Goal: Task Accomplishment & Management: Complete application form

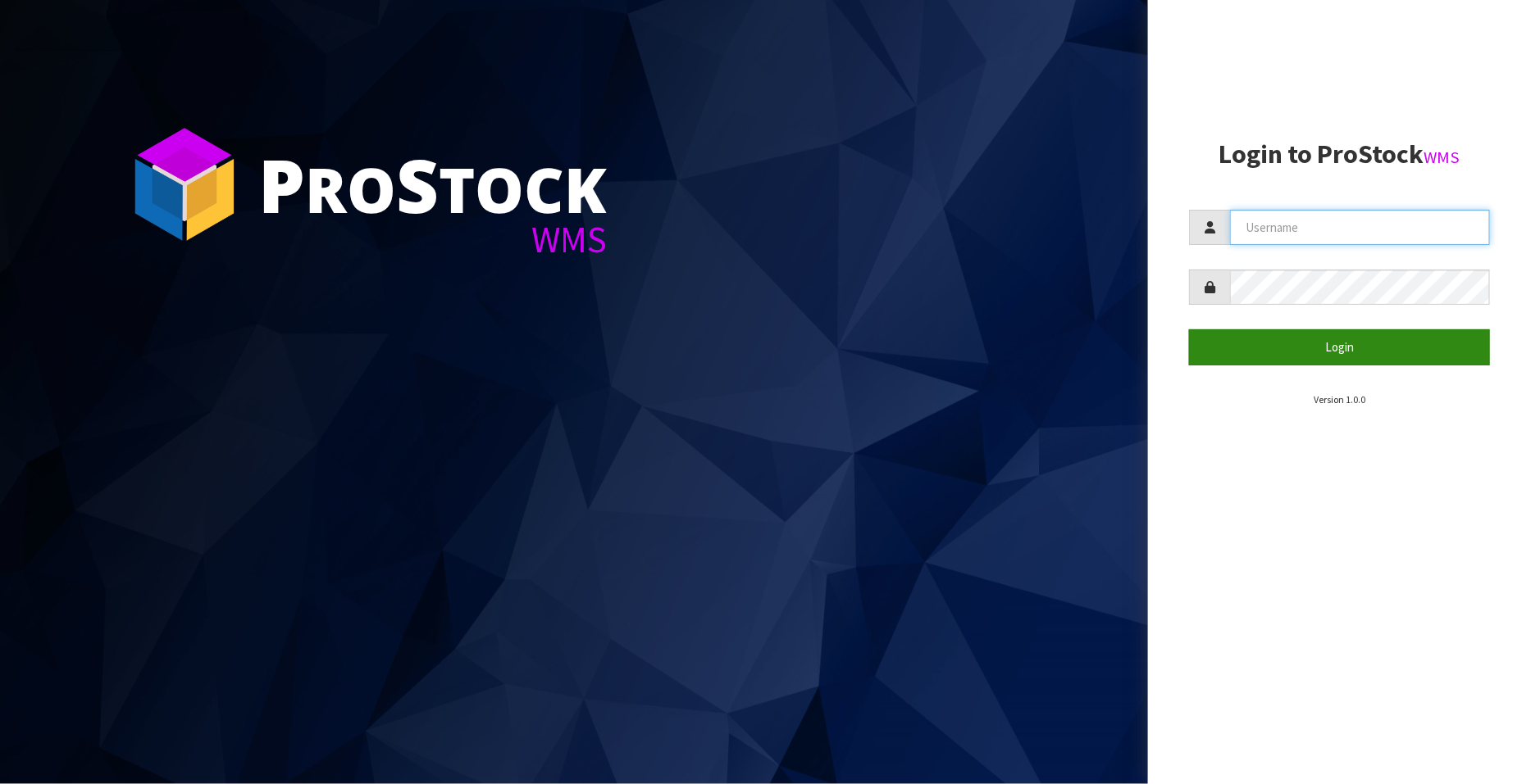
type input "FLOWAPAC"
click at [1371, 349] on button "Login" at bounding box center [1339, 347] width 300 height 35
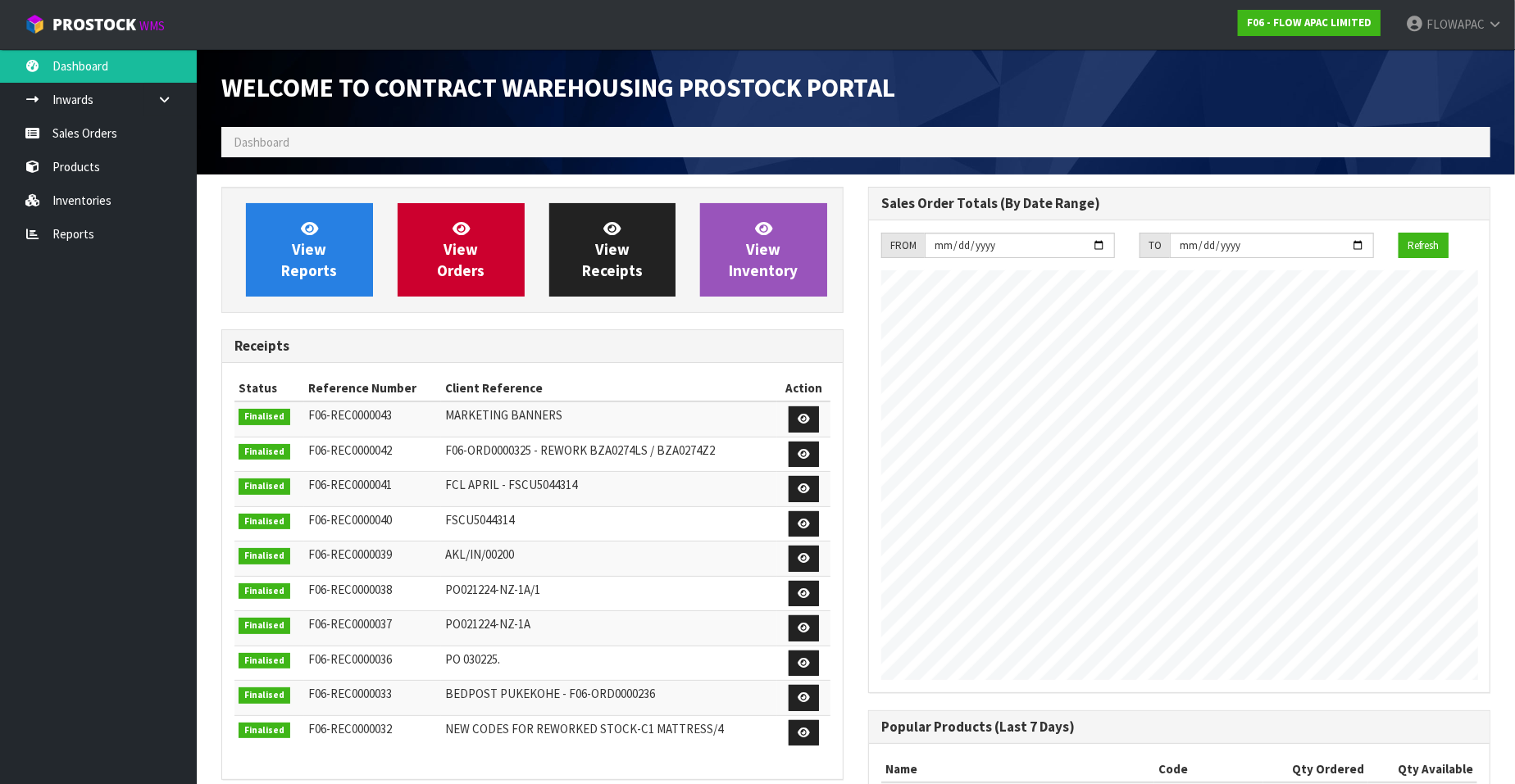
scroll to position [906, 647]
drag, startPoint x: 71, startPoint y: 133, endPoint x: 83, endPoint y: 131, distance: 12.2
click at [71, 133] on link "Sales Orders" at bounding box center [98, 133] width 197 height 34
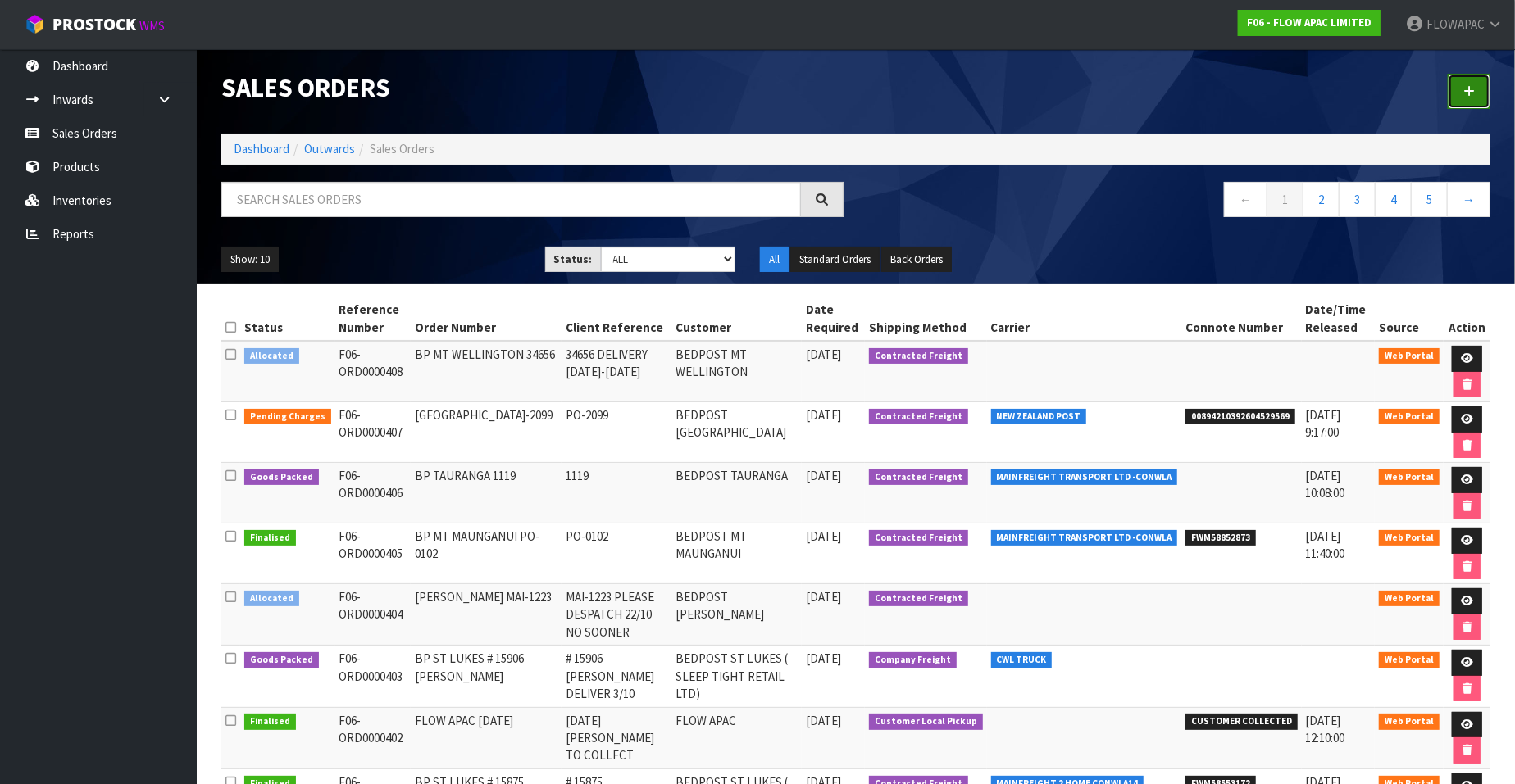
click at [1472, 89] on icon at bounding box center [1468, 91] width 12 height 13
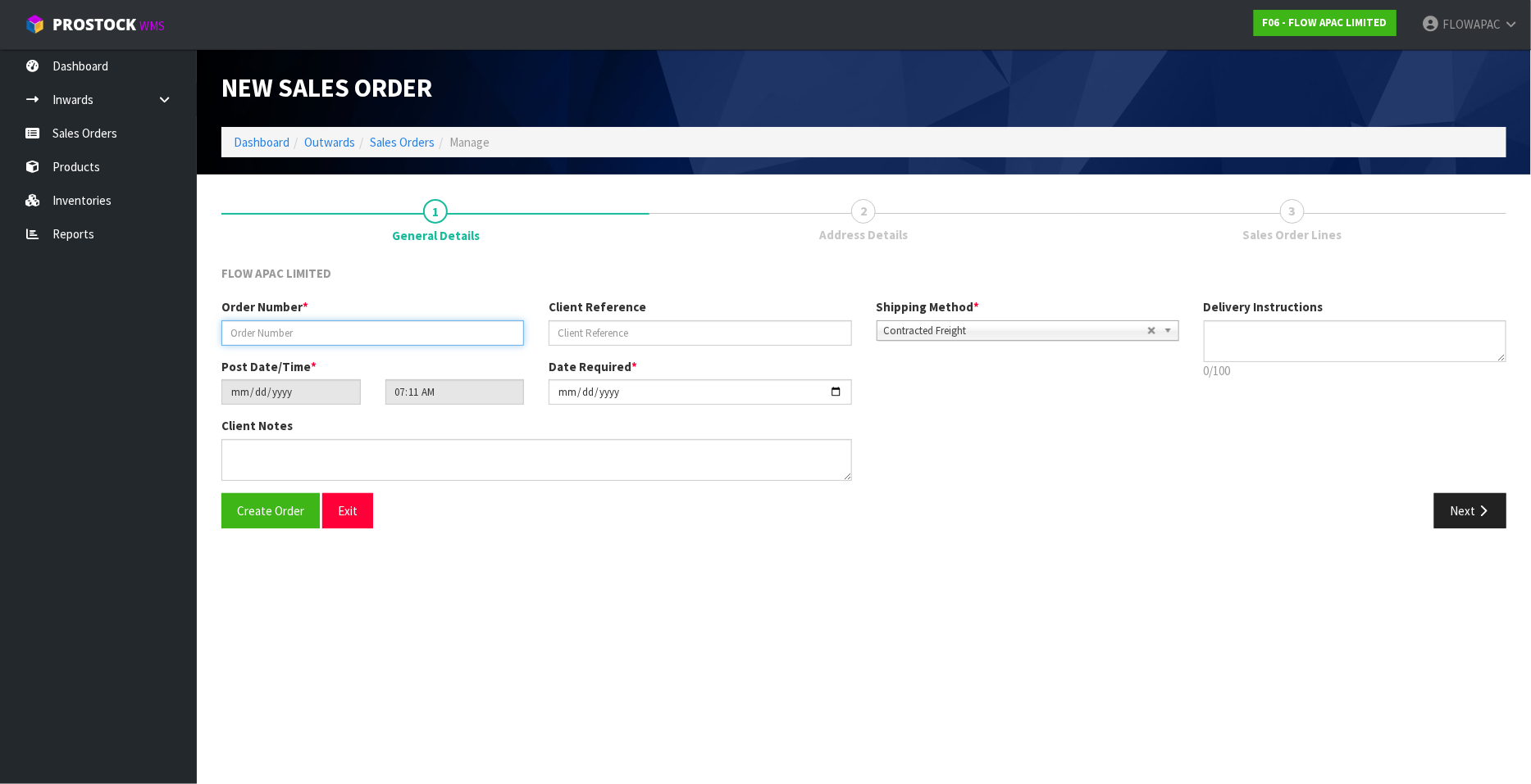
click at [317, 338] on input "text" at bounding box center [373, 333] width 302 height 25
type input "BP TAURANGA 1122"
type input "1122"
click at [261, 517] on span "Create Order" at bounding box center [270, 510] width 67 height 15
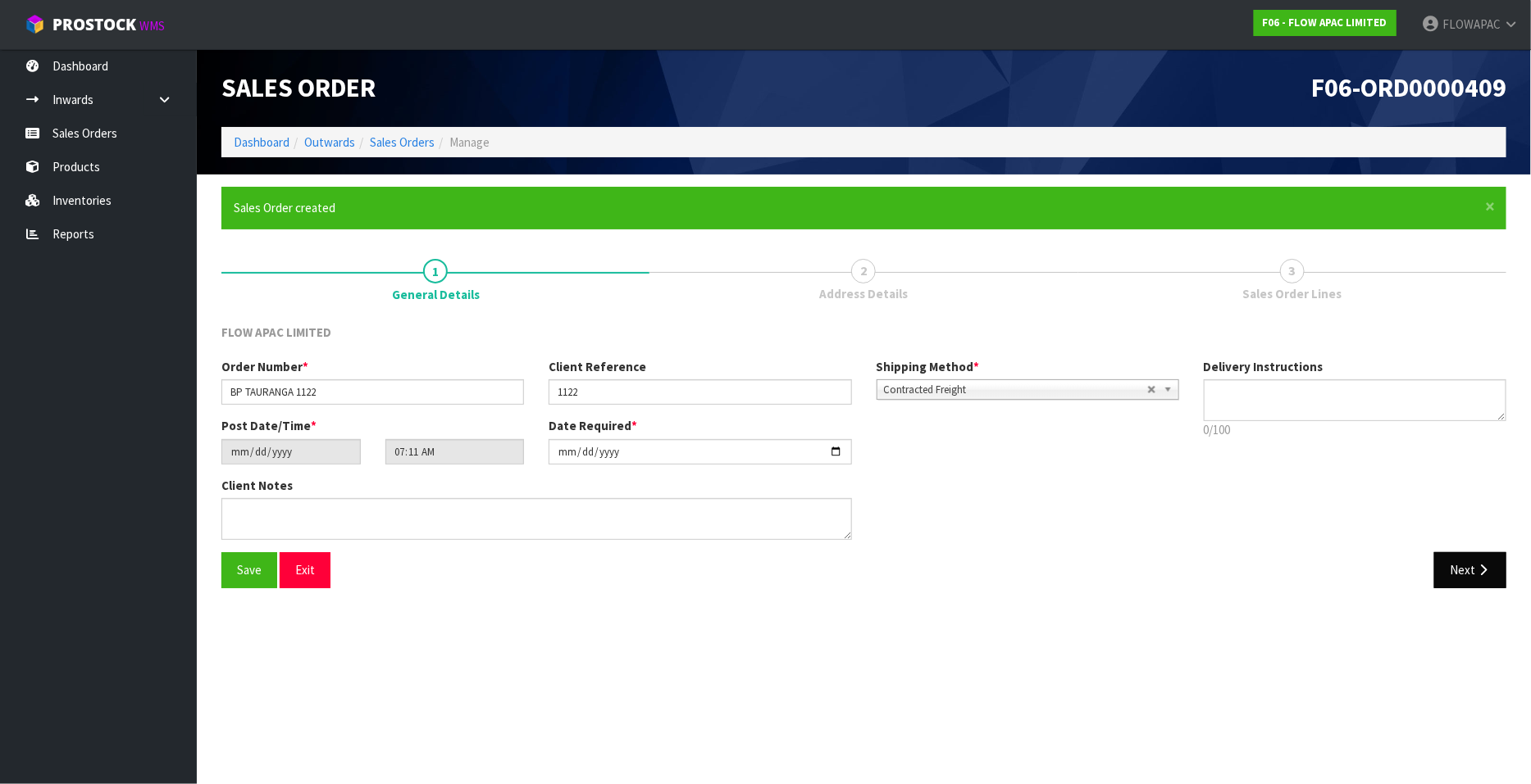
type input "10:11:00.000"
click at [1468, 510] on div "Order Number * BP TAURANGA 1122 Client Reference 1122 Shipping Method * Pickup …" at bounding box center [864, 455] width 1309 height 194
click at [1466, 576] on button "Next" at bounding box center [1469, 569] width 72 height 35
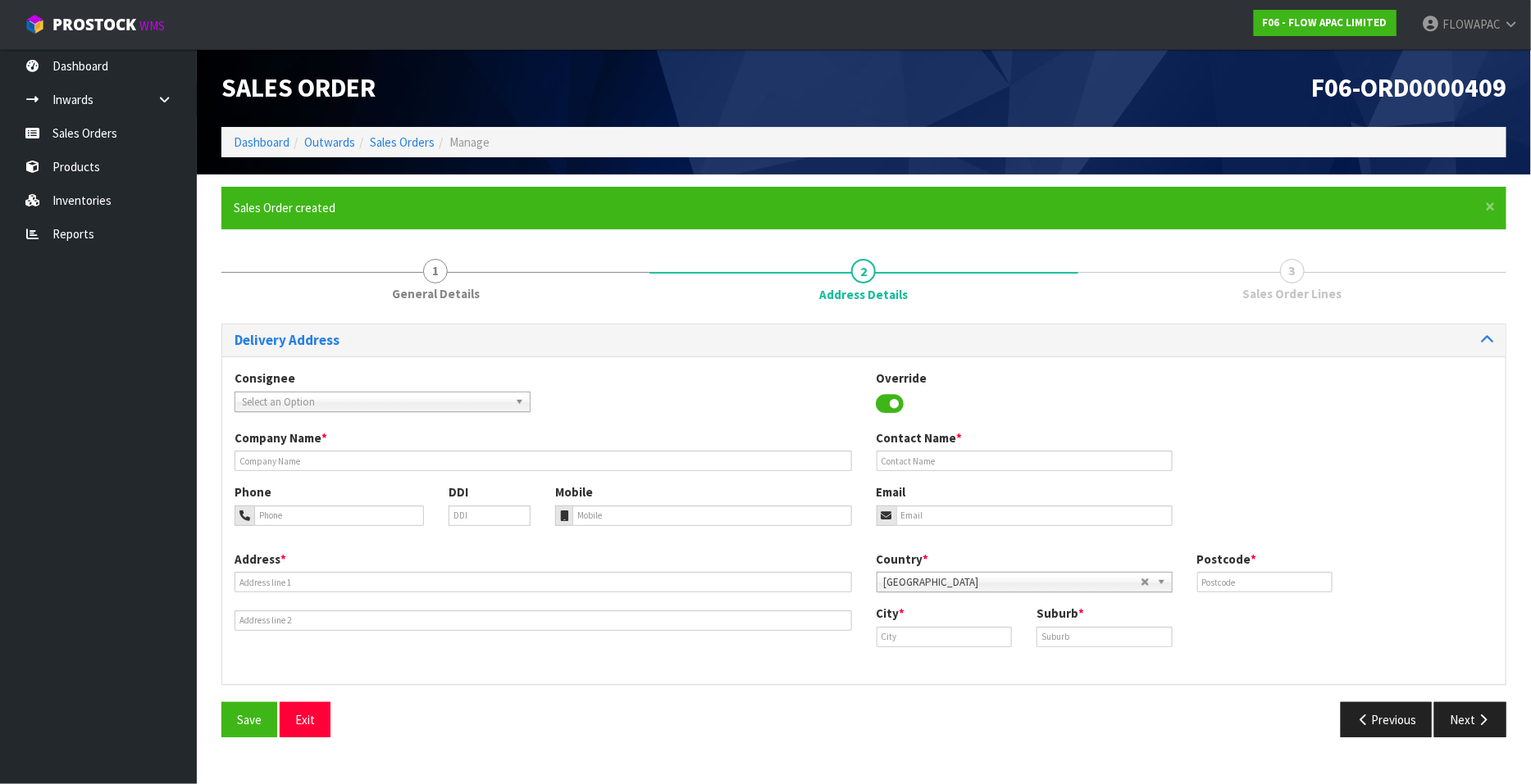
click at [349, 406] on span "Select an Option" at bounding box center [375, 402] width 266 height 20
type input "b"
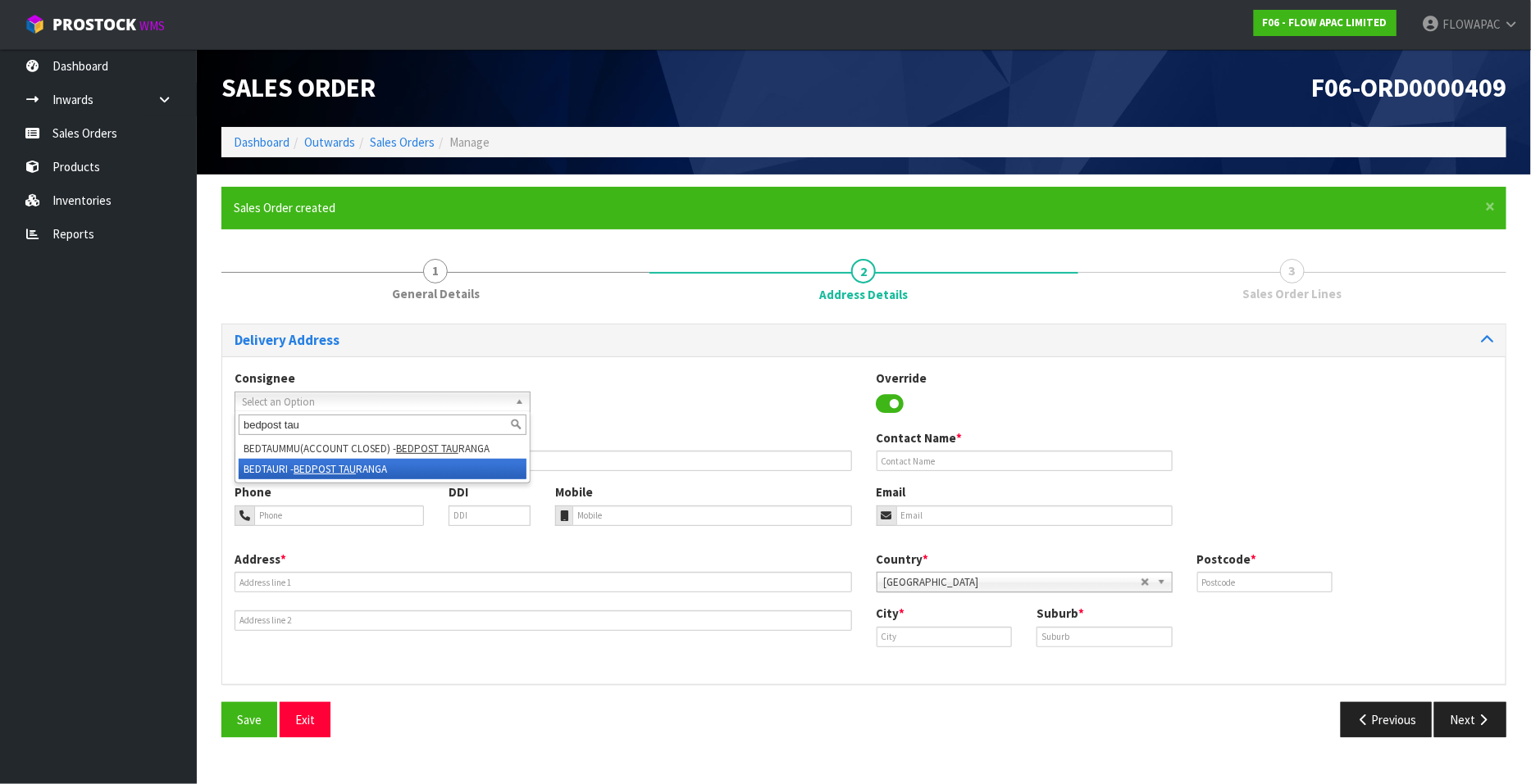
type input "bedpost tau"
click at [369, 468] on li "BEDTAURI - BEDPOST TAU RANGA" at bounding box center [383, 468] width 288 height 21
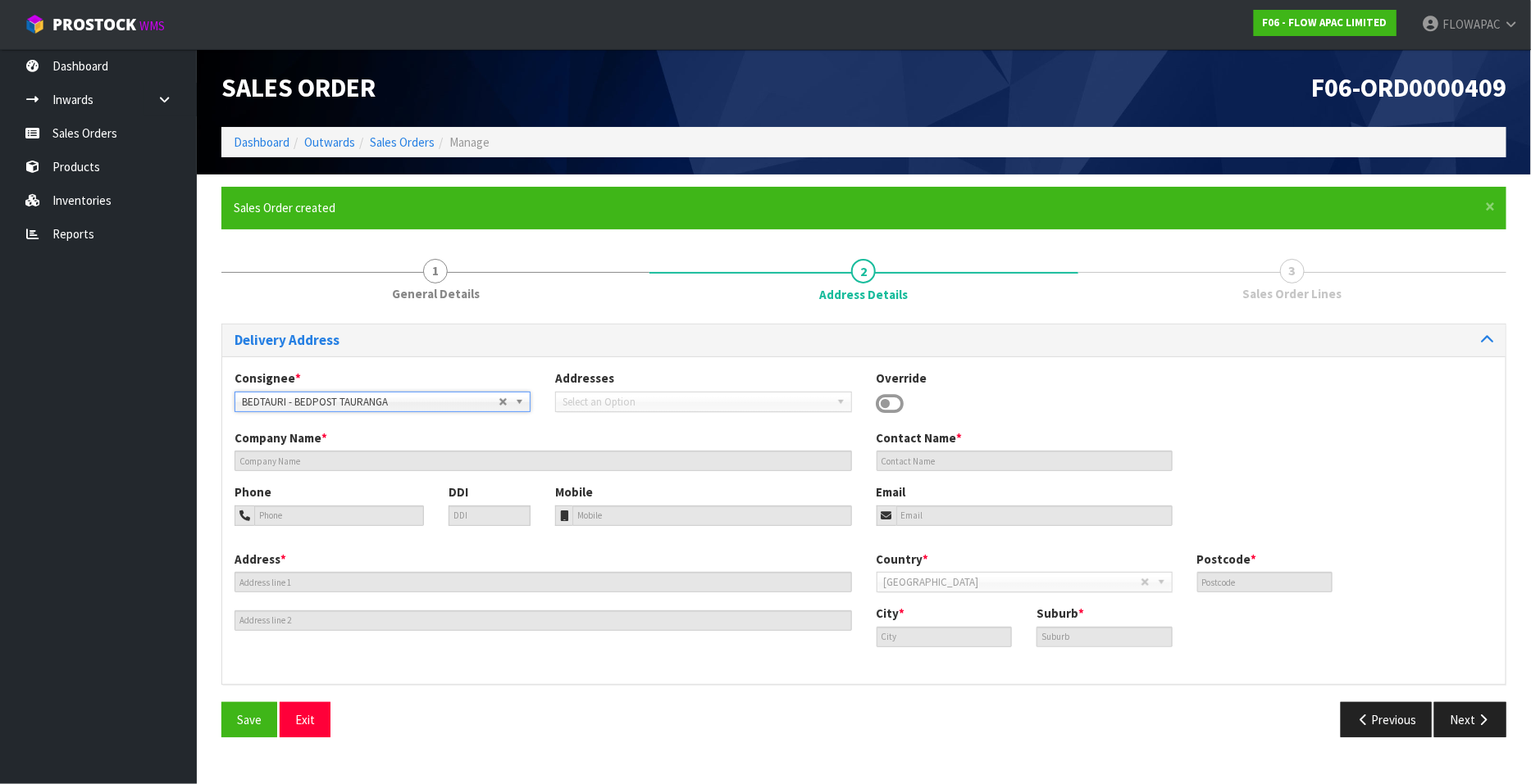
type input "BEDPOST TAURANGA"
type input "[PERSON_NAME]"
type input "07 220 9368"
type input "02102608306"
type input "[EMAIL_ADDRESS][DOMAIN_NAME]"
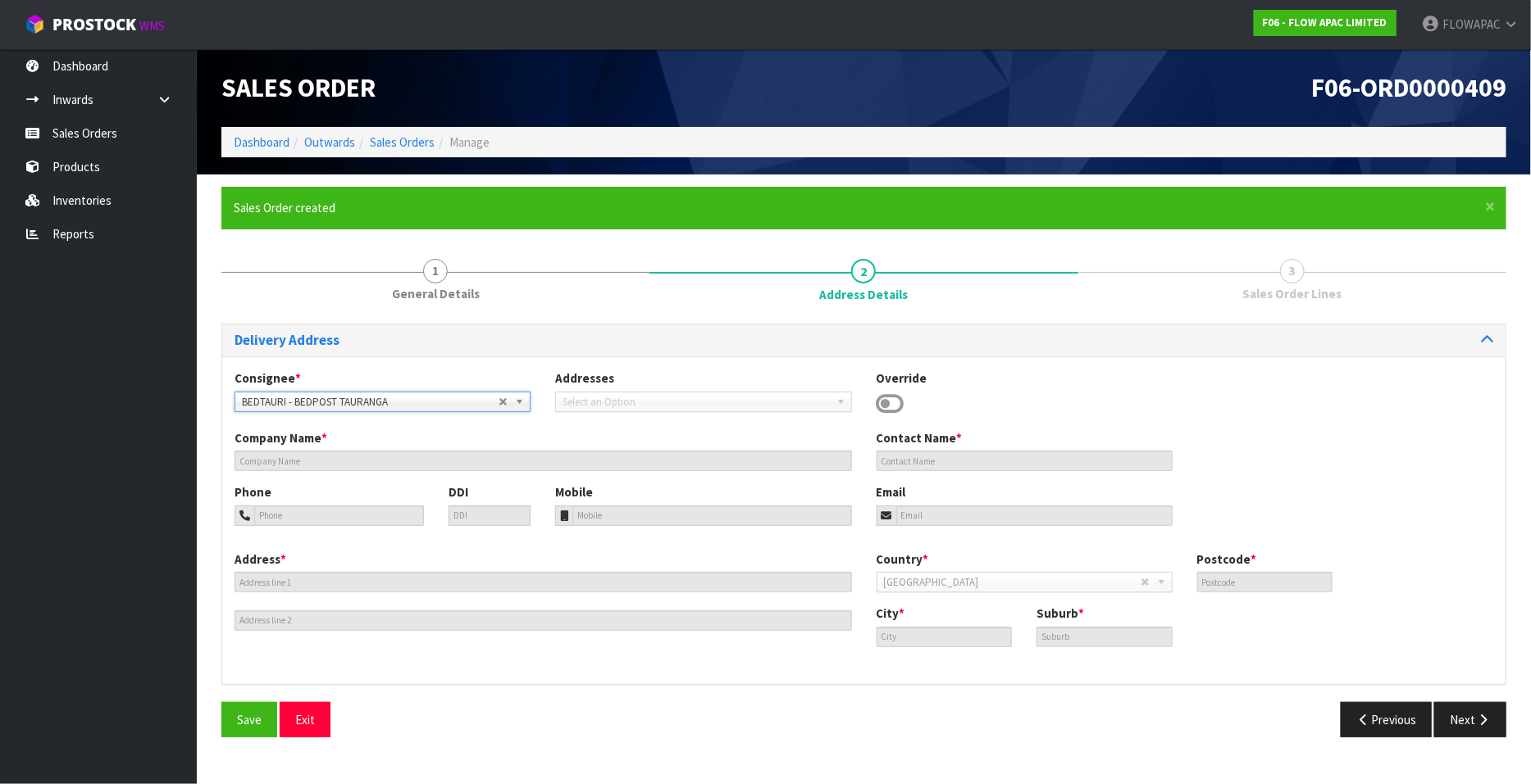
type input "[STREET_ADDRESS]"
type input "3310"
type input "[GEOGRAPHIC_DATA]"
type input "TAURIKO"
click at [258, 726] on span "Save" at bounding box center [250, 720] width 25 height 15
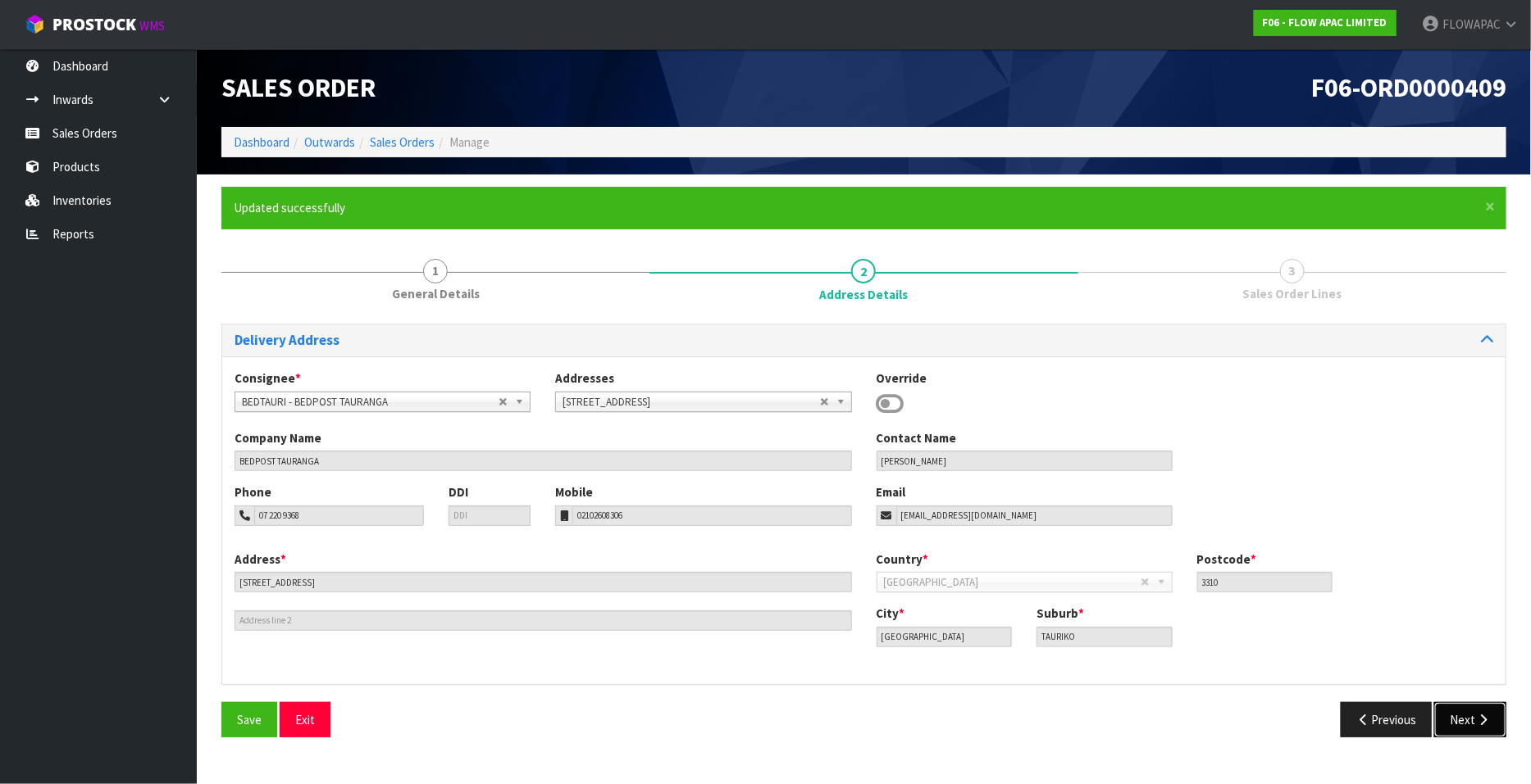
click at [1473, 717] on button "Next" at bounding box center [1469, 720] width 72 height 35
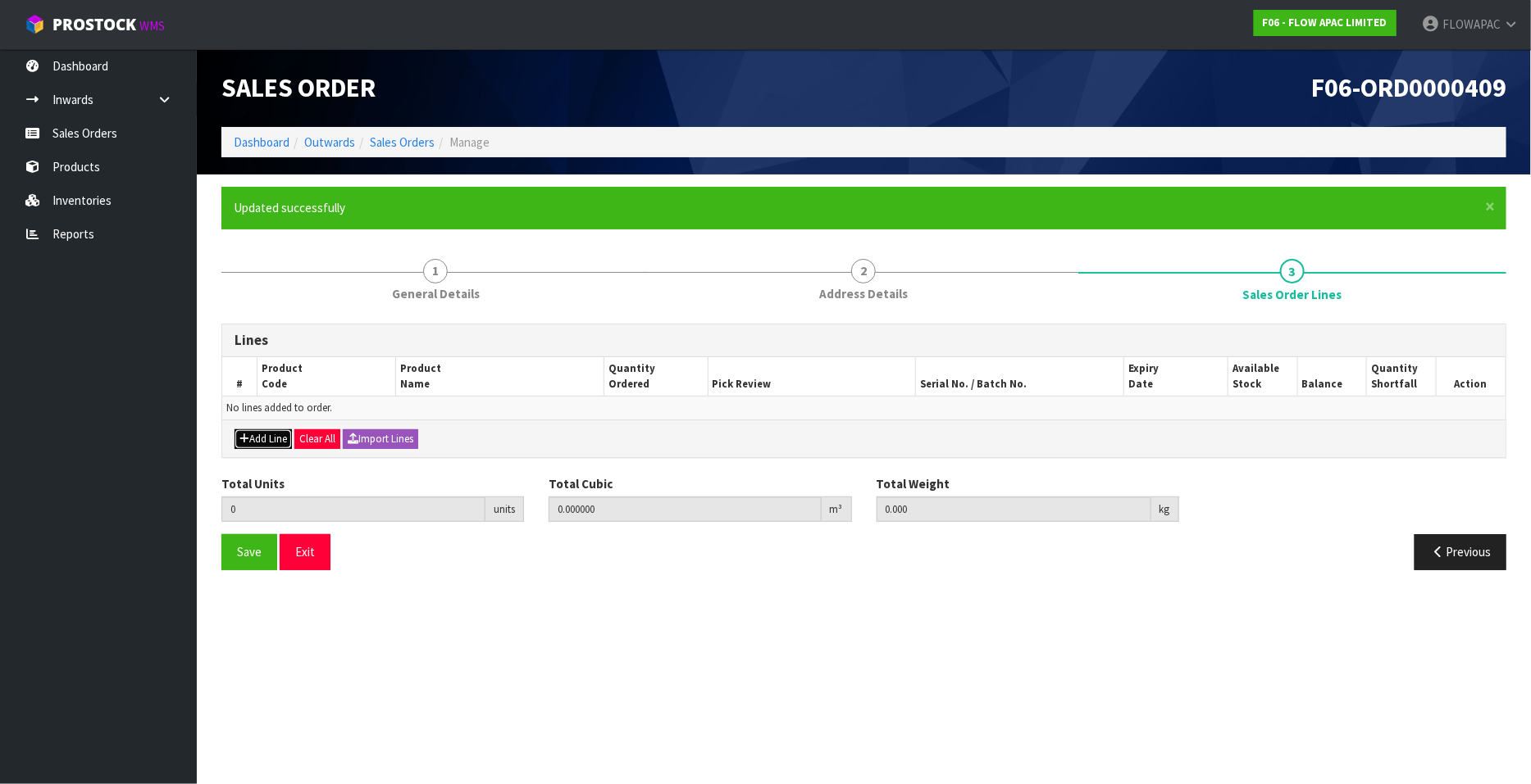
click at [256, 436] on button "Add Line" at bounding box center [263, 439] width 57 height 20
type input "0"
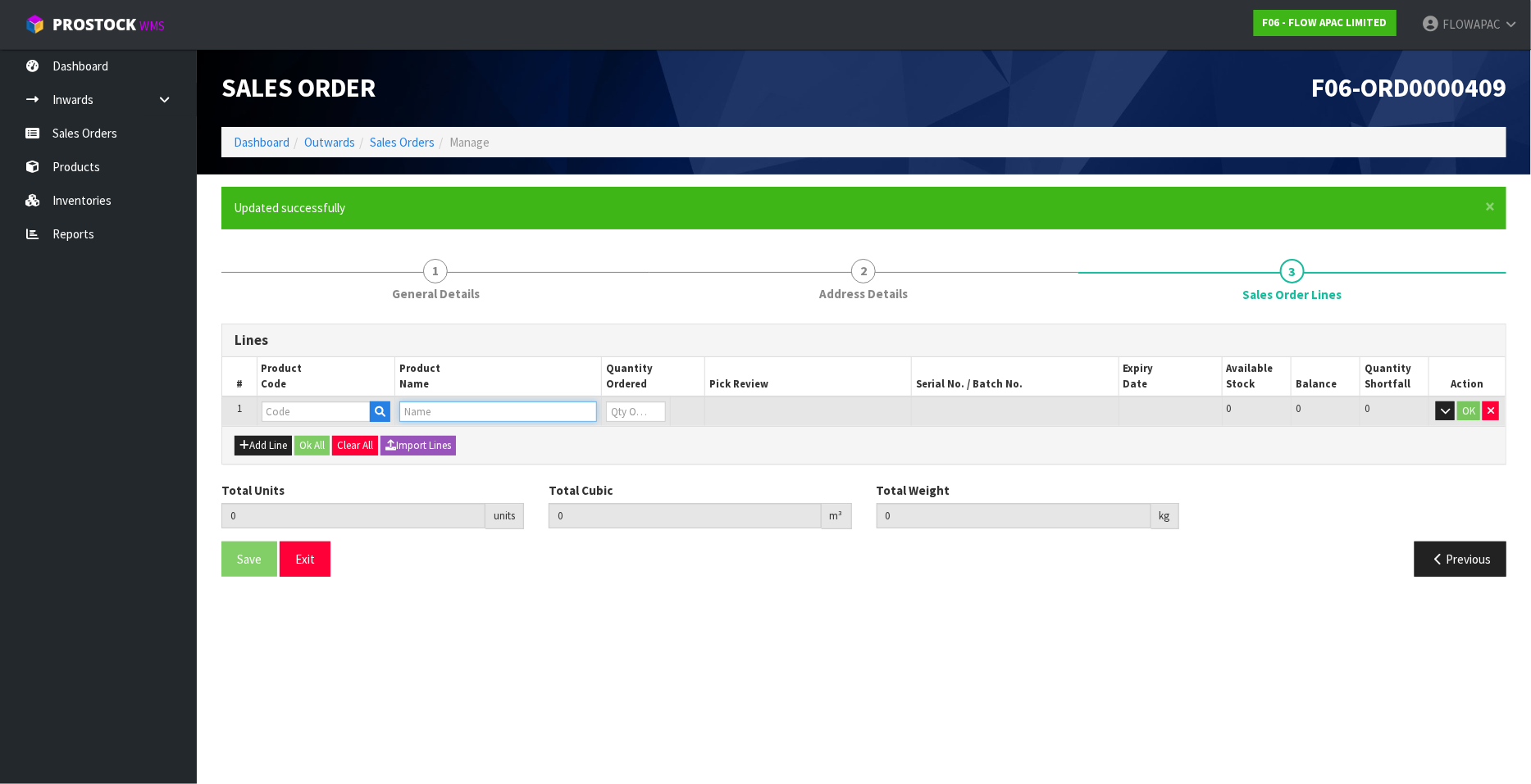
click at [414, 409] on input "text" at bounding box center [497, 411] width 198 height 21
type input "KNEE"
click at [451, 440] on link "KNEE PILLOW" at bounding box center [464, 439] width 130 height 22
type input "KNEE PILLOW"
type input "0.000000"
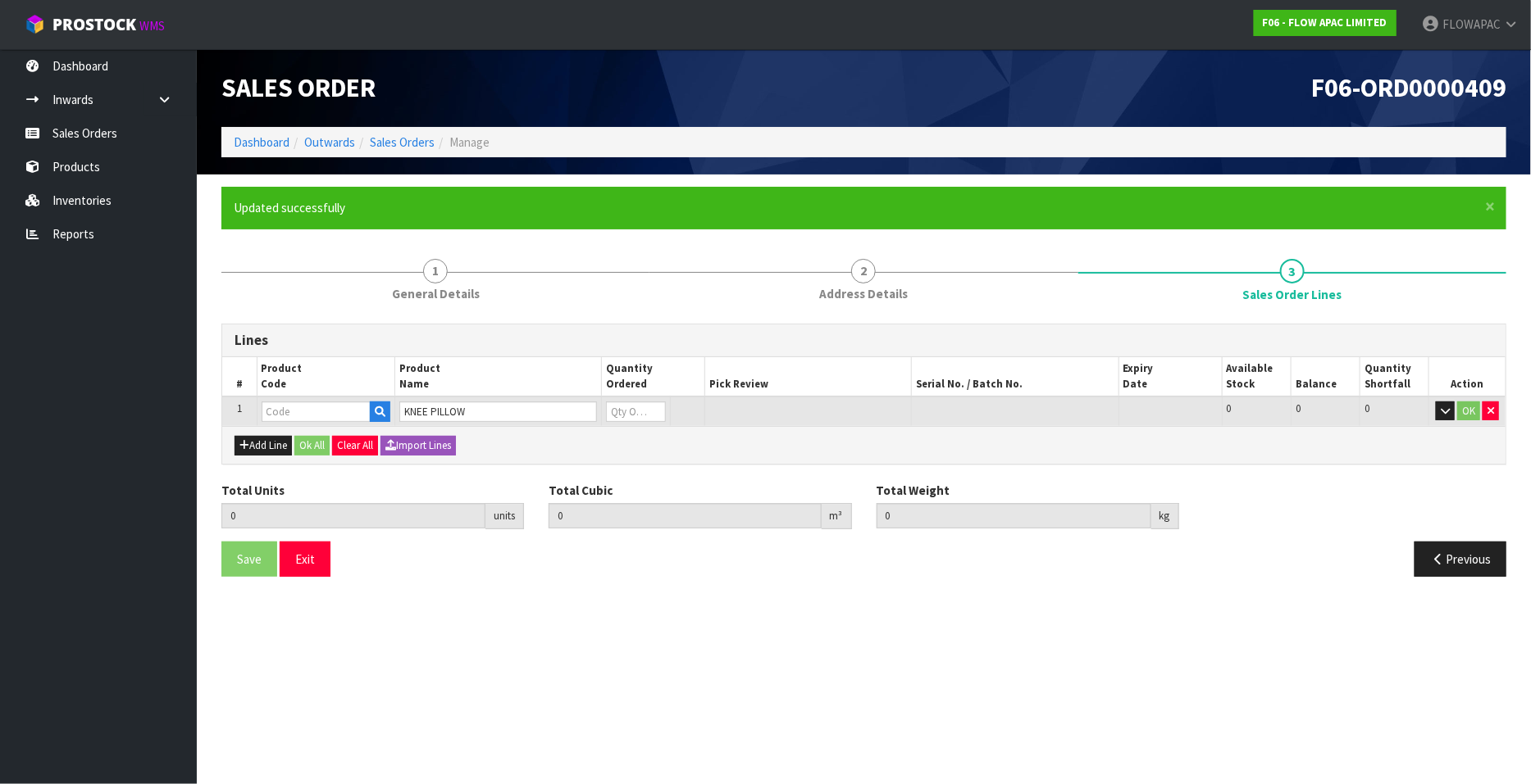
type input "0.000"
type input "NZP0312NS"
type input "0"
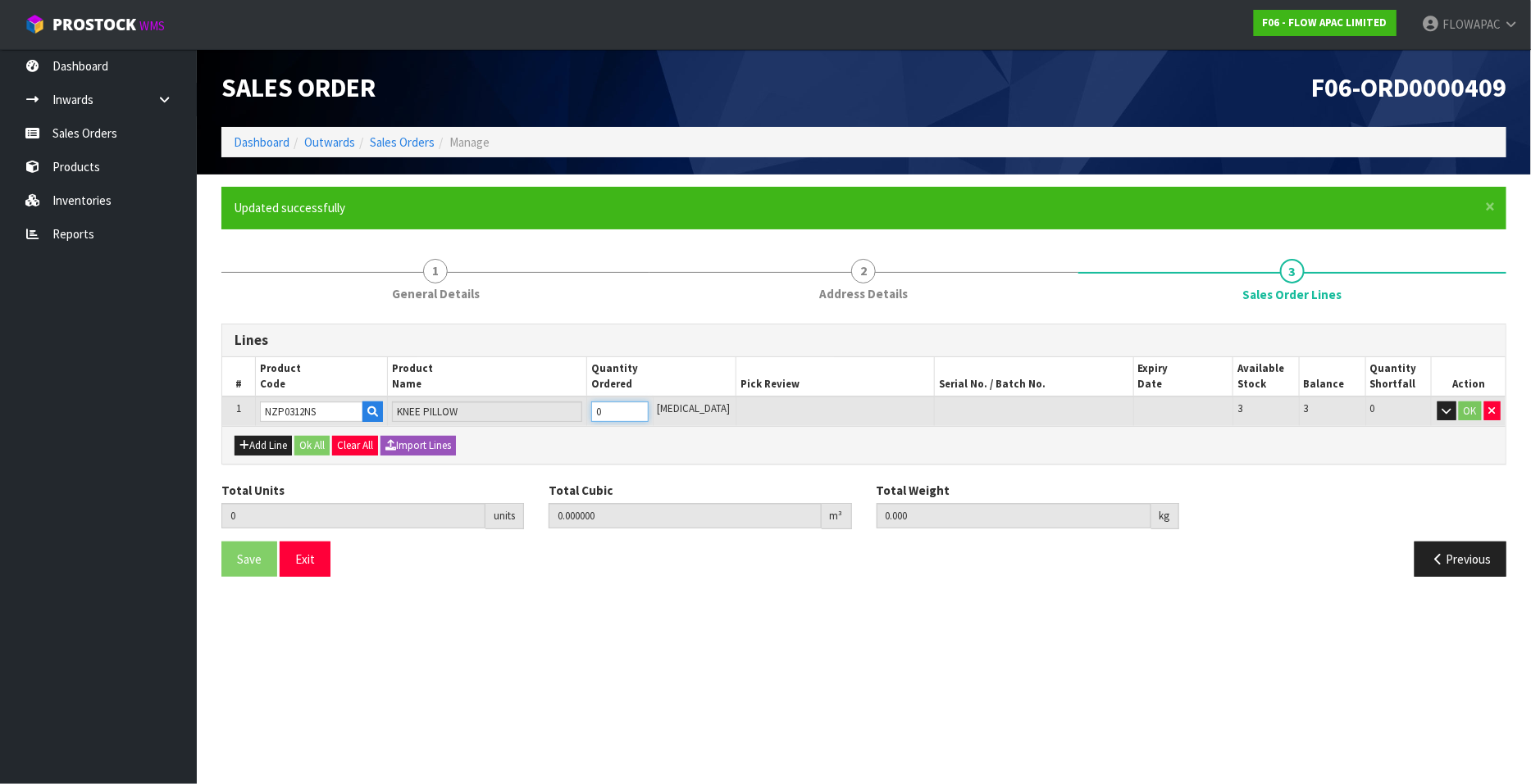
type input "1"
type input "0.007722"
type input "0.75"
type input "1"
click at [648, 408] on input "1" at bounding box center [620, 411] width 57 height 21
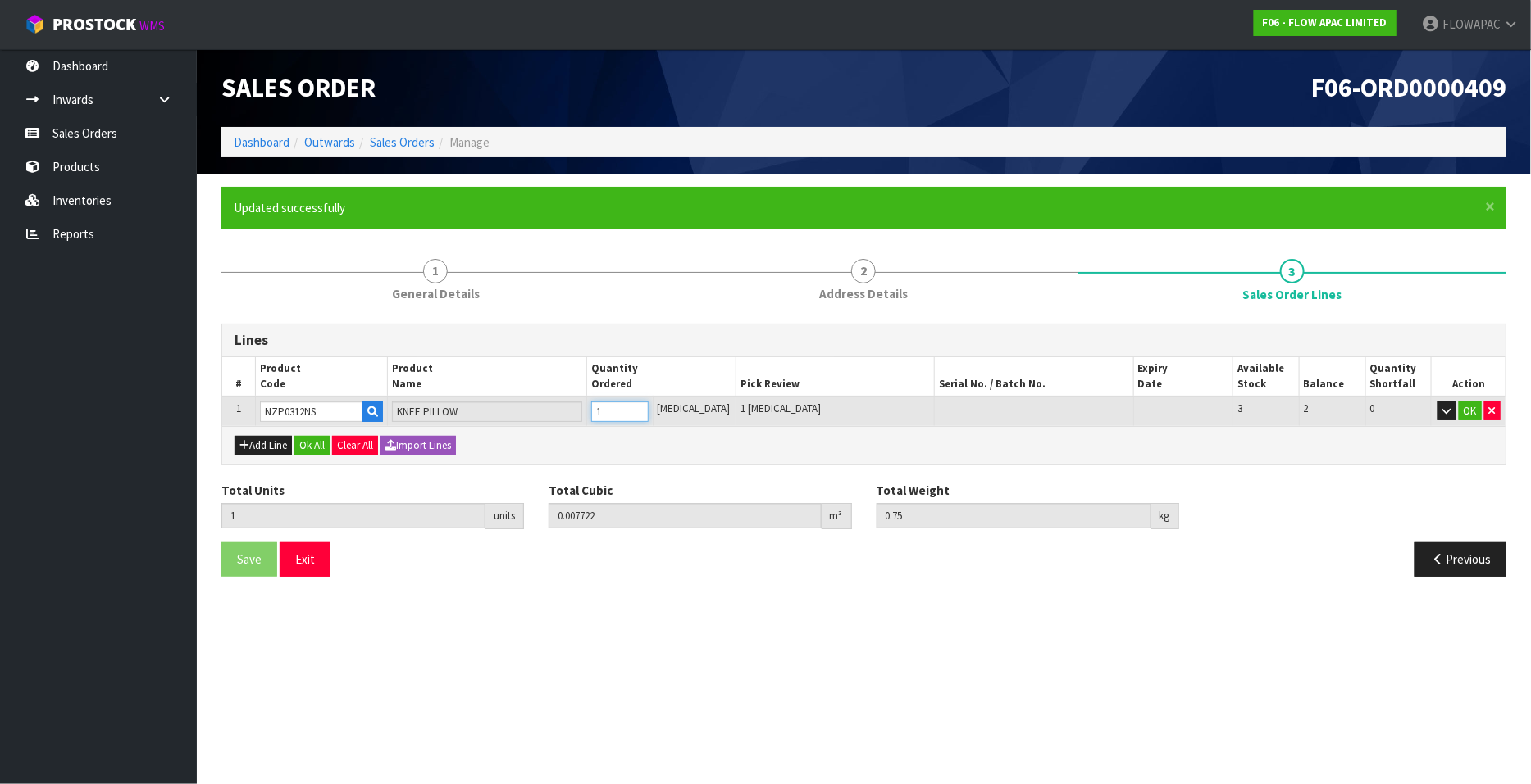
type input "2"
type input "0.015444"
type input "1.5"
type input "2"
click at [648, 408] on input "2" at bounding box center [620, 411] width 57 height 21
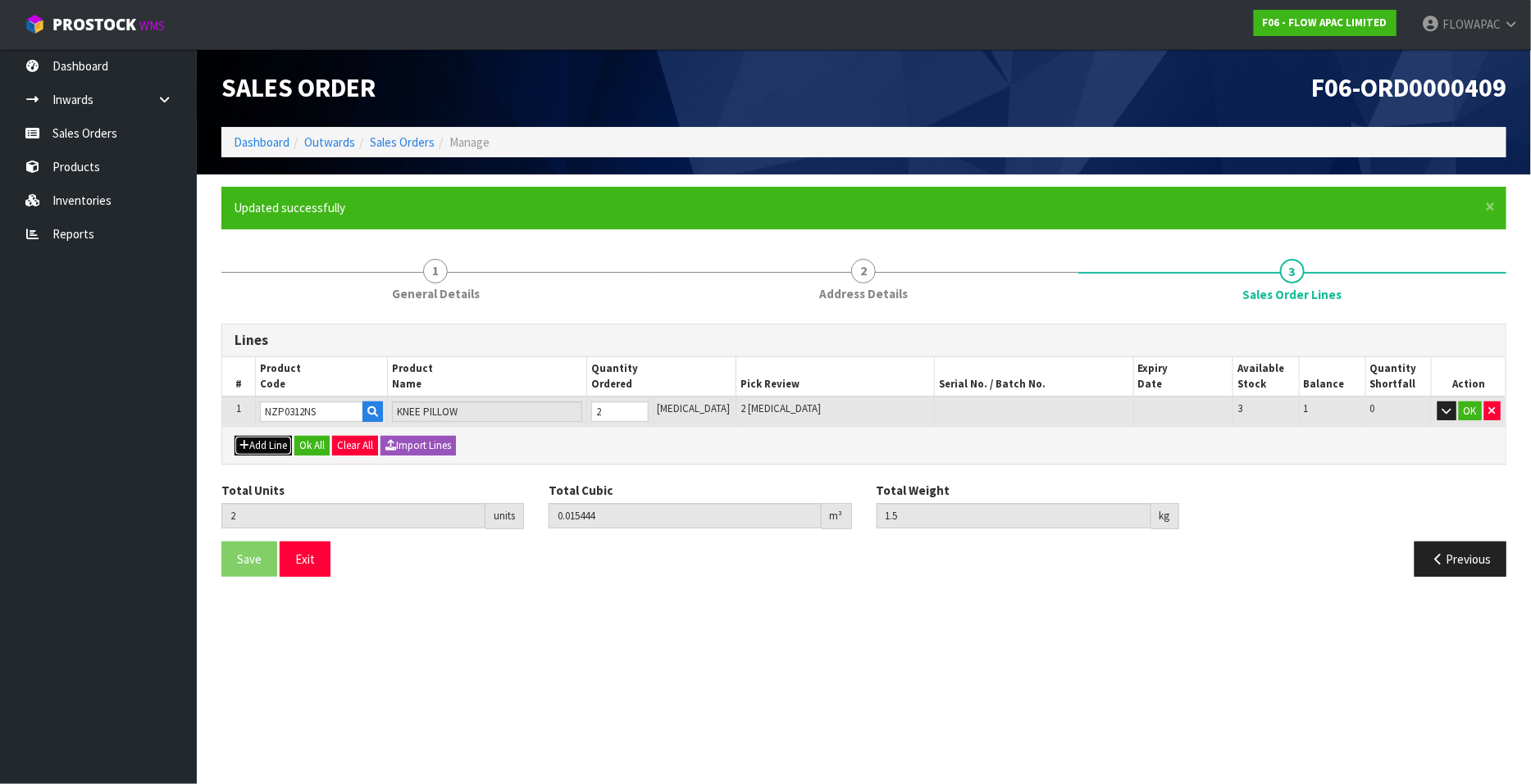
click at [261, 444] on button "Add Line" at bounding box center [263, 446] width 57 height 20
type input "0"
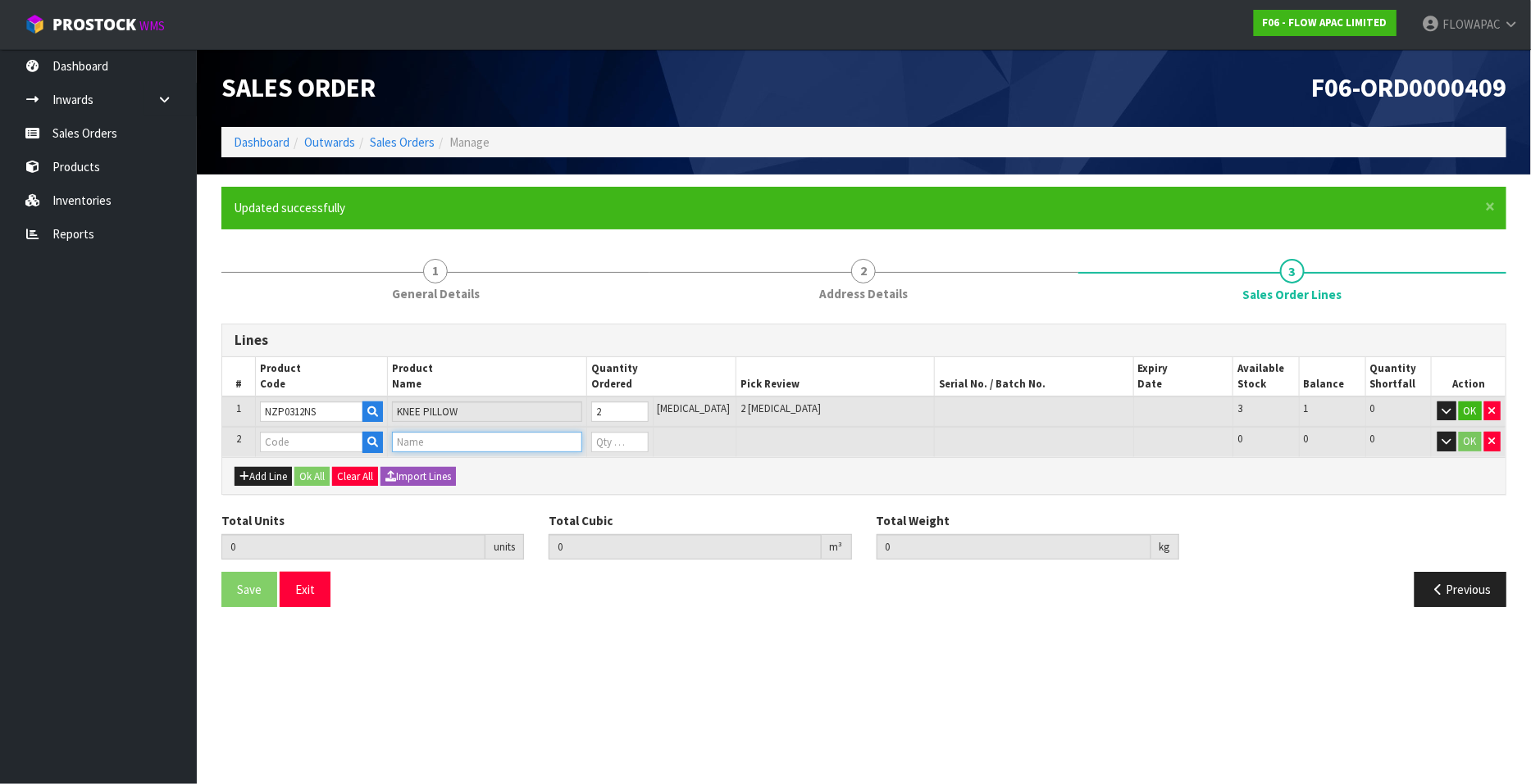
click at [413, 438] on input "text" at bounding box center [486, 442] width 190 height 21
type input "BODY"
click at [462, 468] on link "BODY PILLOW" at bounding box center [464, 468] width 130 height 22
type input "BODY PILLOW"
type input "2"
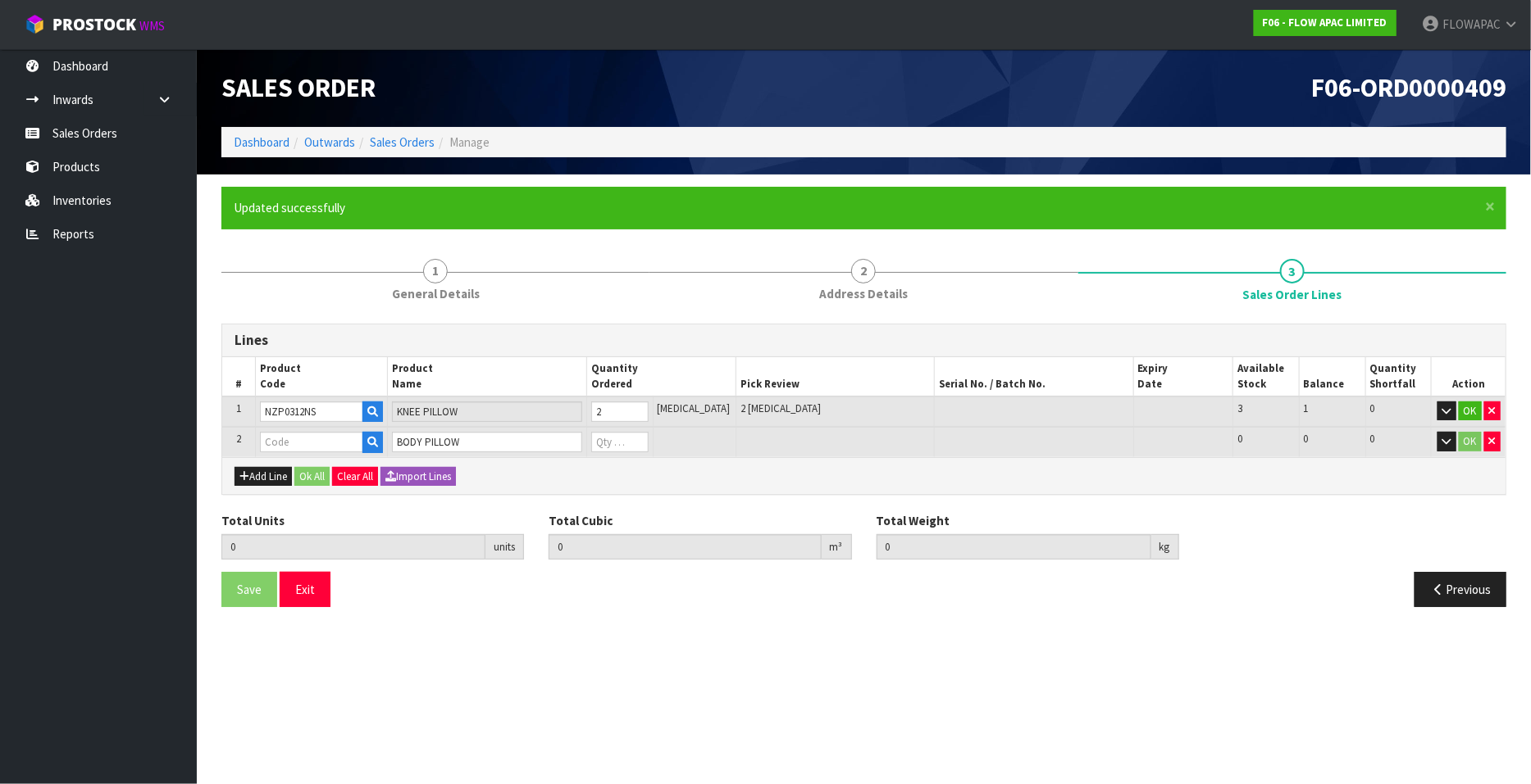
type input "0.015444"
type input "1.5"
type input "NZP0132NS"
type input "0"
type input "3"
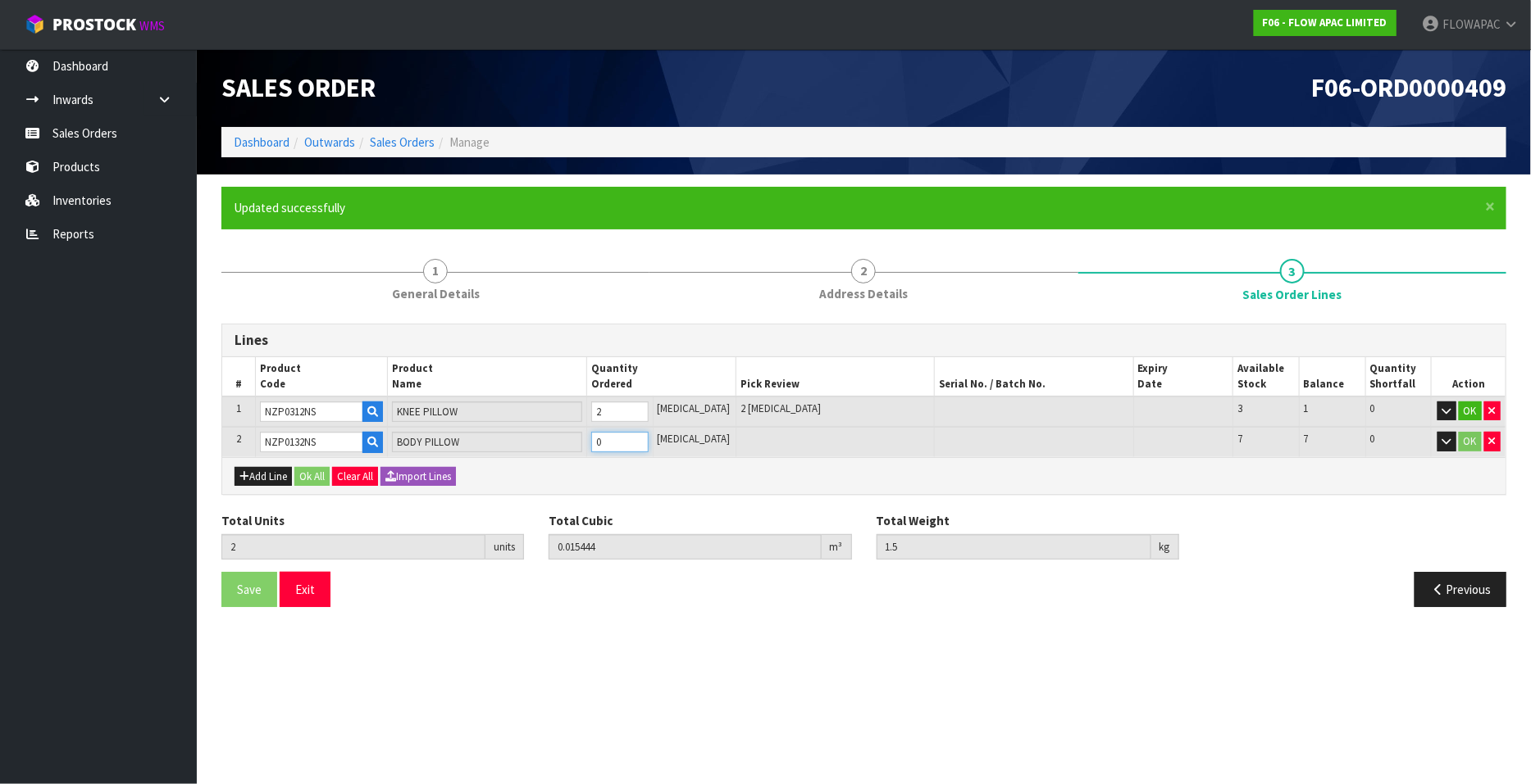
type input "0.088952"
type input "5.8"
type input "1"
click at [648, 437] on input "1" at bounding box center [620, 442] width 57 height 21
type input "4"
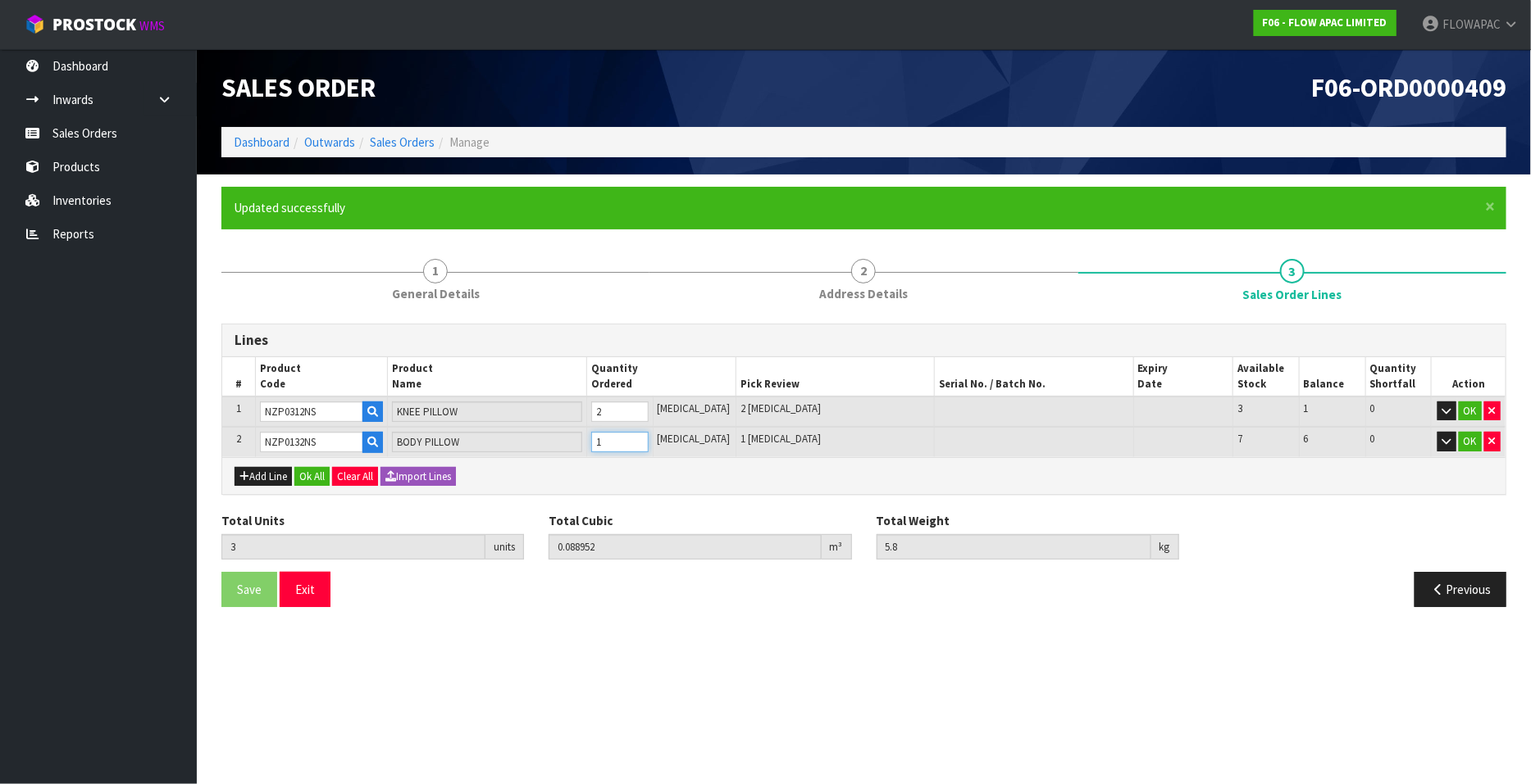
type input "0.16246"
type input "10.1"
type input "2"
click at [648, 437] on input "2" at bounding box center [620, 442] width 57 height 21
click at [280, 473] on button "Add Line" at bounding box center [263, 477] width 57 height 20
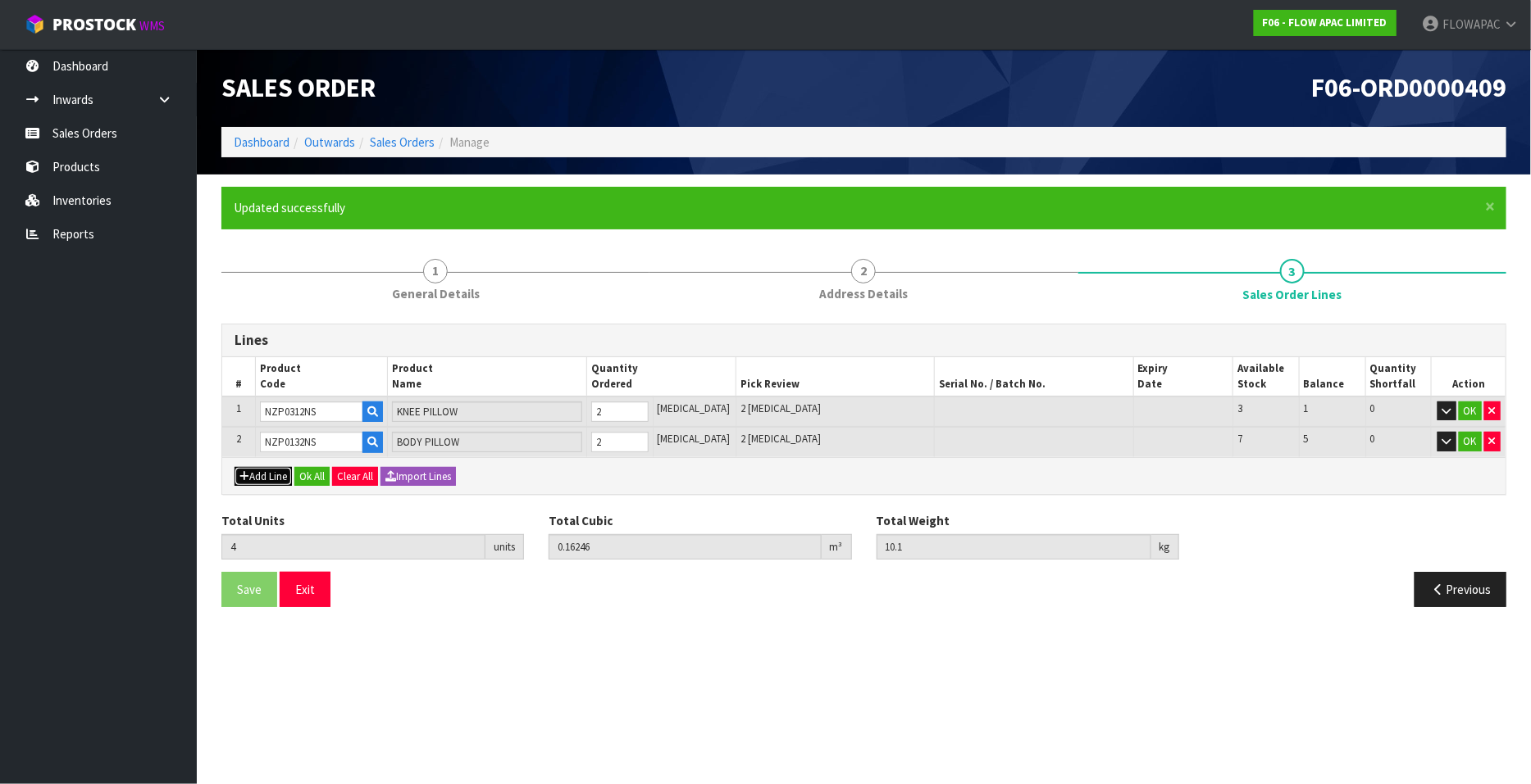
type input "0"
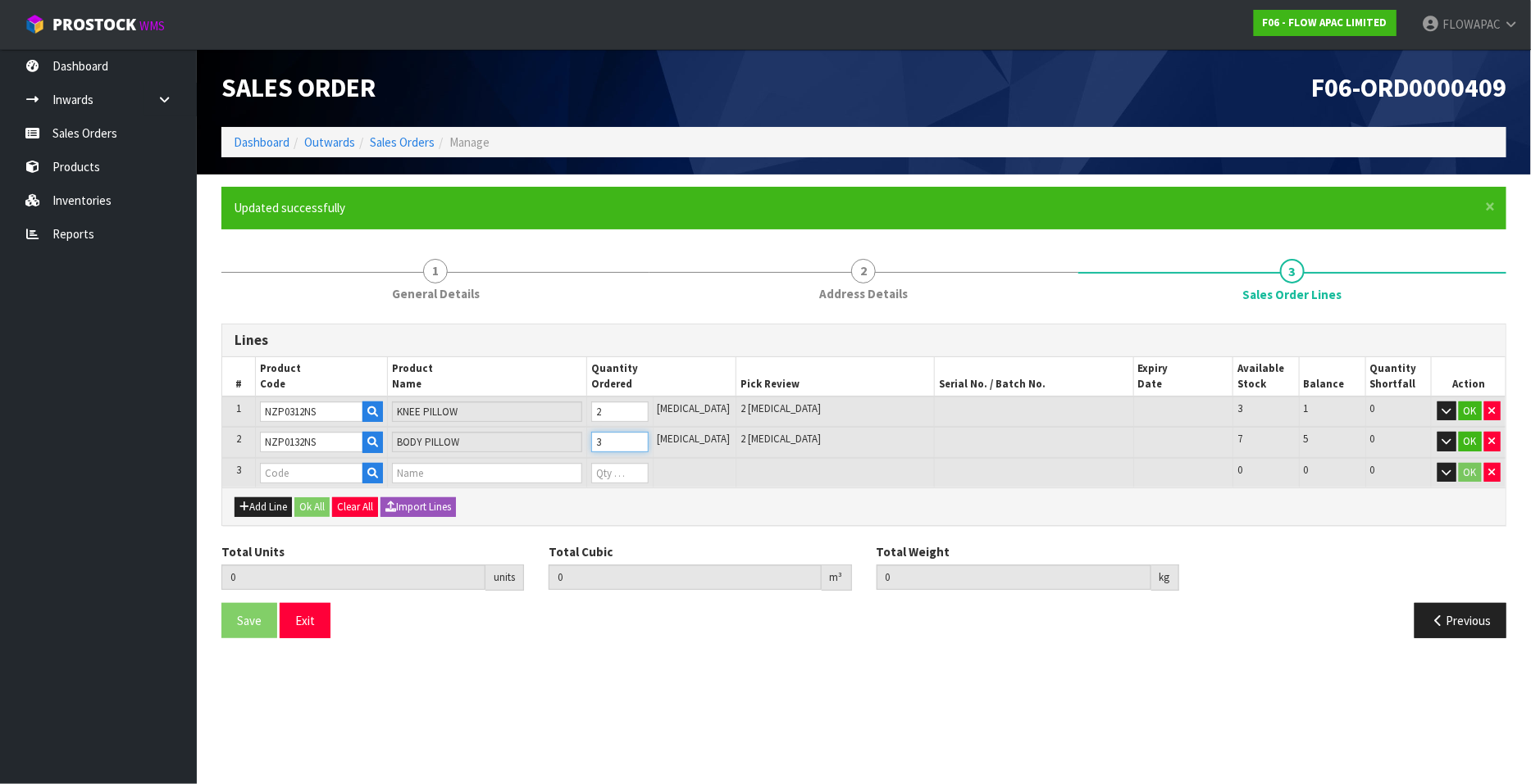
click at [648, 438] on input "3" at bounding box center [620, 442] width 57 height 21
type input "4"
click at [648, 438] on input "4" at bounding box center [620, 442] width 57 height 21
click at [444, 473] on input "text" at bounding box center [486, 473] width 190 height 21
type input "BALANCE"
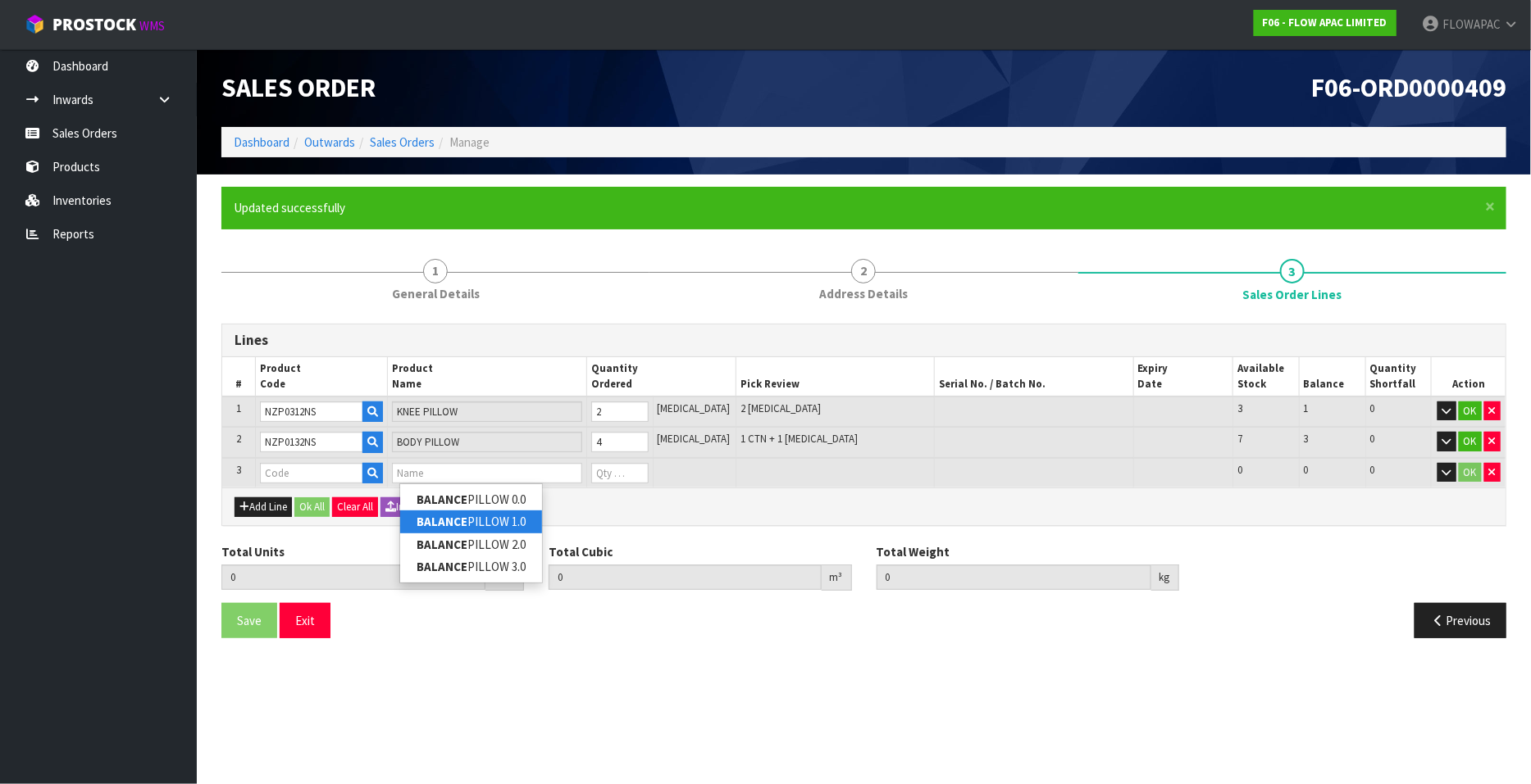
click at [500, 520] on link "BALANCE PILLOW 1.0" at bounding box center [470, 521] width 142 height 22
type input "BALANCE PILLOW 1.0"
type input "6"
type input "0.309194"
type input "20.8"
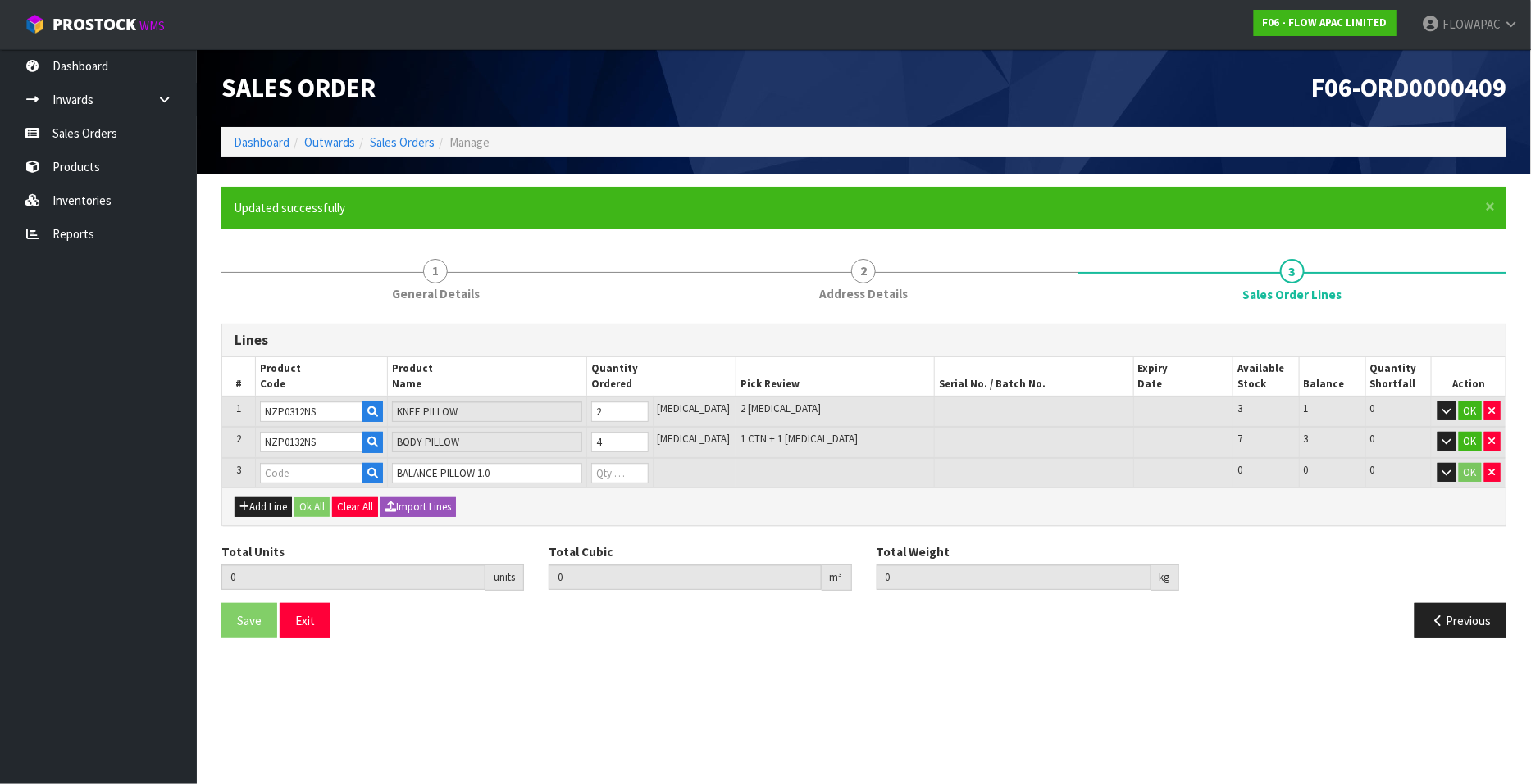
type input "BZP02501P"
type input "0"
type input "7"
type input "0.345272"
type input "23.52"
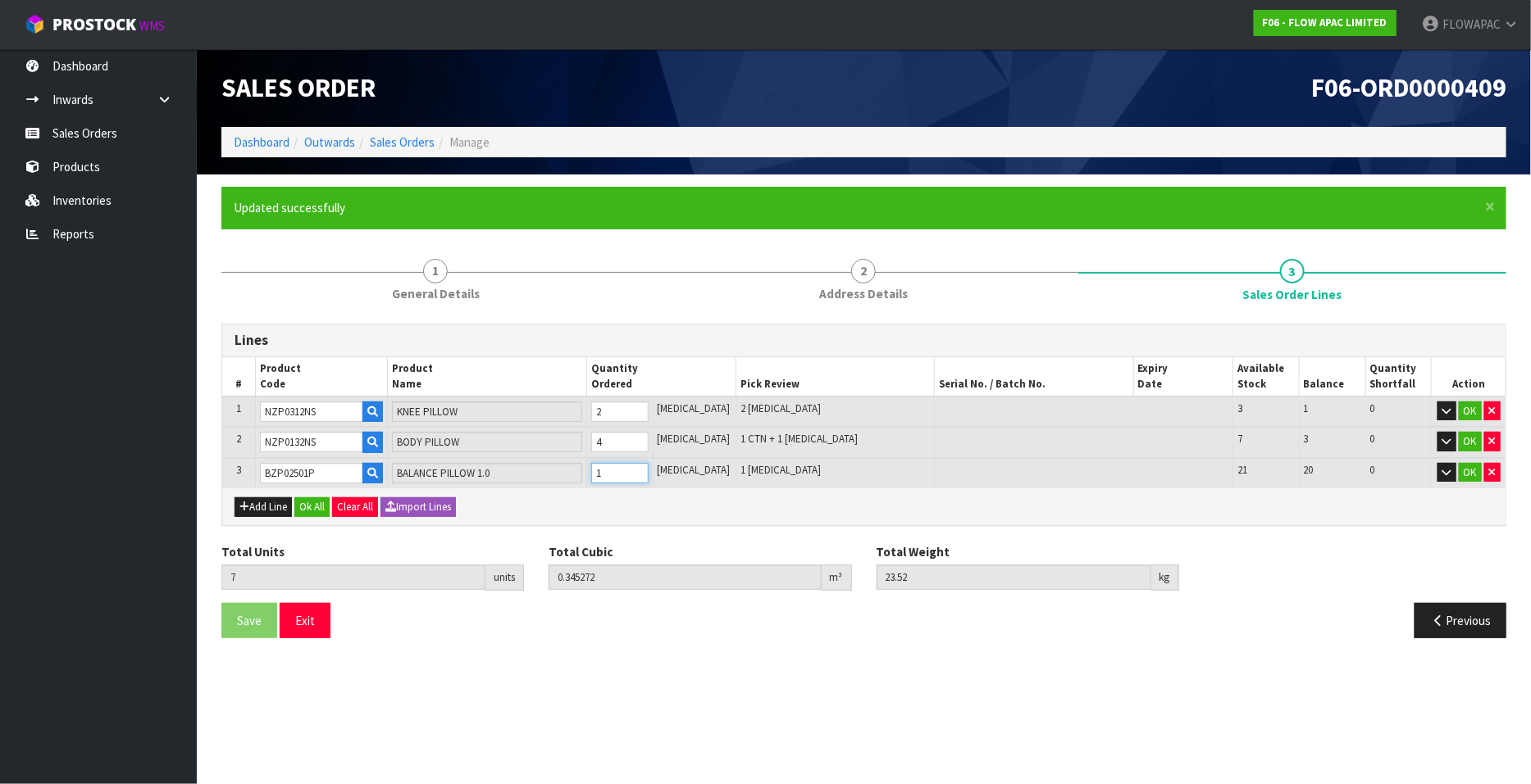
type input "1"
click at [648, 465] on input "1" at bounding box center [620, 473] width 57 height 21
type input "8"
type input "0.38135"
type input "26.24"
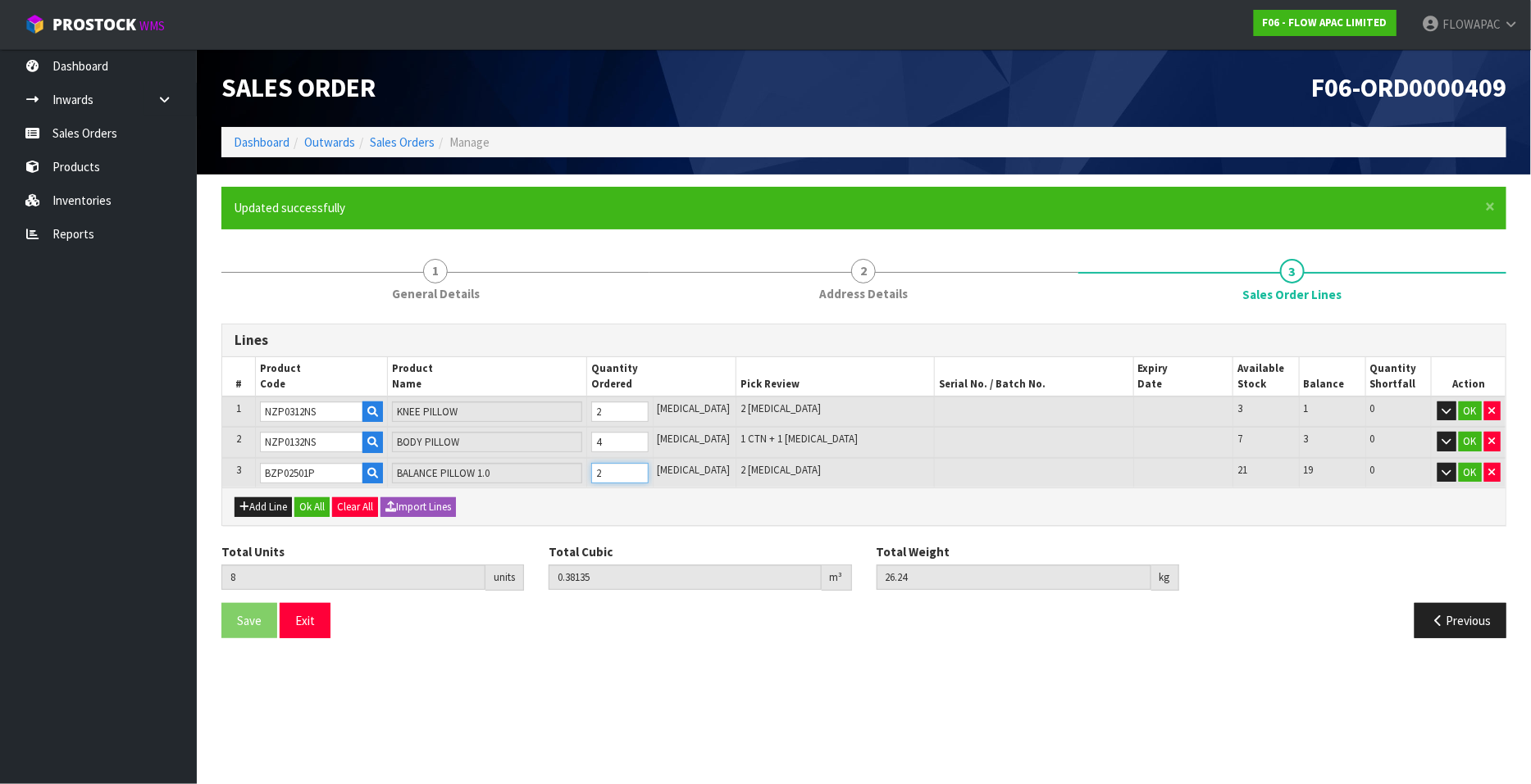
type input "2"
click at [648, 465] on input "2" at bounding box center [620, 473] width 57 height 21
click at [284, 506] on button "Add Line" at bounding box center [263, 507] width 57 height 20
type input "0"
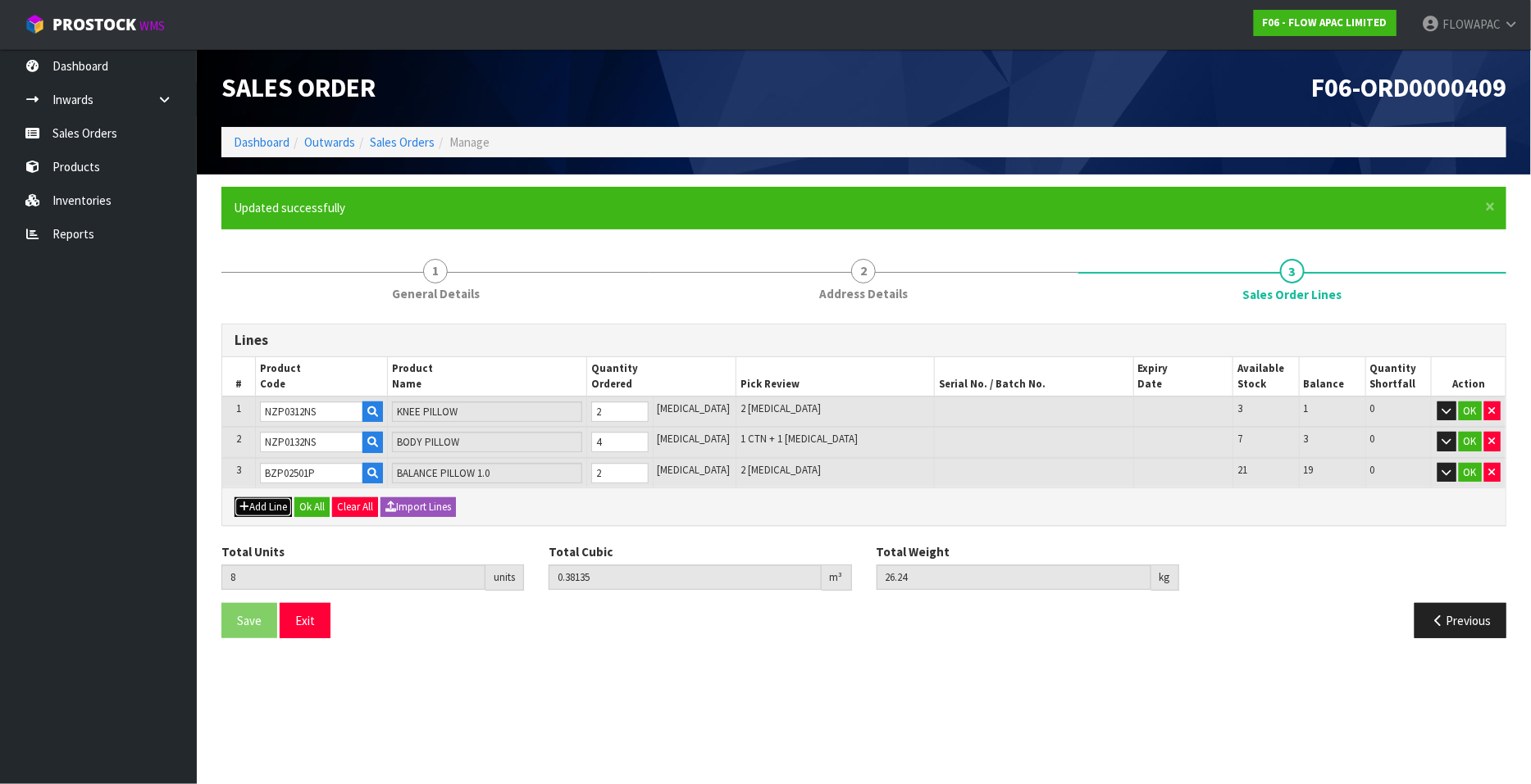
type input "0"
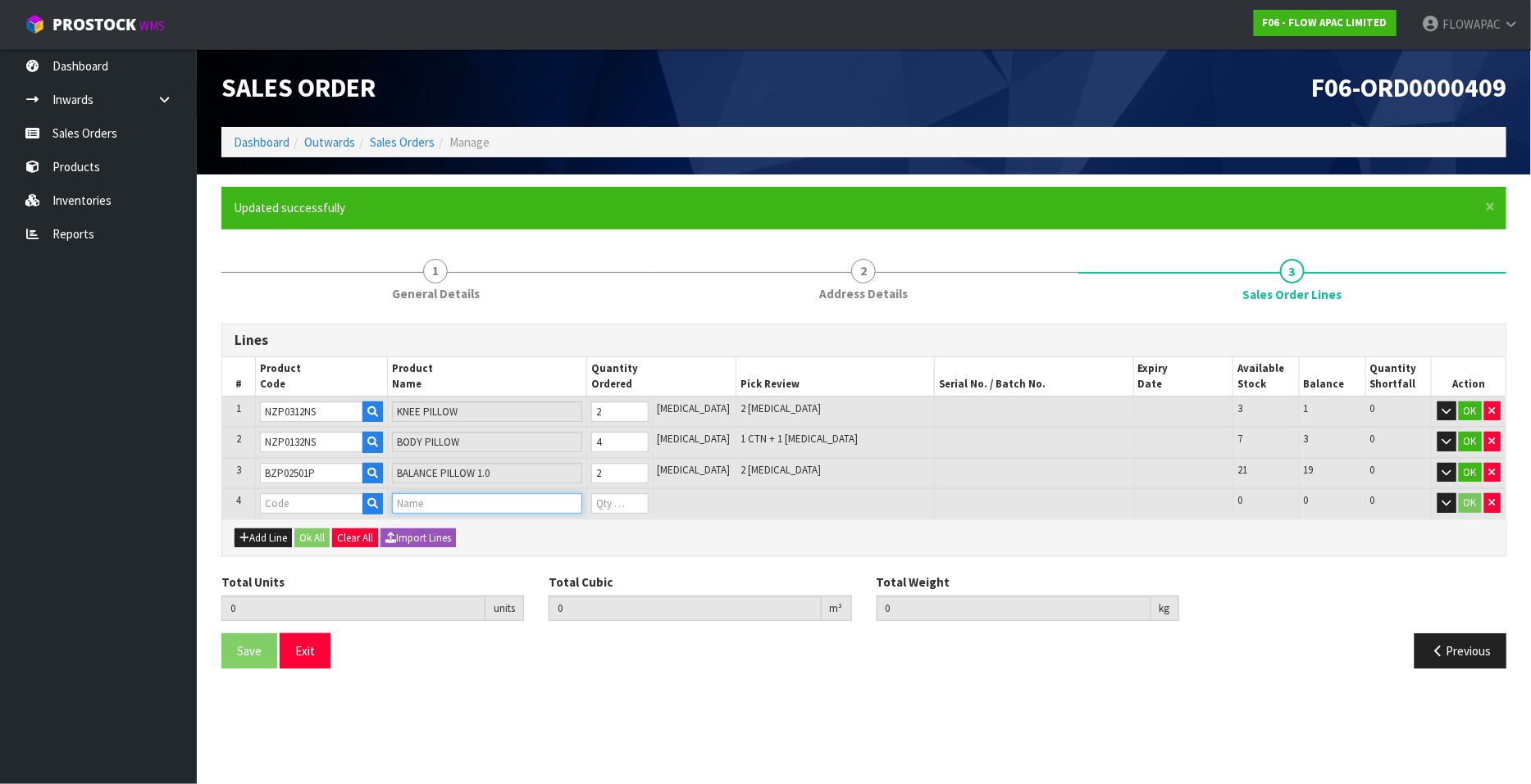
click at [438, 502] on input "text" at bounding box center [486, 503] width 190 height 21
type input "BALANCE"
click at [507, 579] on link "BALANCE PILLOW 2.0" at bounding box center [470, 574] width 142 height 22
type input "BALANCE PILLOW 2.0"
type input "8"
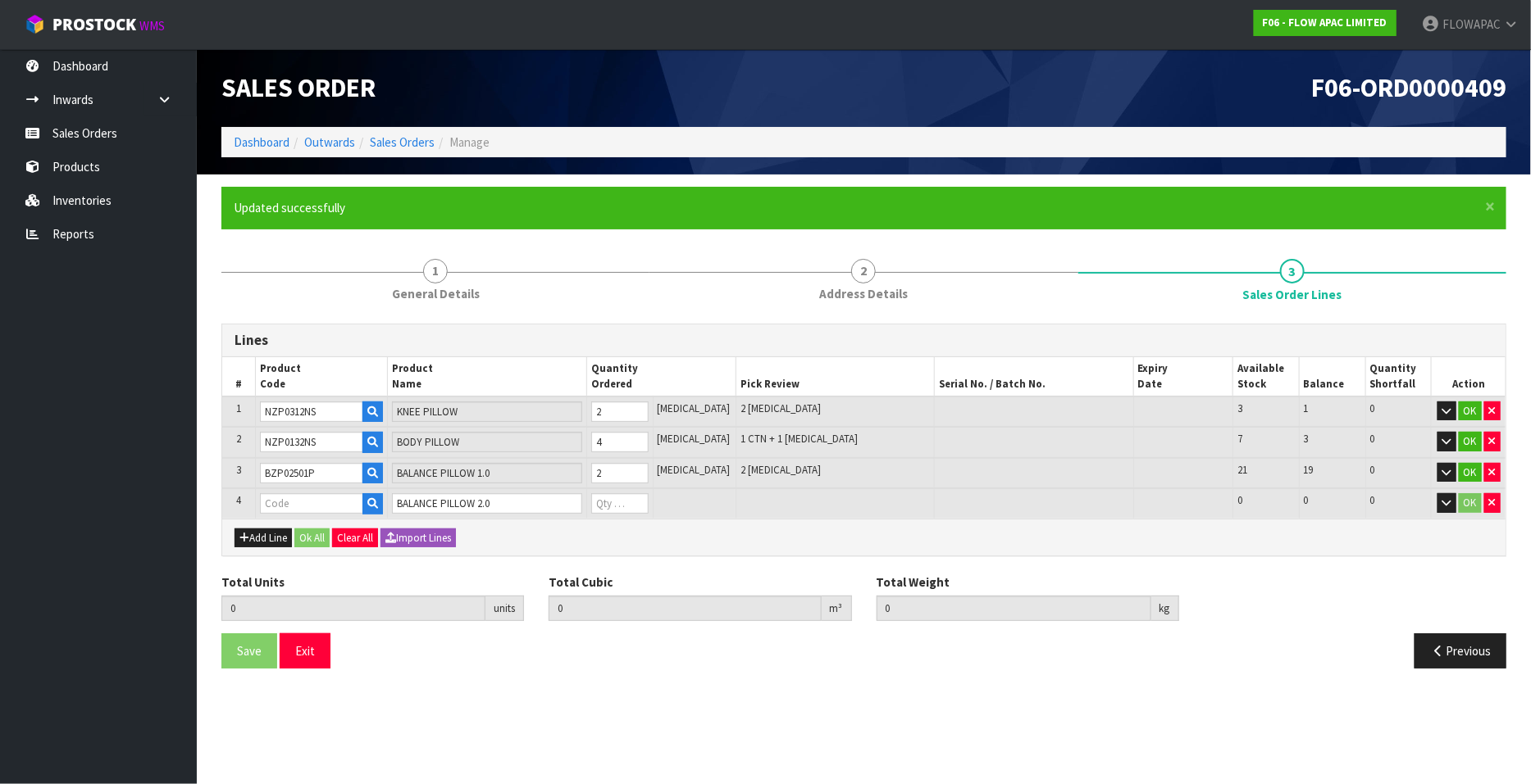
type input "0.38135"
type input "26.24"
type input "BZP02502P"
type input "0"
type input "9"
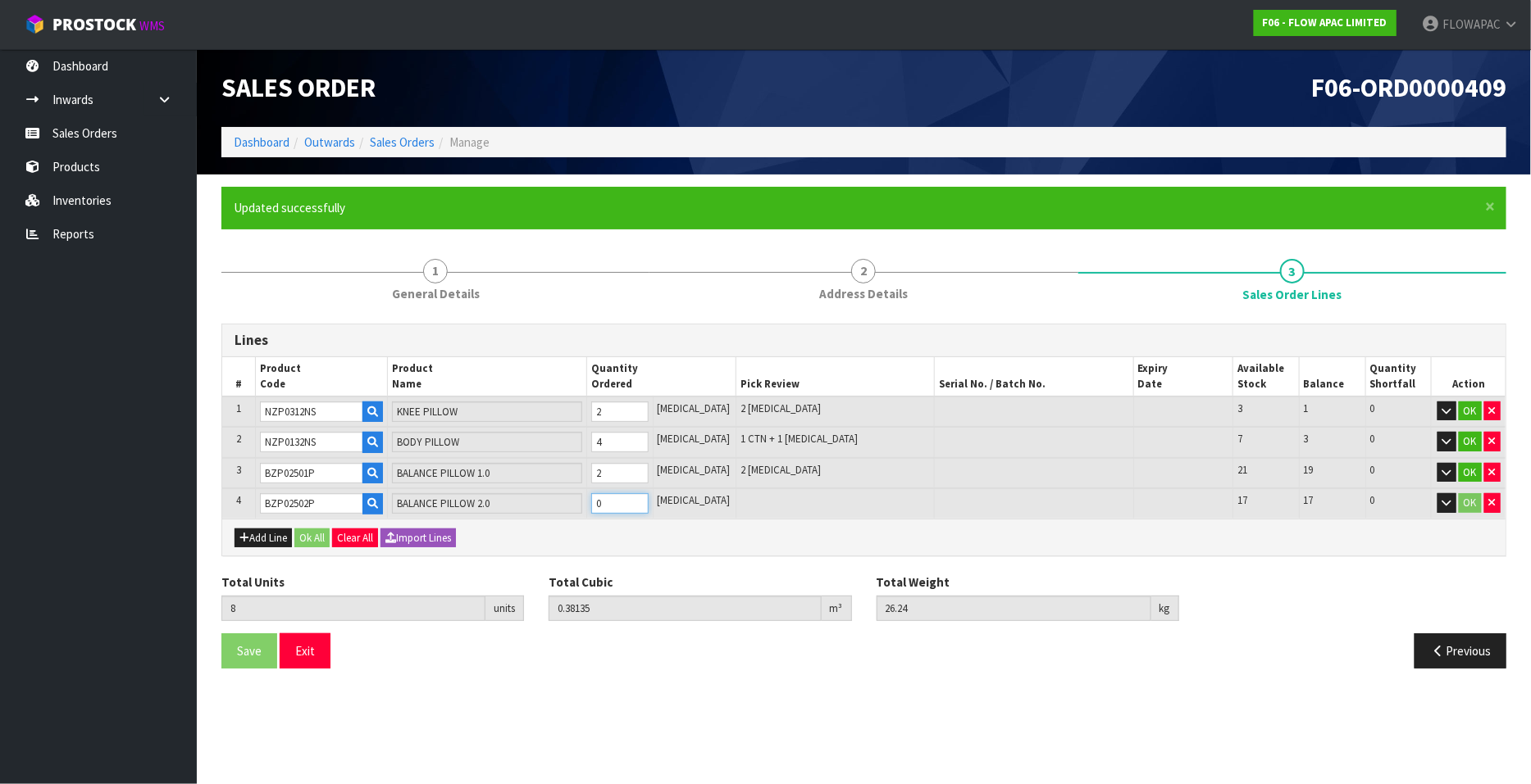
type input "0.417015"
type input "28.94"
type input "1"
click at [648, 496] on input "1" at bounding box center [620, 503] width 57 height 21
type input "10"
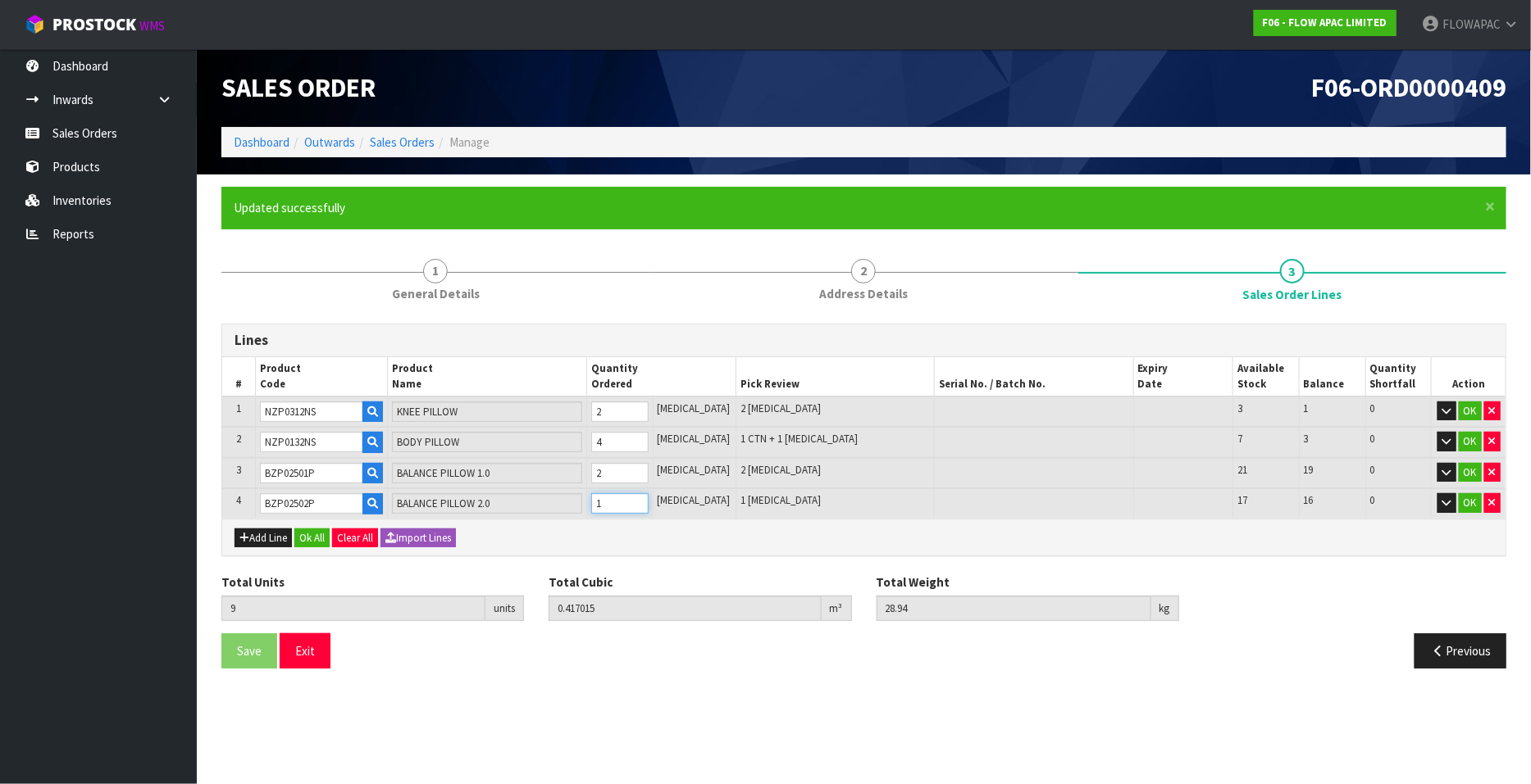
type input "0.45268"
type input "31.64"
type input "2"
click at [648, 496] on input "2" at bounding box center [620, 503] width 57 height 21
click at [263, 536] on button "Add Line" at bounding box center [263, 538] width 57 height 20
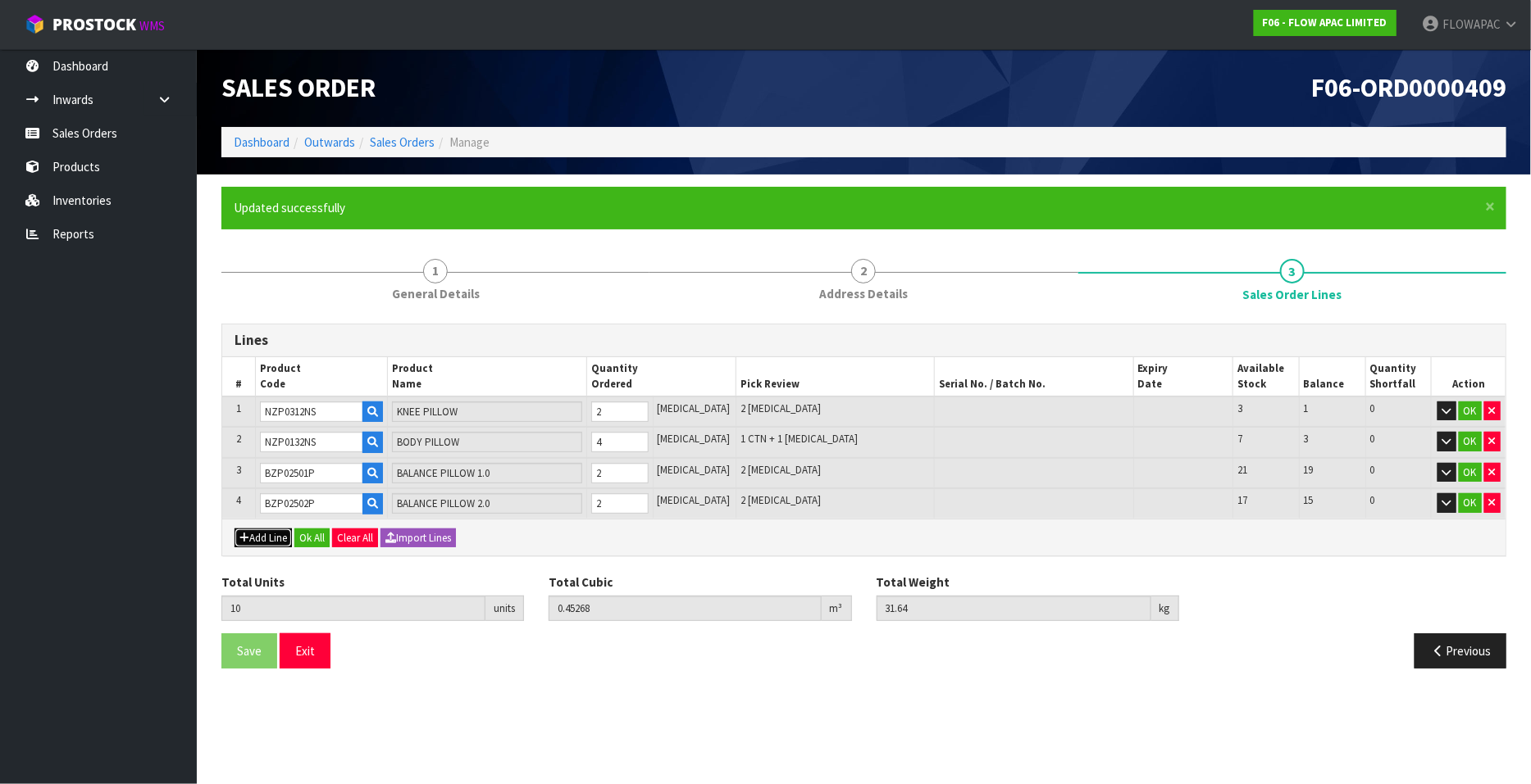
type input "0"
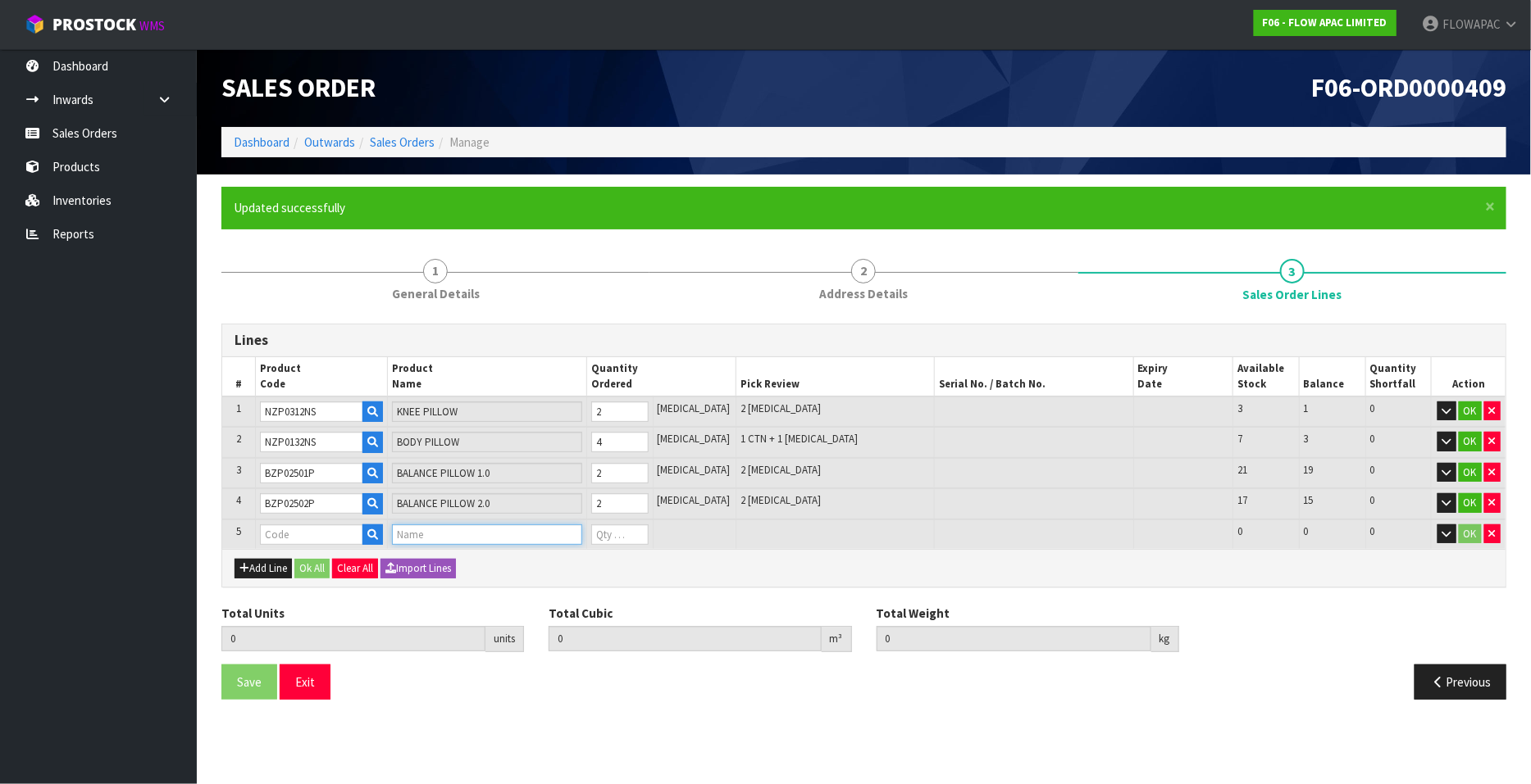
click at [419, 535] on input "text" at bounding box center [486, 535] width 190 height 21
type input "FLOW"
click at [487, 585] on link "FLOW PILLOW 1.0" at bounding box center [464, 581] width 130 height 22
type input "FLOW PILLOW 1.0"
type input "10"
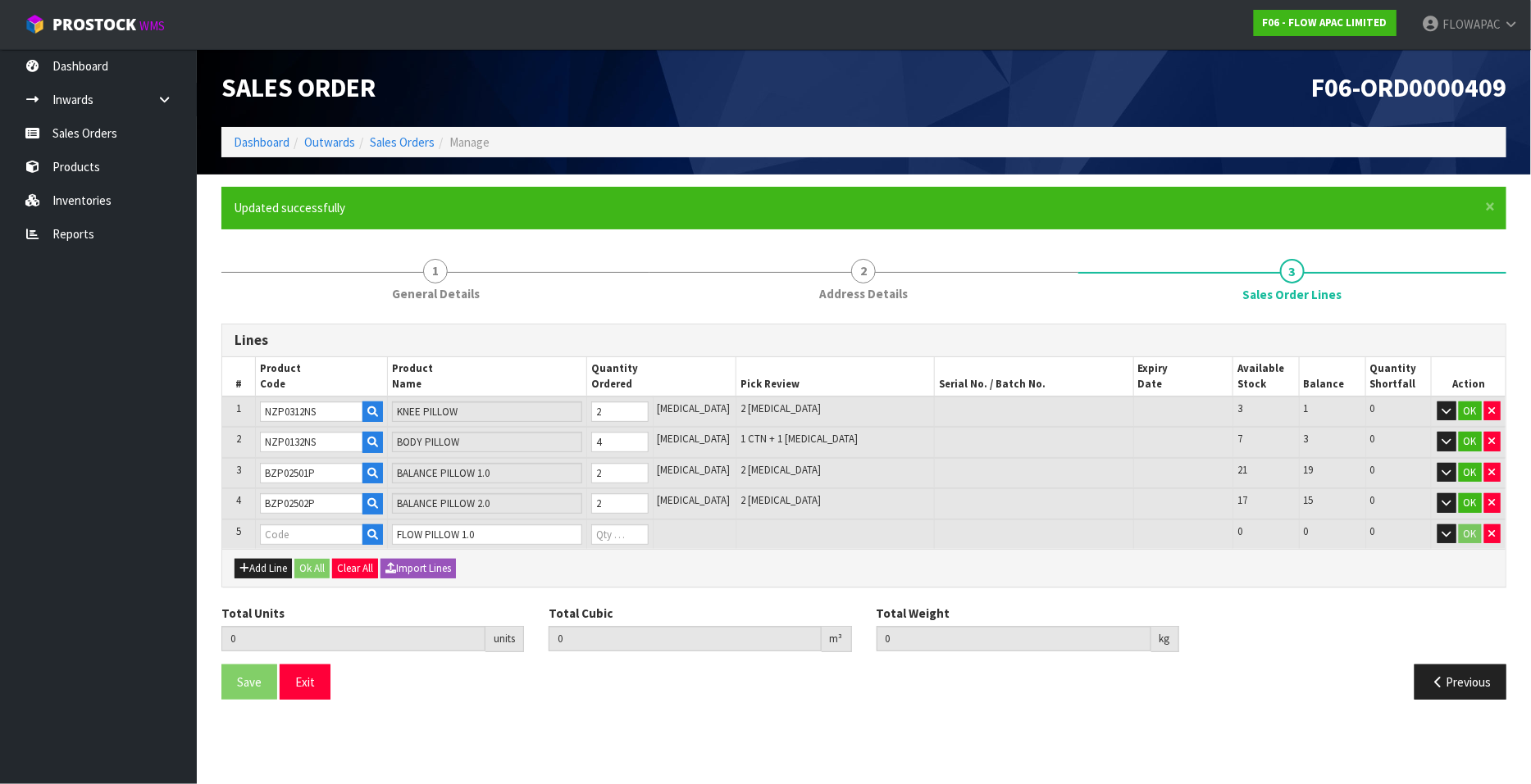
type input "0.45268"
type input "31.64"
type input "BZP01361P"
type input "0"
type input "11"
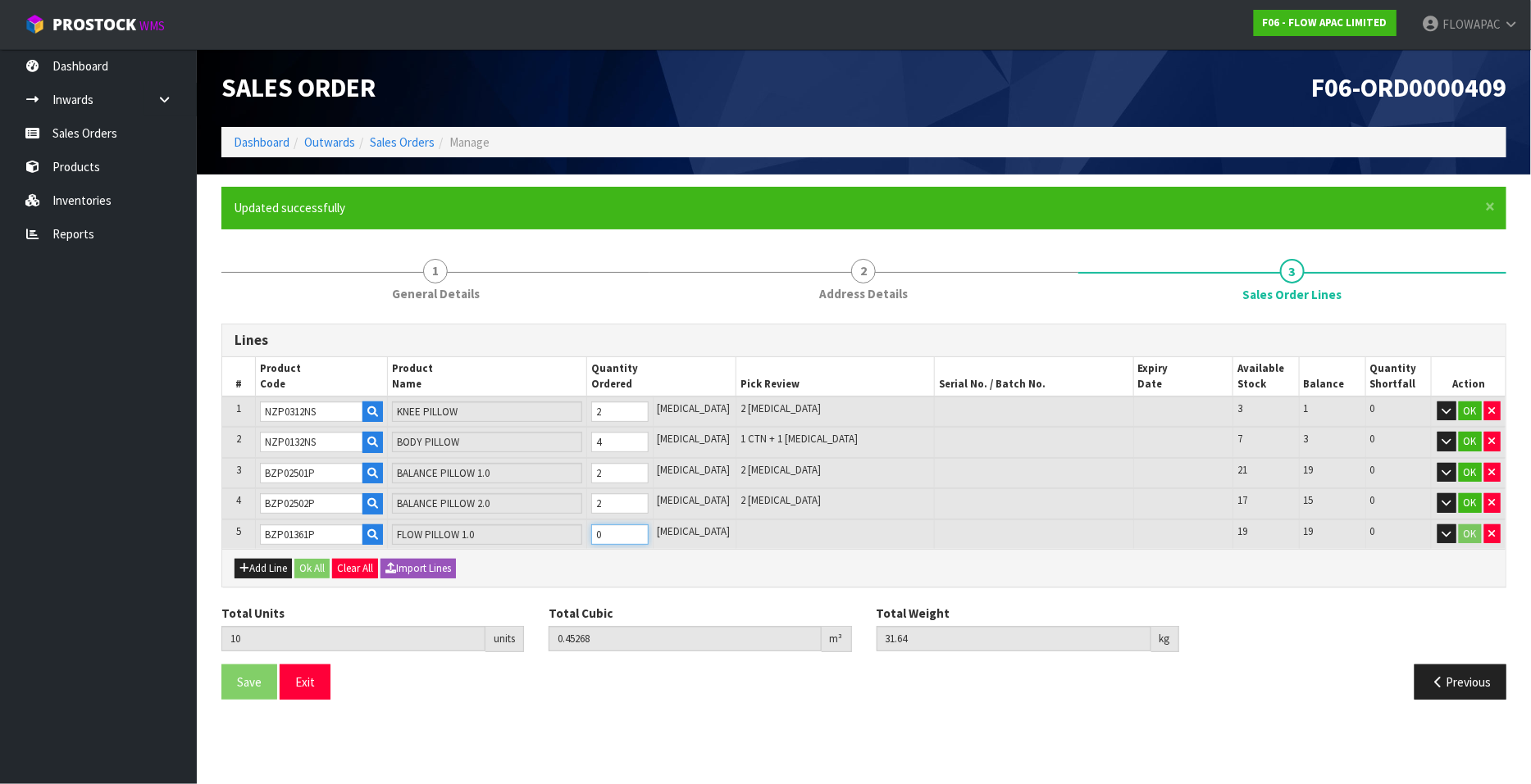
type input "0.489842"
type input "34.14"
type input "1"
click at [648, 528] on input "1" at bounding box center [620, 535] width 57 height 21
type input "12"
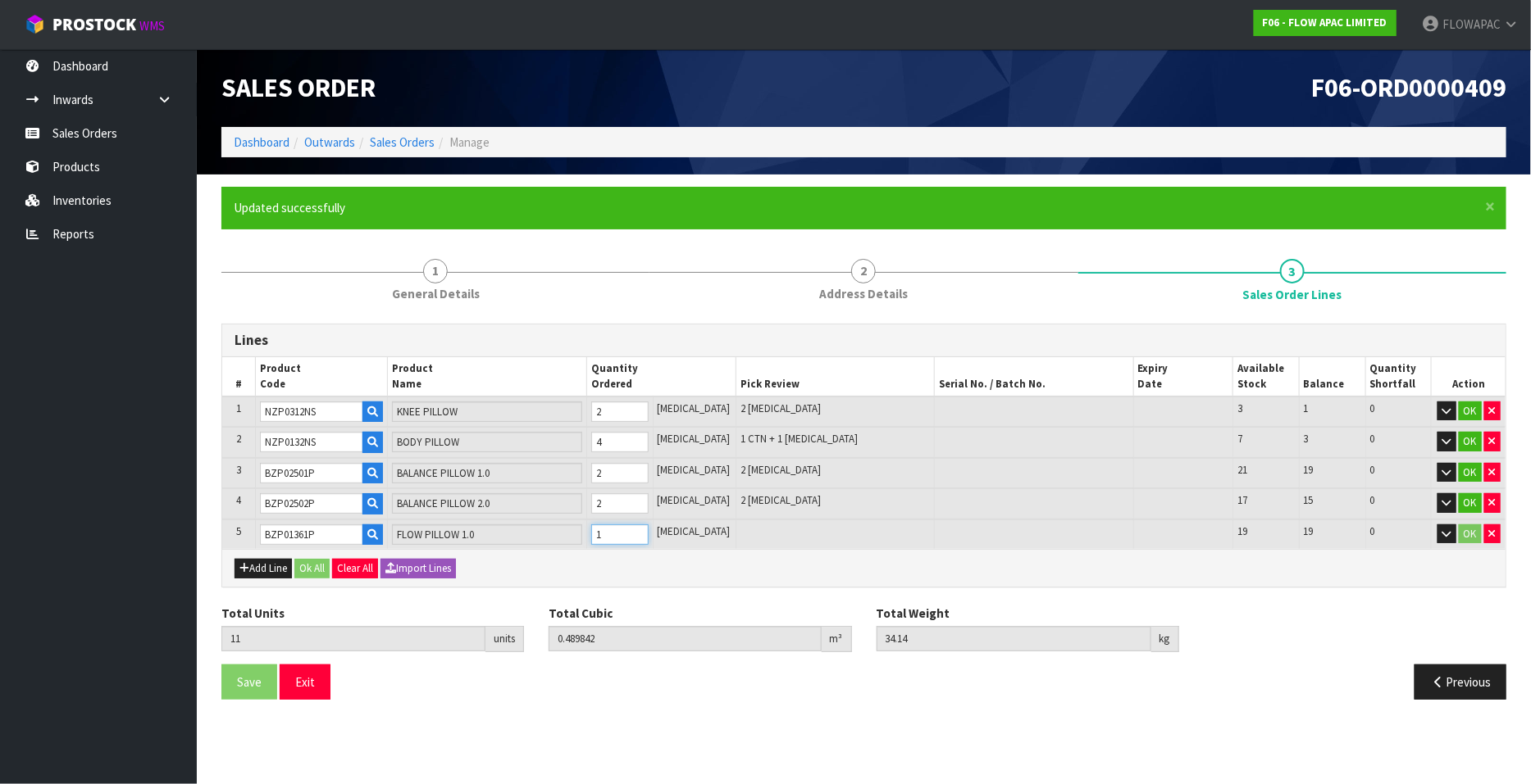
type input "0.527004"
type input "36.64"
type input "2"
click at [648, 528] on input "2" at bounding box center [620, 535] width 57 height 21
click at [250, 567] on button "Add Line" at bounding box center [263, 569] width 57 height 20
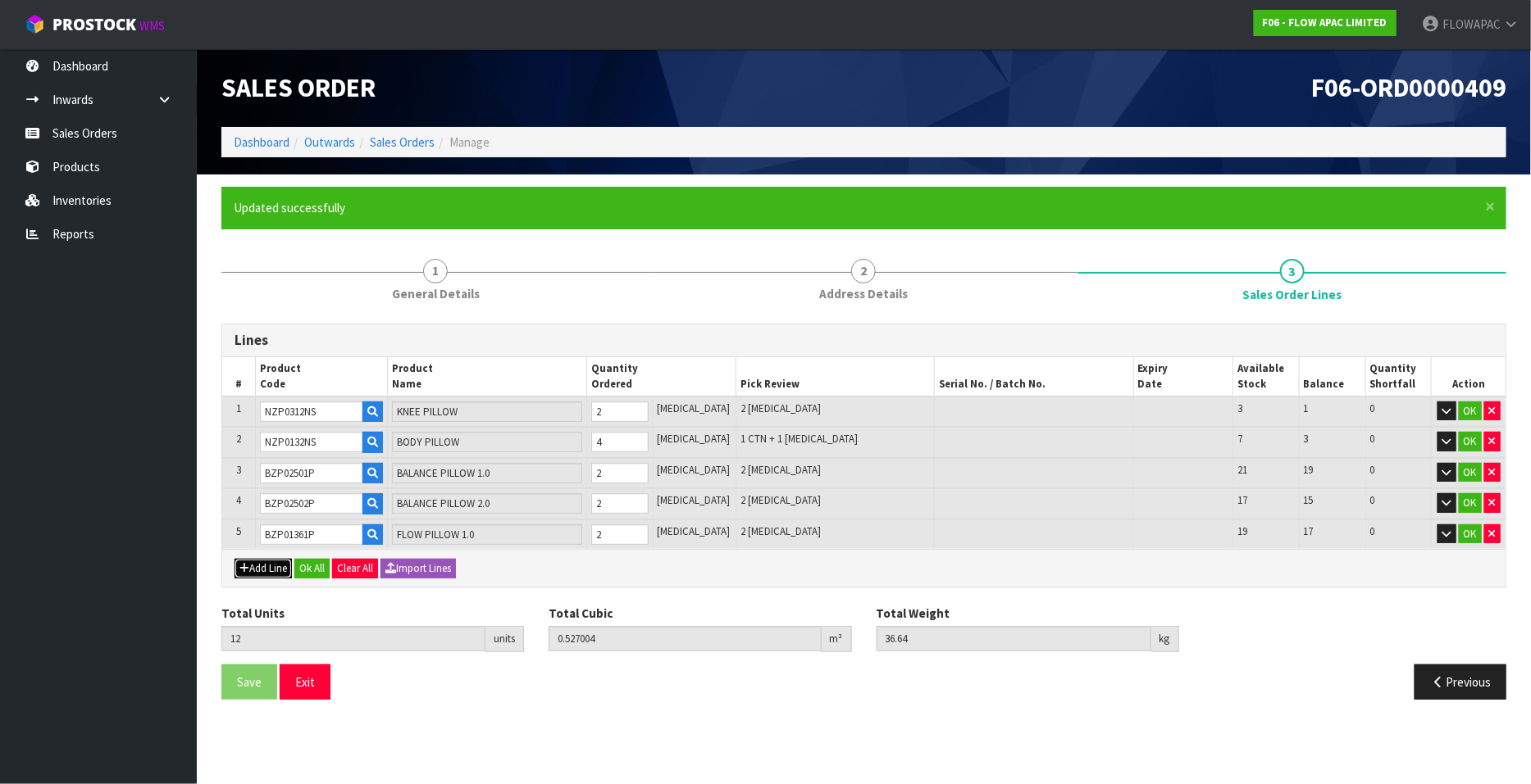
type input "0"
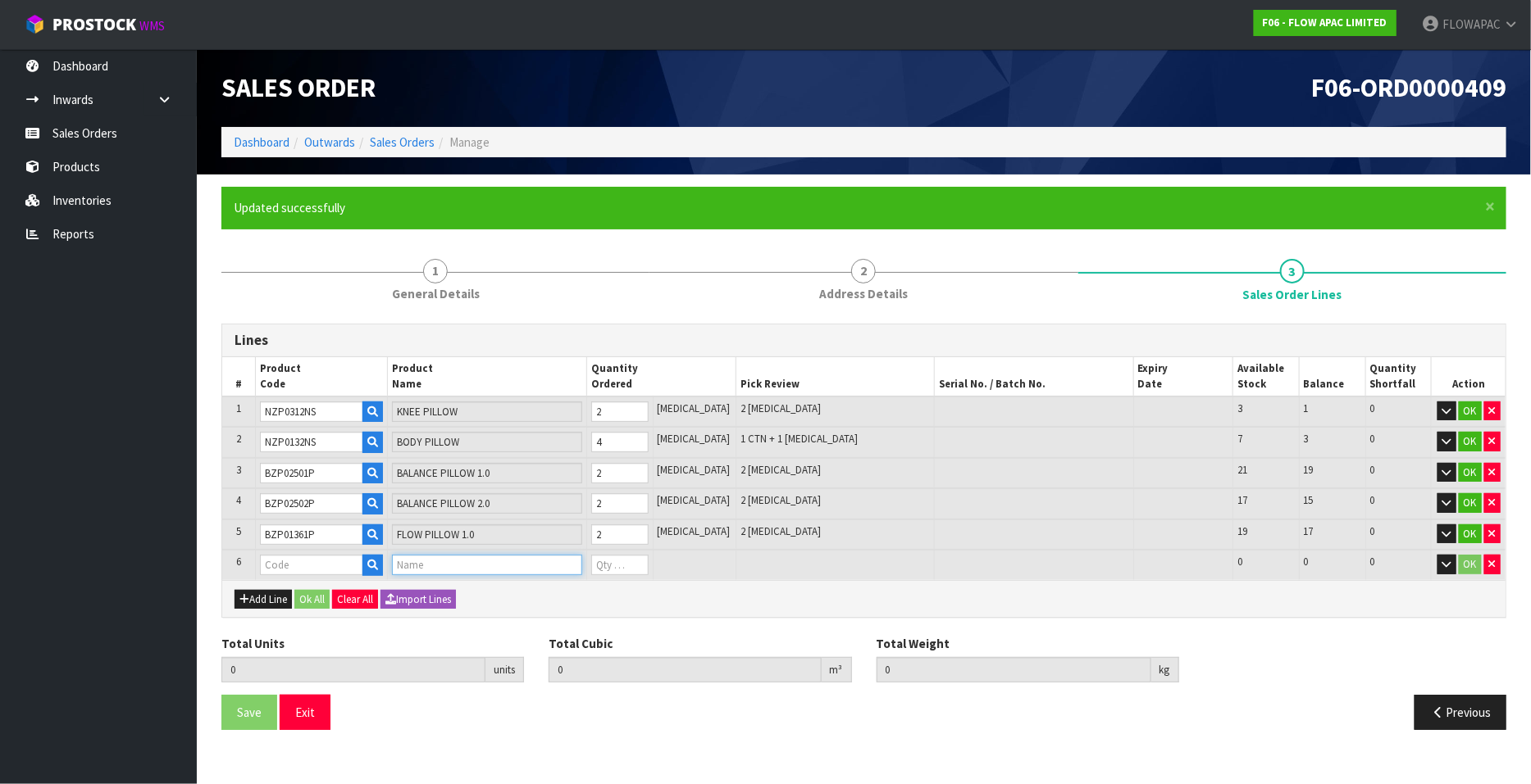
click at [432, 562] on input "text" at bounding box center [486, 565] width 190 height 21
type input "FLOW"
click at [497, 632] on link "FLOW PILLOW 2.0" at bounding box center [464, 635] width 130 height 22
type input "FLOW PILLOW 2.0"
type input "12"
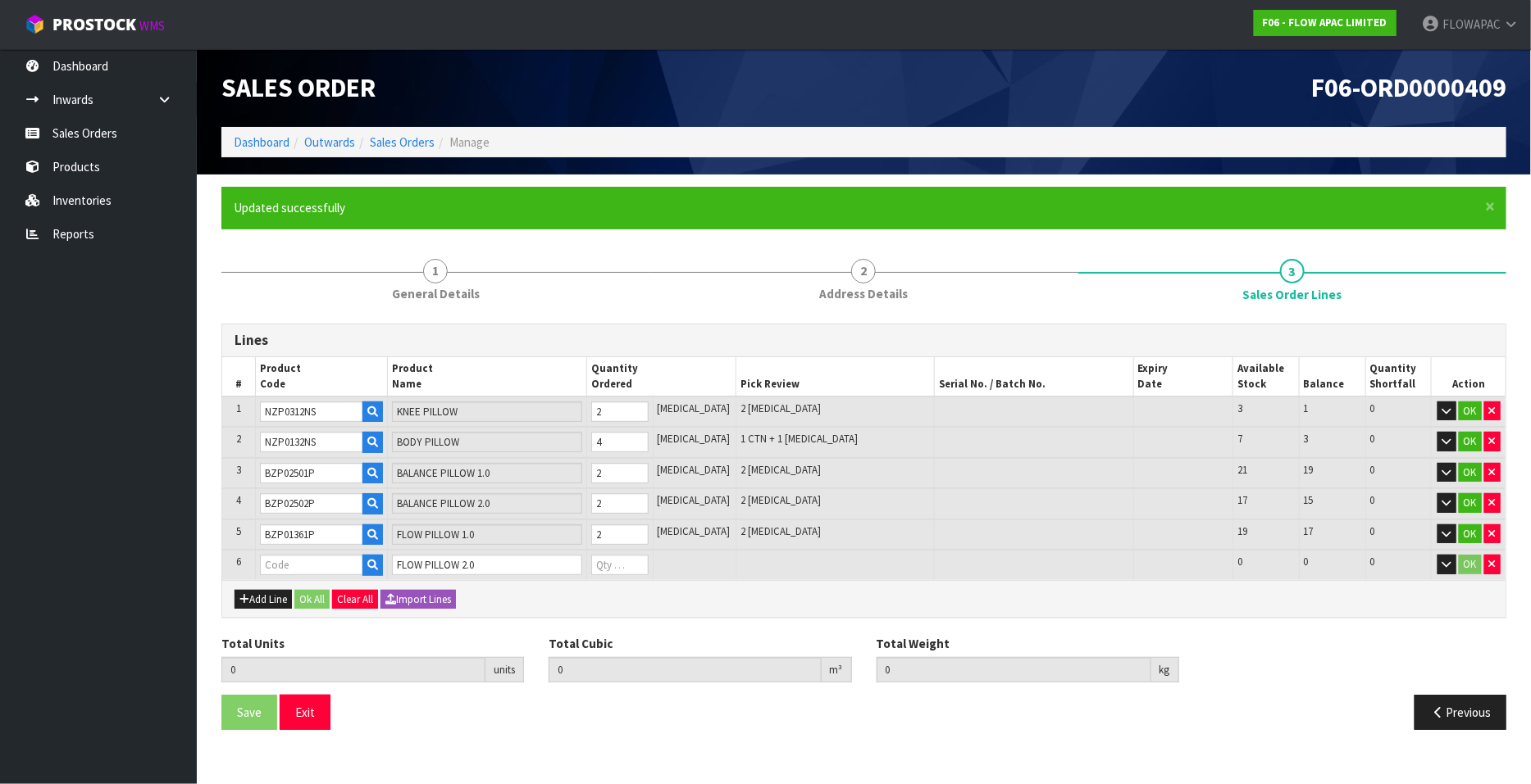
type input "0.527004"
type input "36.64"
type input "BZP01362P"
type input "0"
type input "13"
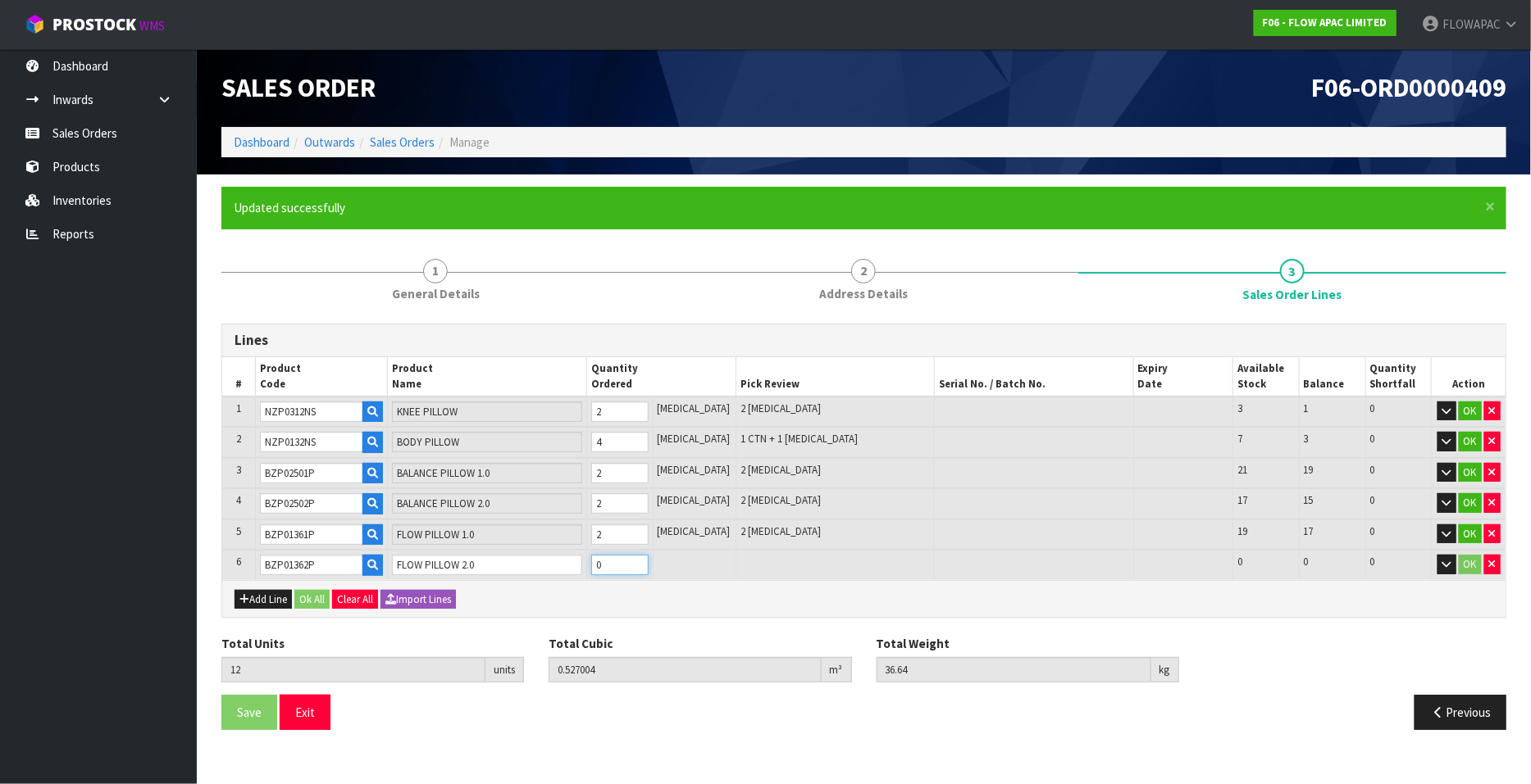
type input "0.560349"
type input "39.34"
type input "1"
click at [648, 559] on input "1" at bounding box center [620, 565] width 57 height 21
type input "14"
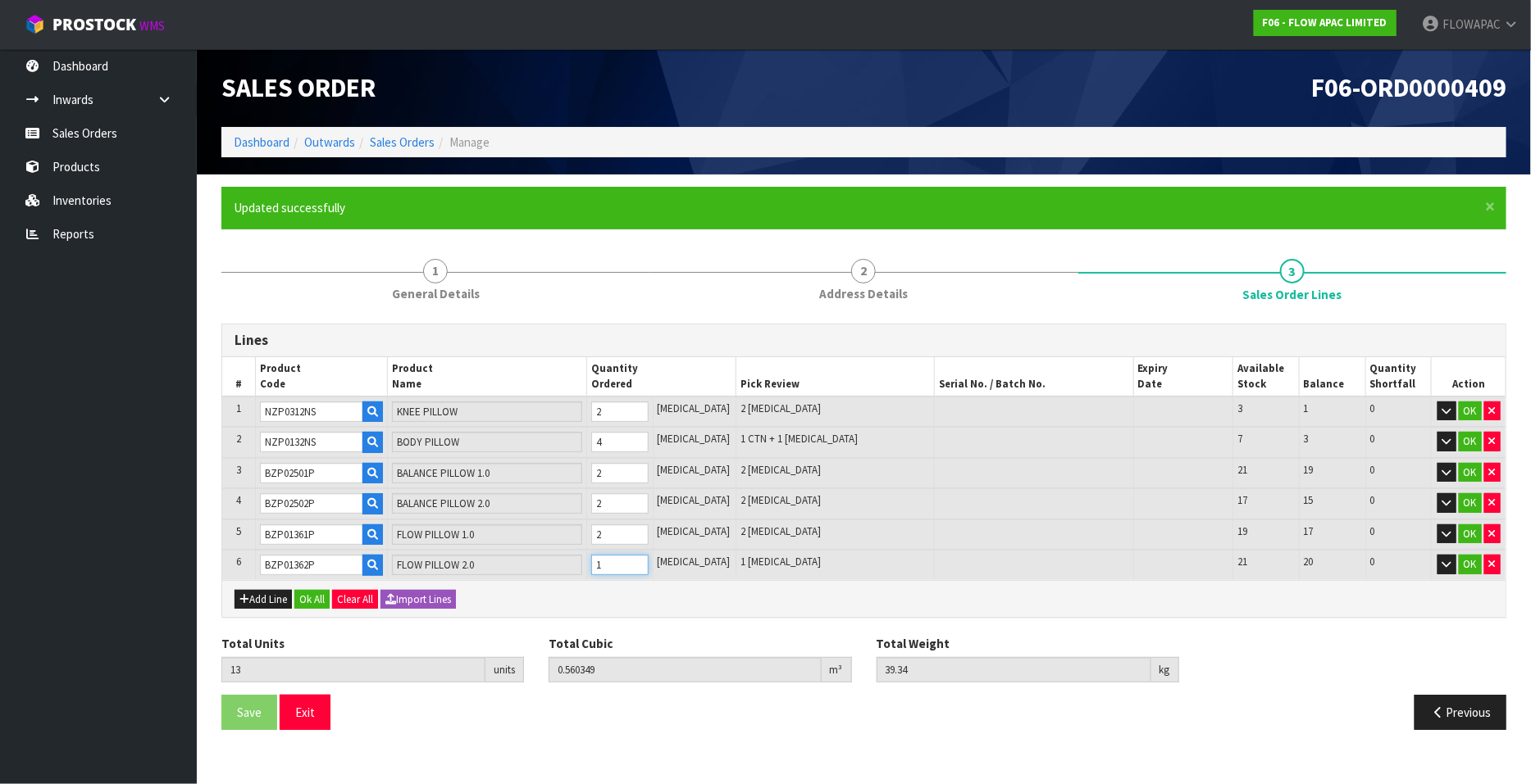
type input "0.593694"
type input "42.04"
type input "2"
click at [648, 559] on input "2" at bounding box center [620, 565] width 57 height 21
click at [281, 594] on button "Add Line" at bounding box center [263, 600] width 57 height 20
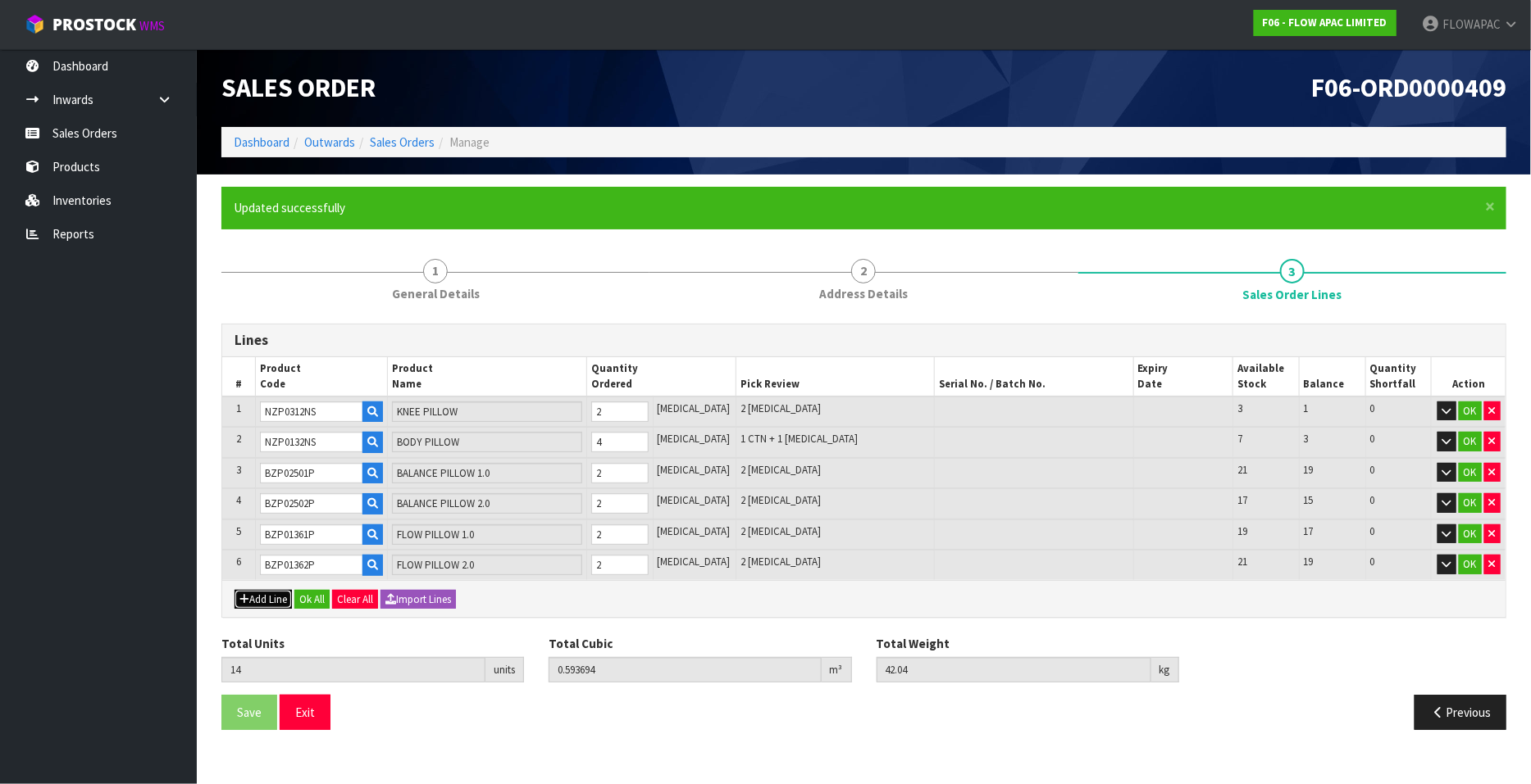
type input "0"
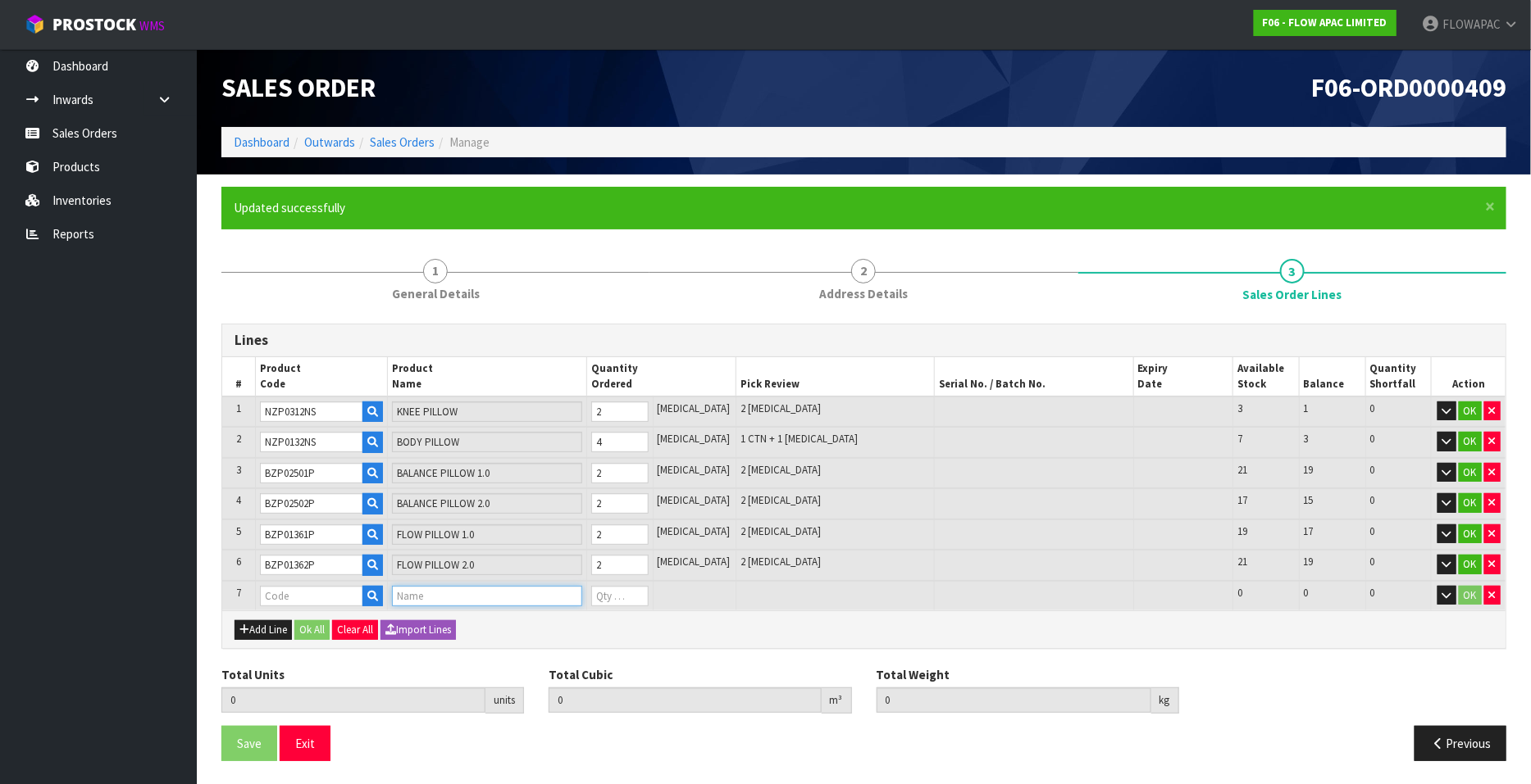
click at [434, 591] on input "text" at bounding box center [486, 596] width 190 height 21
type input "GLACIER"
click at [503, 643] on link "GLACIER PILLOW 1.0" at bounding box center [469, 642] width 138 height 22
type input "GLACIER PILLOW 1.0"
type input "14"
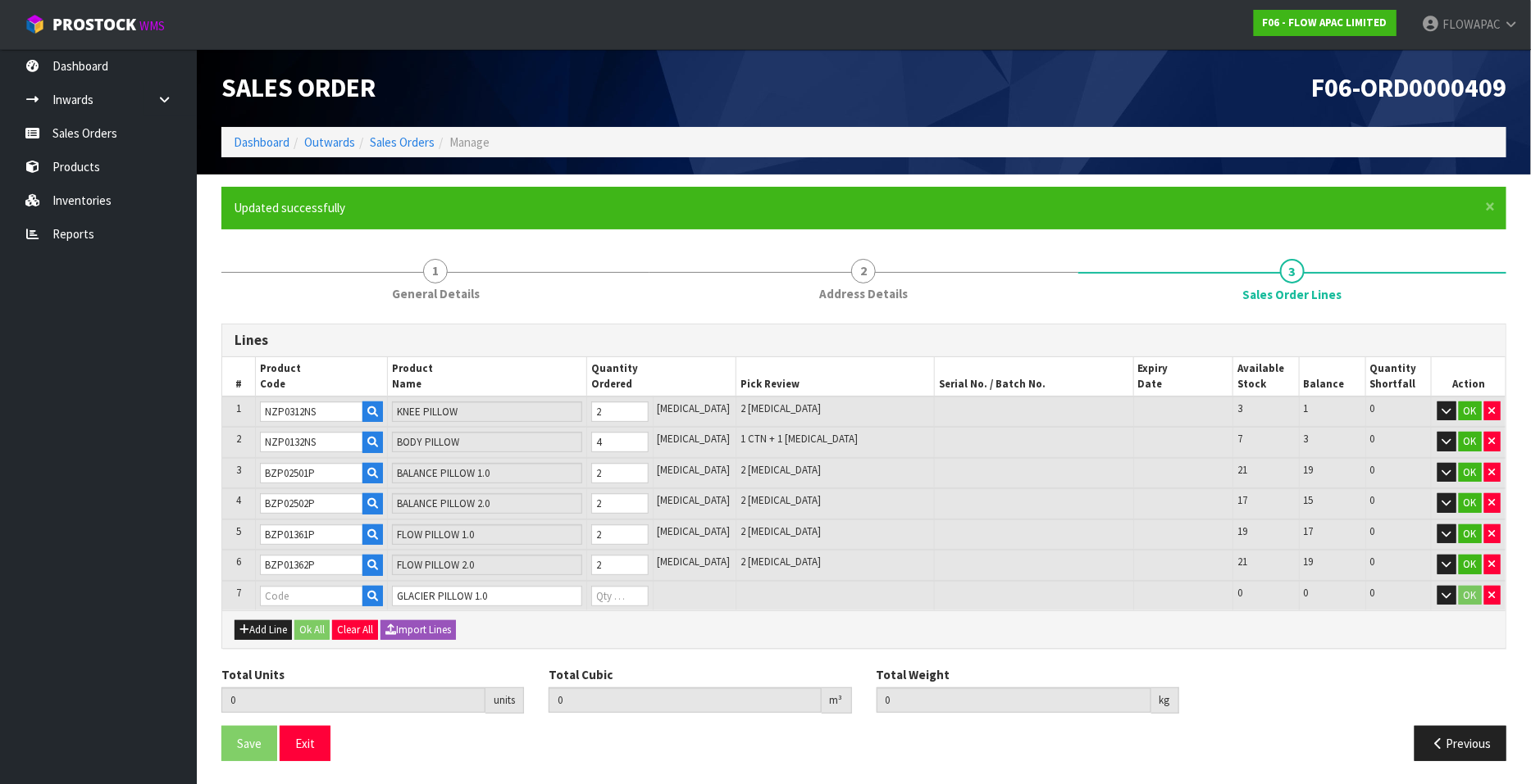
type input "0.593694"
type input "42.04"
type input "BZP02561P"
type input "0"
type input "15"
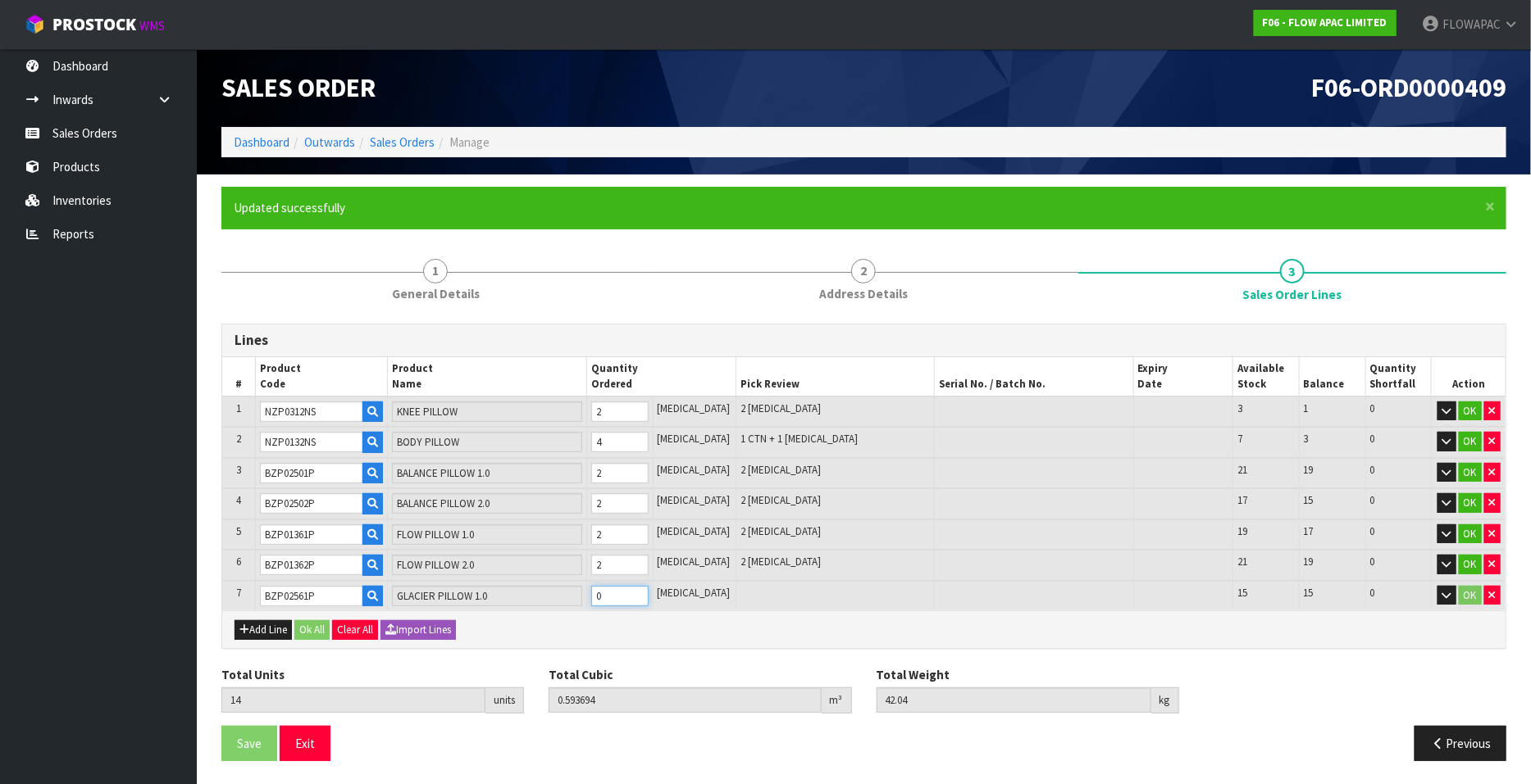
type input "0.63051"
type input "45.14"
type input "1"
click at [648, 586] on input "1" at bounding box center [620, 596] width 57 height 21
type input "16"
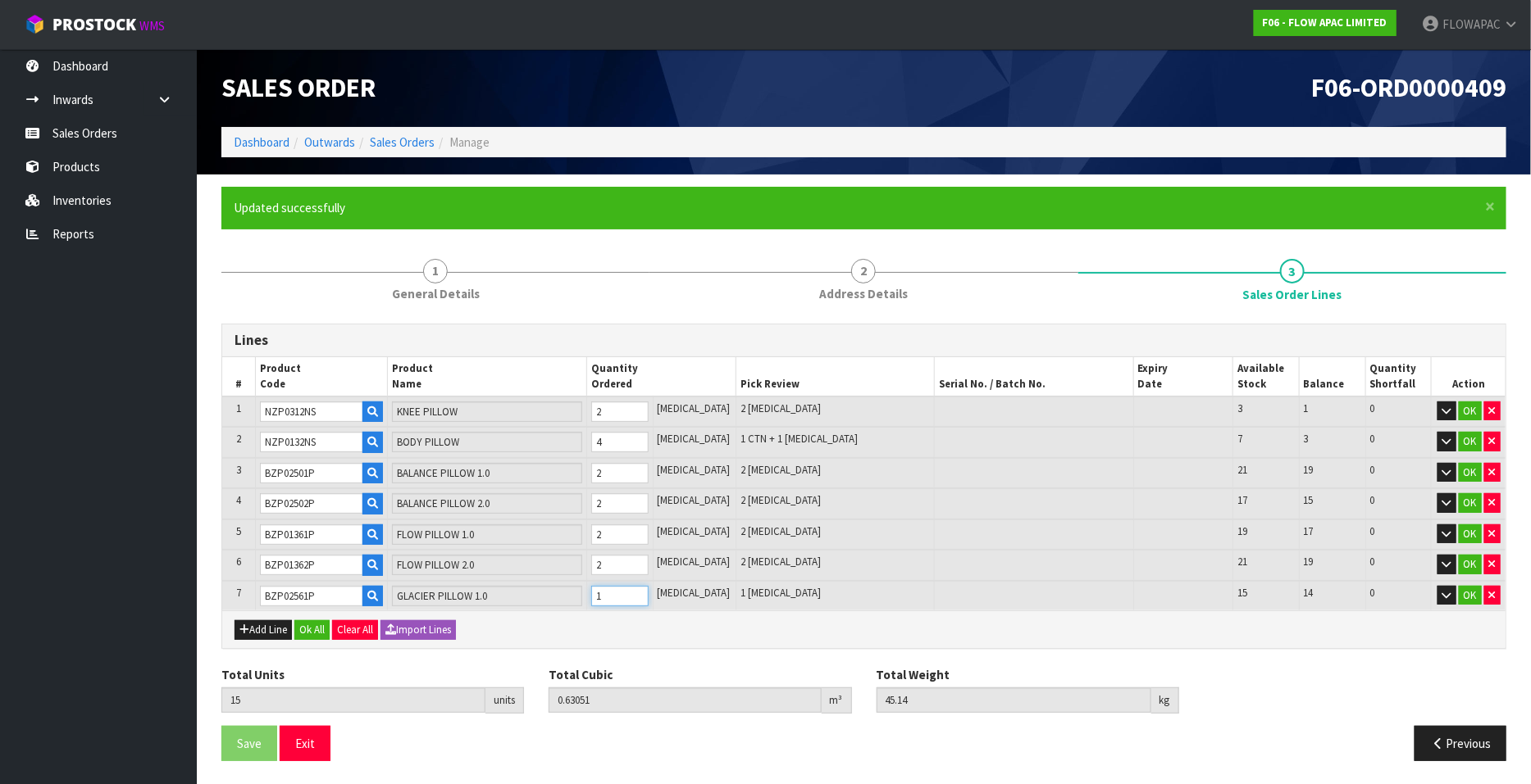
type input "0.667326"
type input "48.24"
type input "2"
click at [648, 586] on input "2" at bounding box center [620, 596] width 57 height 21
click at [271, 628] on button "Add Line" at bounding box center [263, 630] width 57 height 20
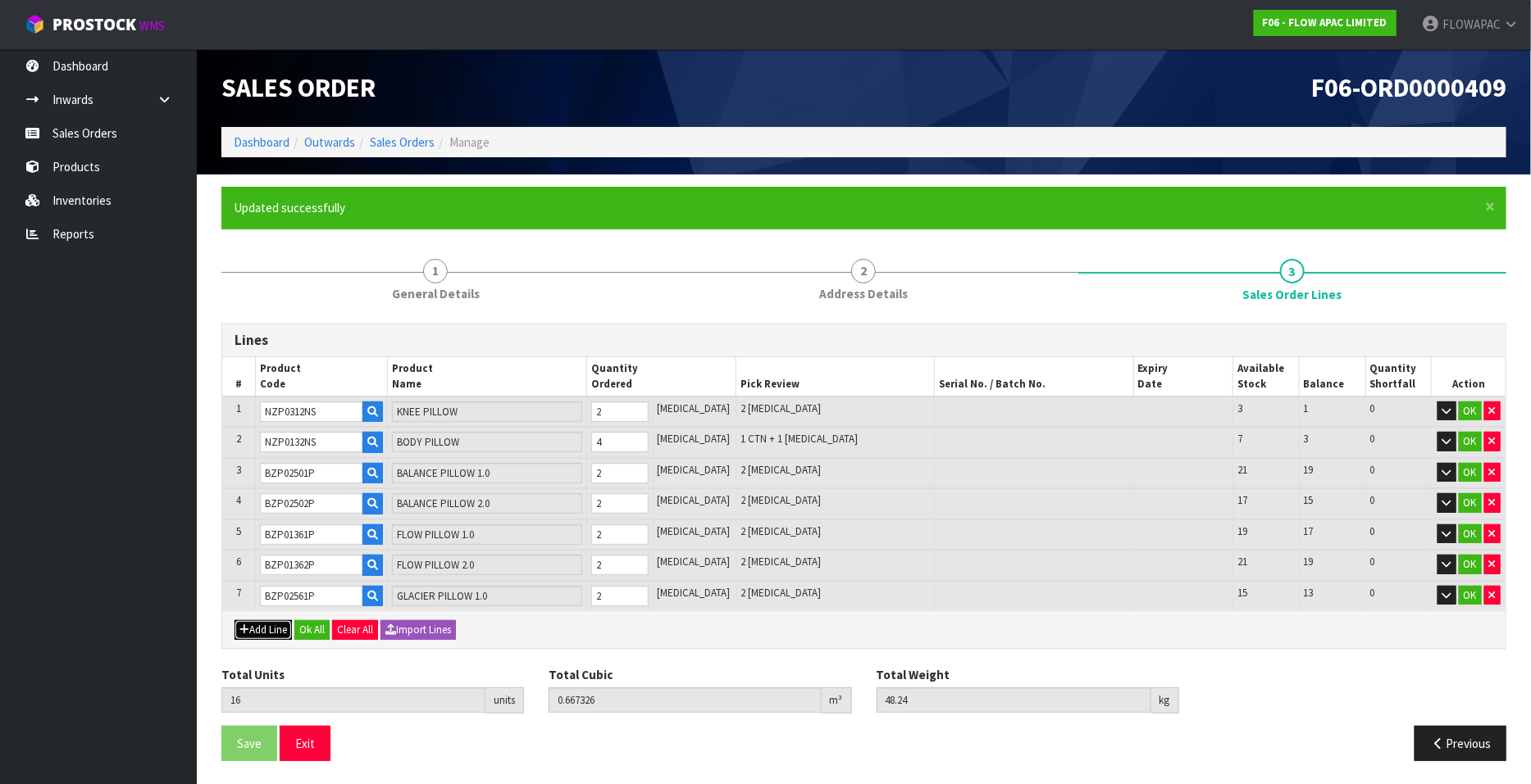
type input "0"
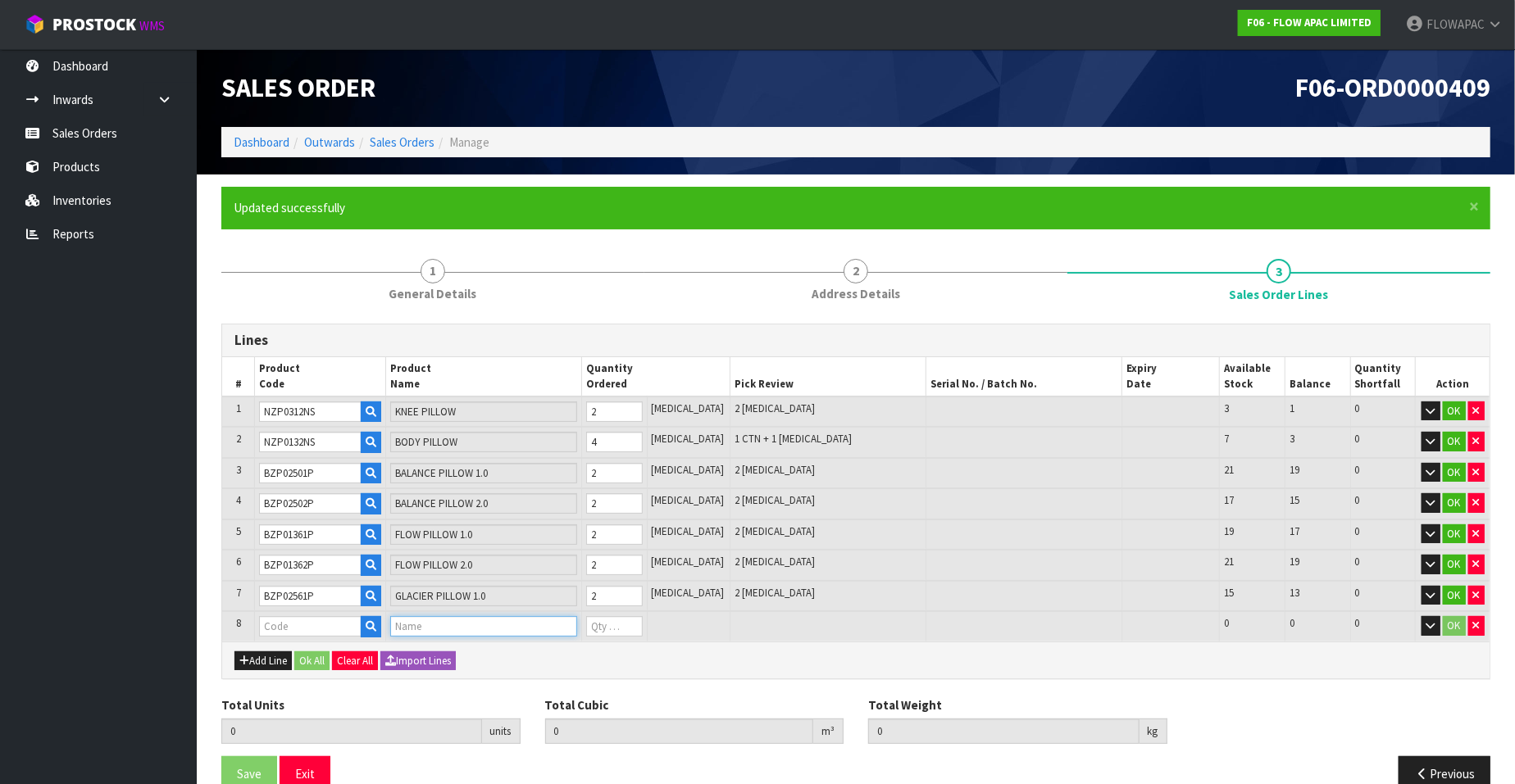
click at [419, 619] on input "text" at bounding box center [483, 626] width 187 height 21
type input "GLACIER"
click at [506, 689] on link "GLACIER PILLOW 2.0" at bounding box center [467, 695] width 138 height 22
type input "GLACIER PILLOW 2.0"
type input "16"
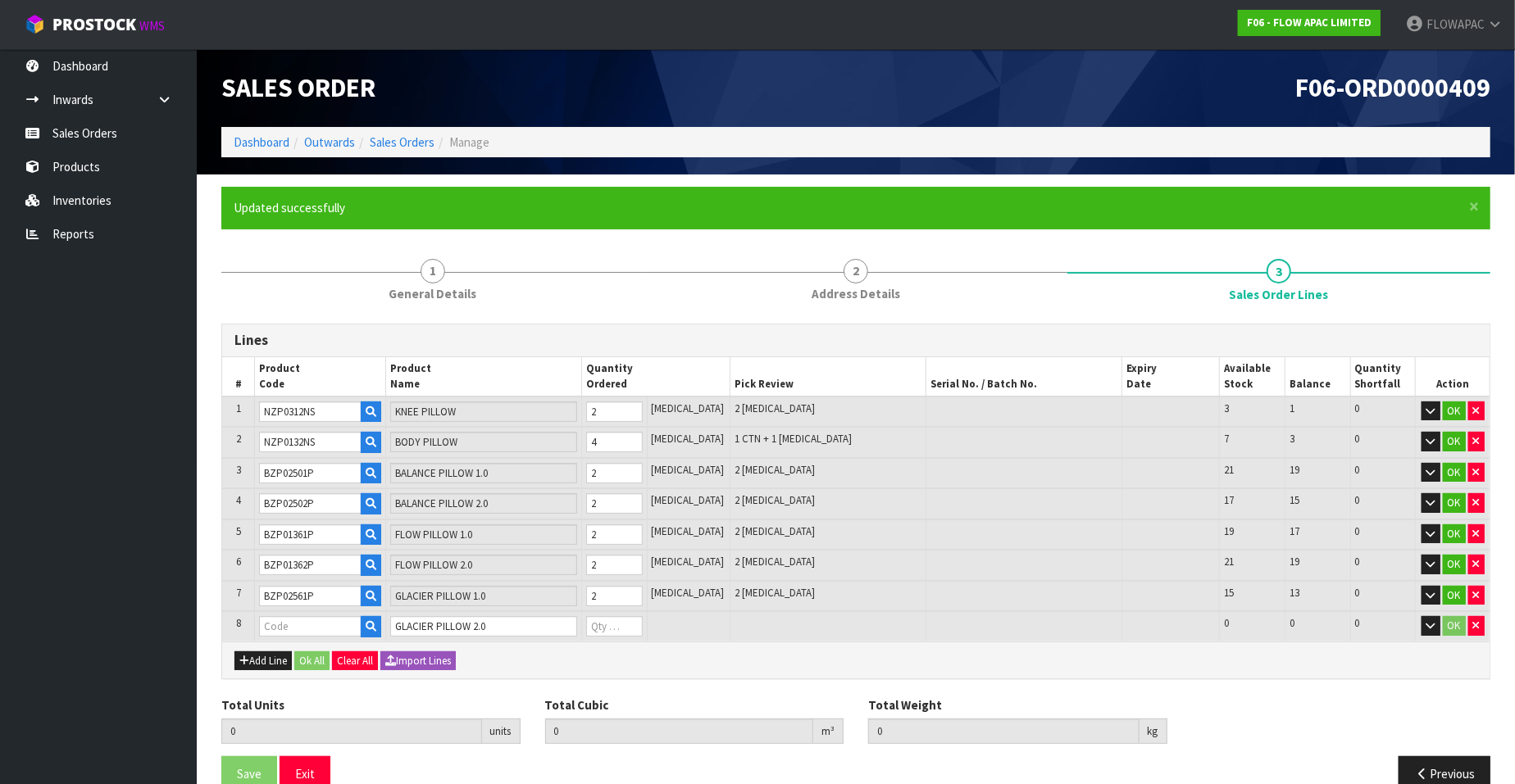
type input "0.667326"
type input "48.24"
type input "BZP02562P"
type input "0"
type input "17"
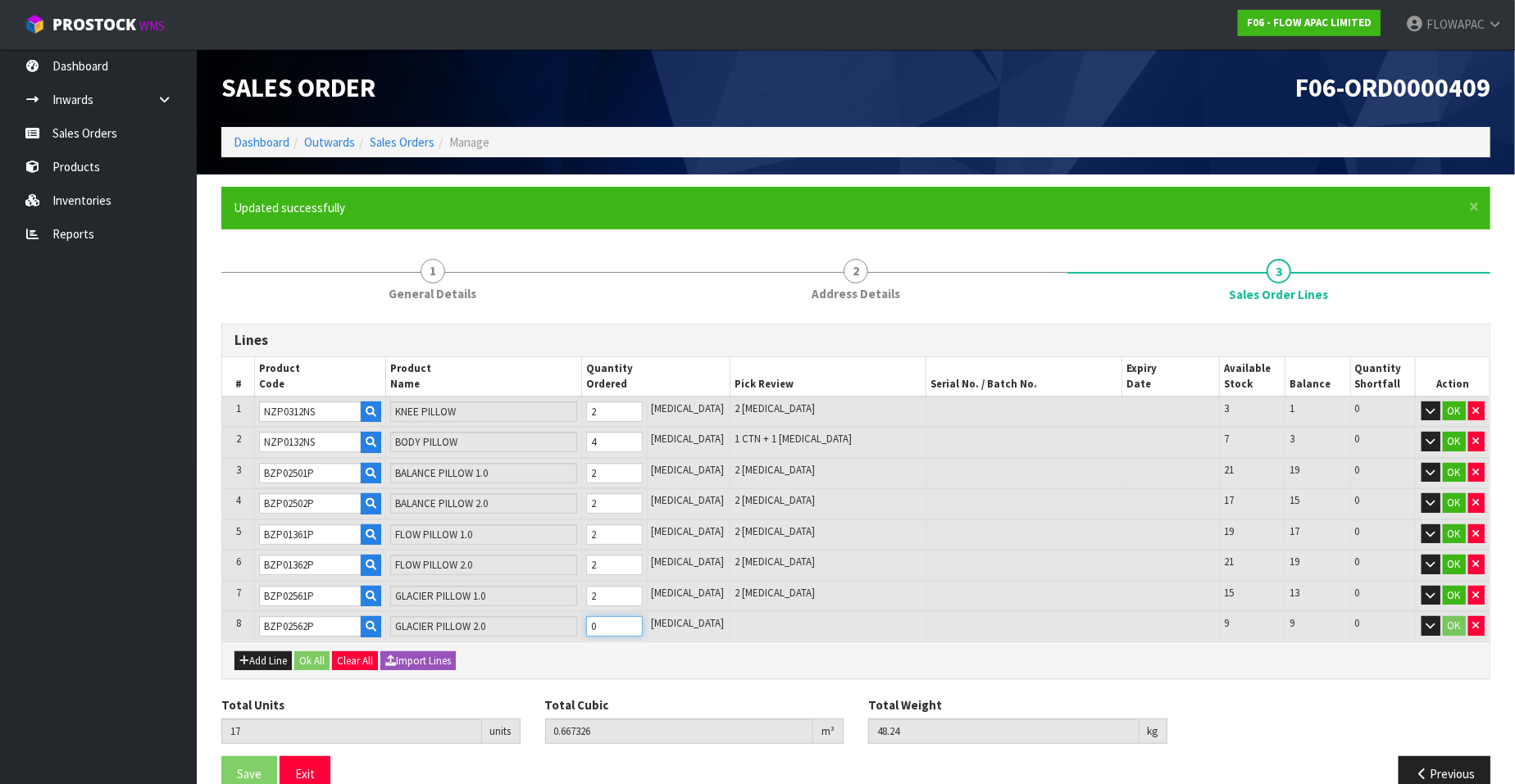
type input "0.704142"
type input "51.34"
type input "1"
click at [643, 616] on input "1" at bounding box center [614, 626] width 56 height 21
type input "18"
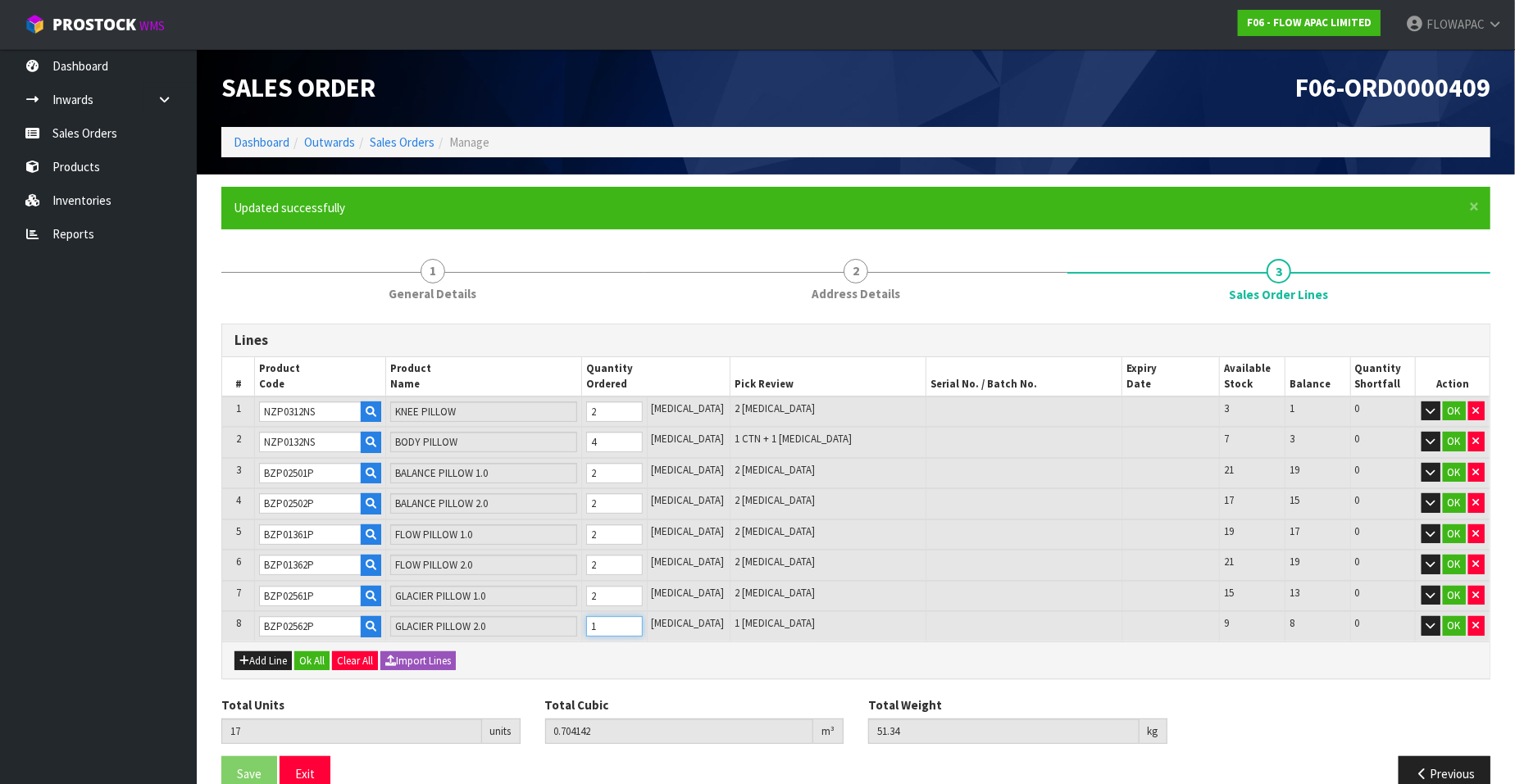
type input "0.740958"
type input "54.44"
type input "2"
click at [643, 616] on input "2" at bounding box center [614, 626] width 56 height 21
click at [315, 653] on button "Ok All" at bounding box center [311, 662] width 35 height 20
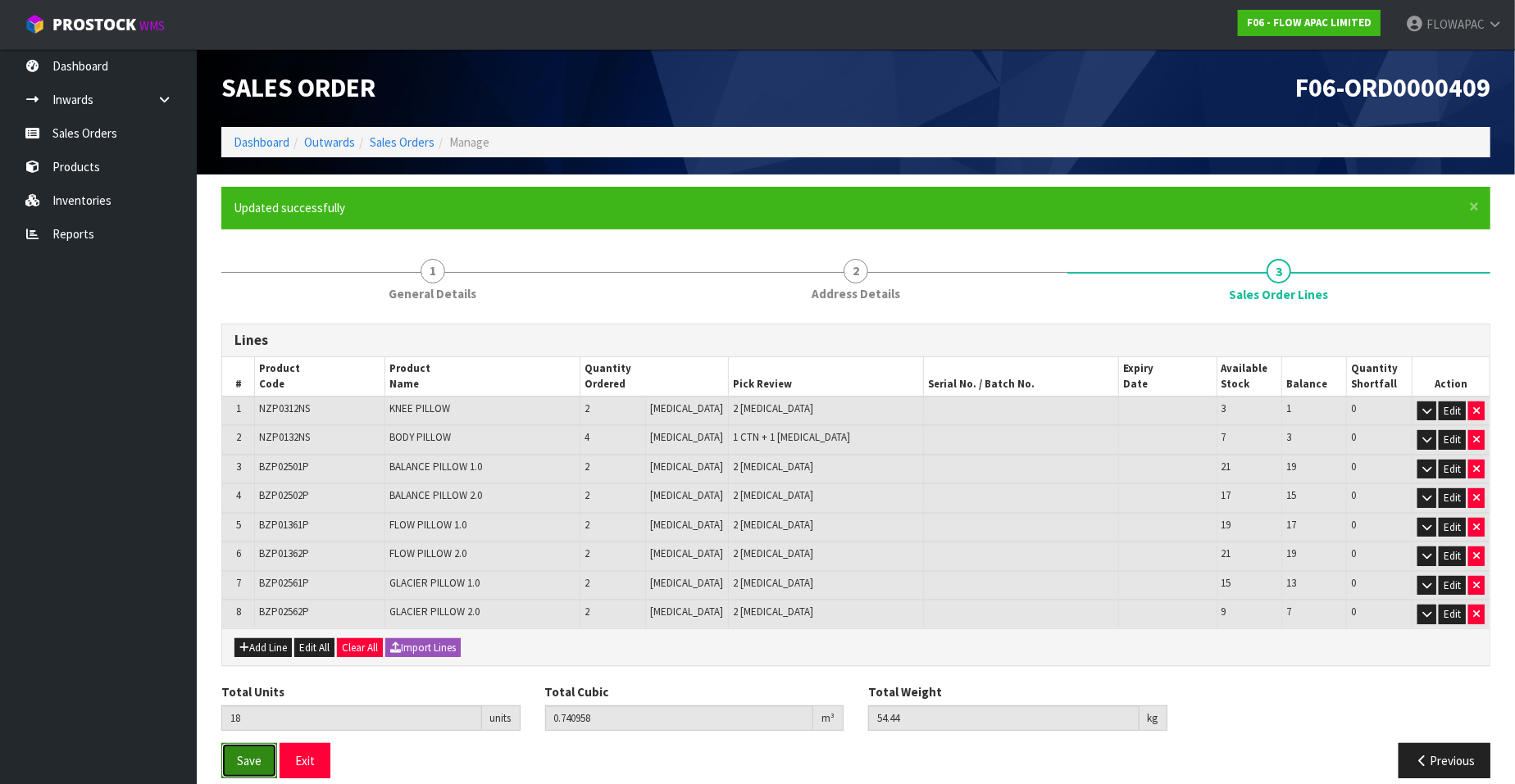
click at [246, 760] on span "Save" at bounding box center [250, 761] width 25 height 15
click at [295, 763] on button "Exit" at bounding box center [305, 761] width 51 height 35
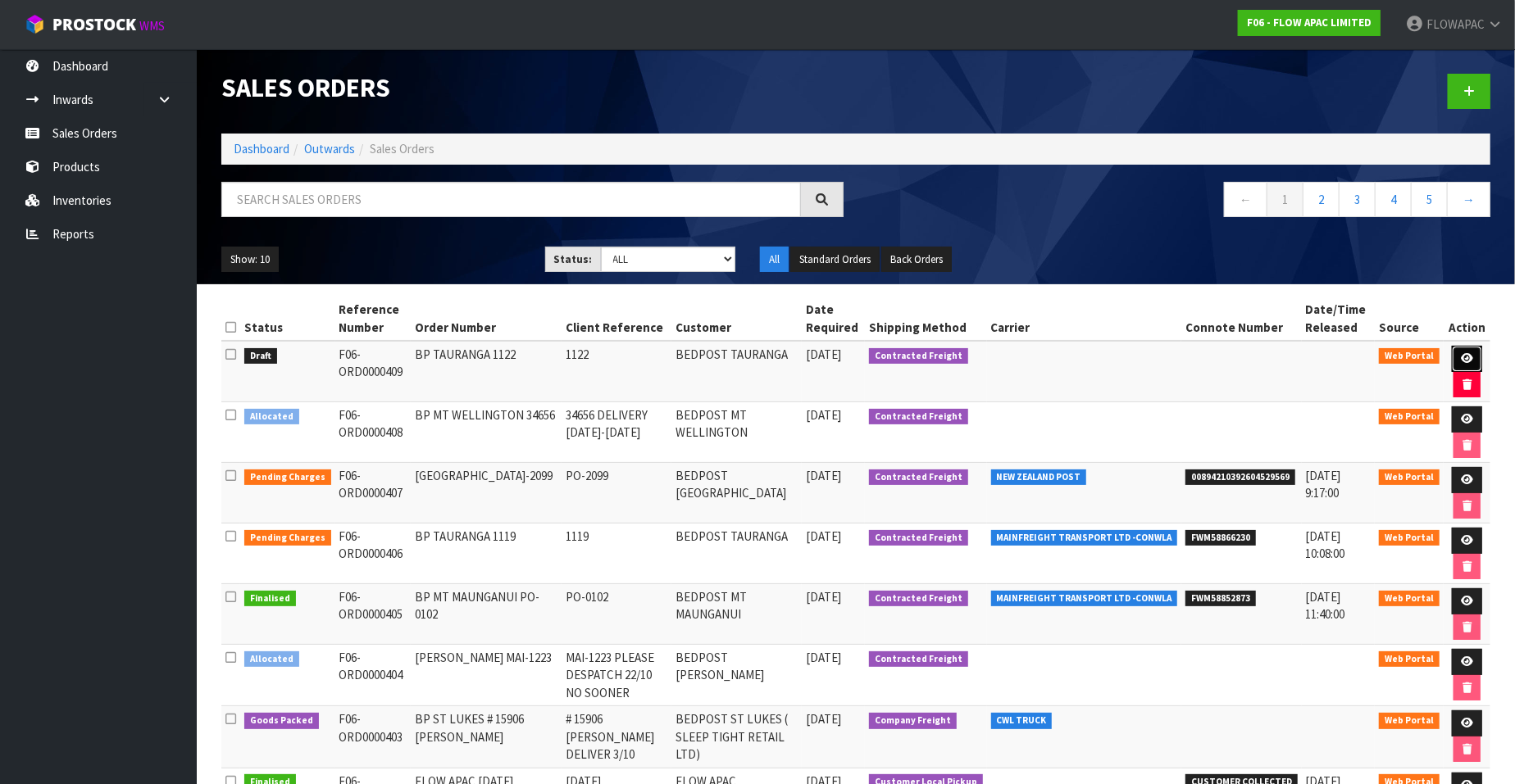
click at [1469, 358] on icon at bounding box center [1468, 358] width 13 height 11
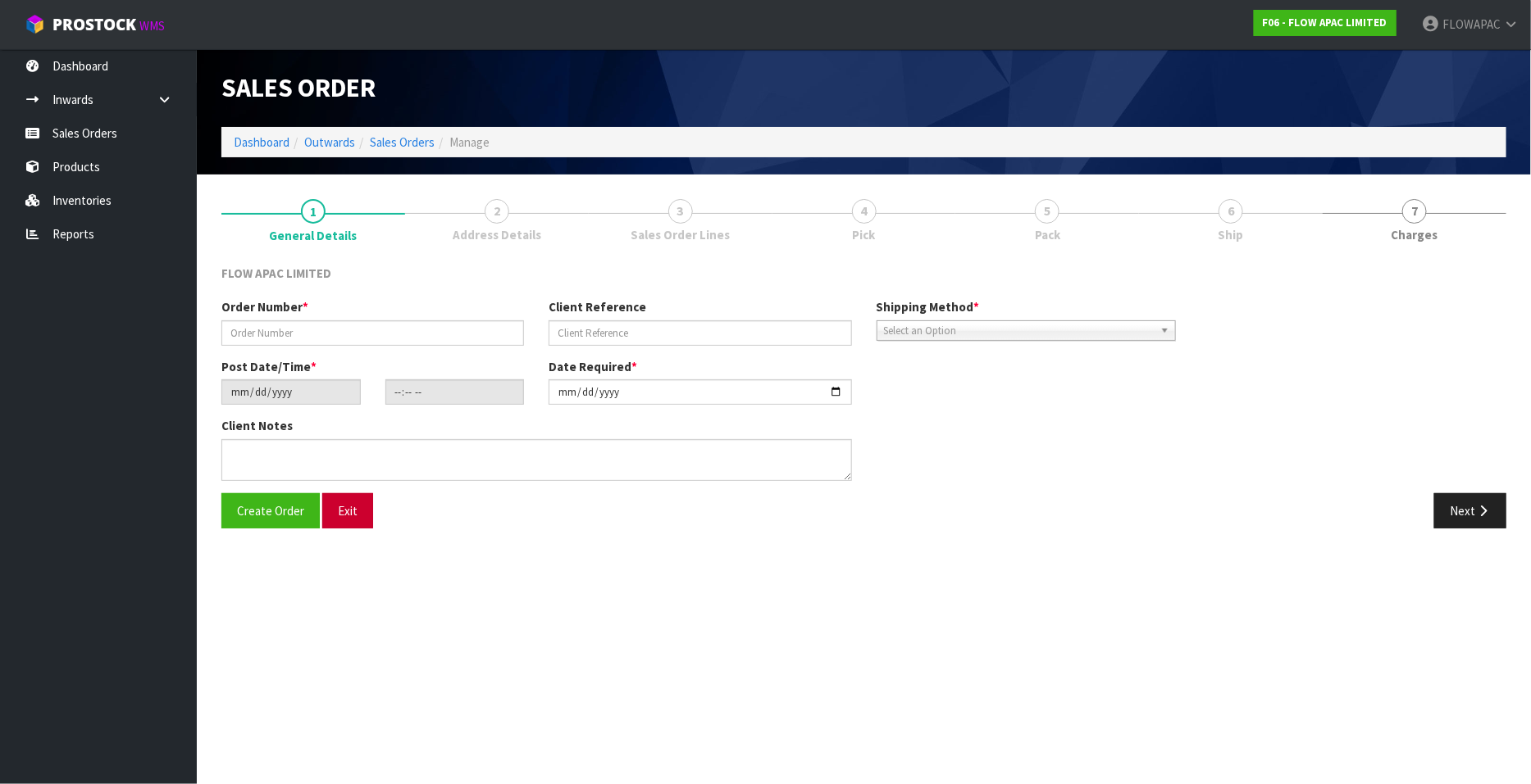
type input "BP TAURANGA 1122"
type input "1122"
type input "[DATE]"
type input "16:11:00.000"
type input "[DATE]"
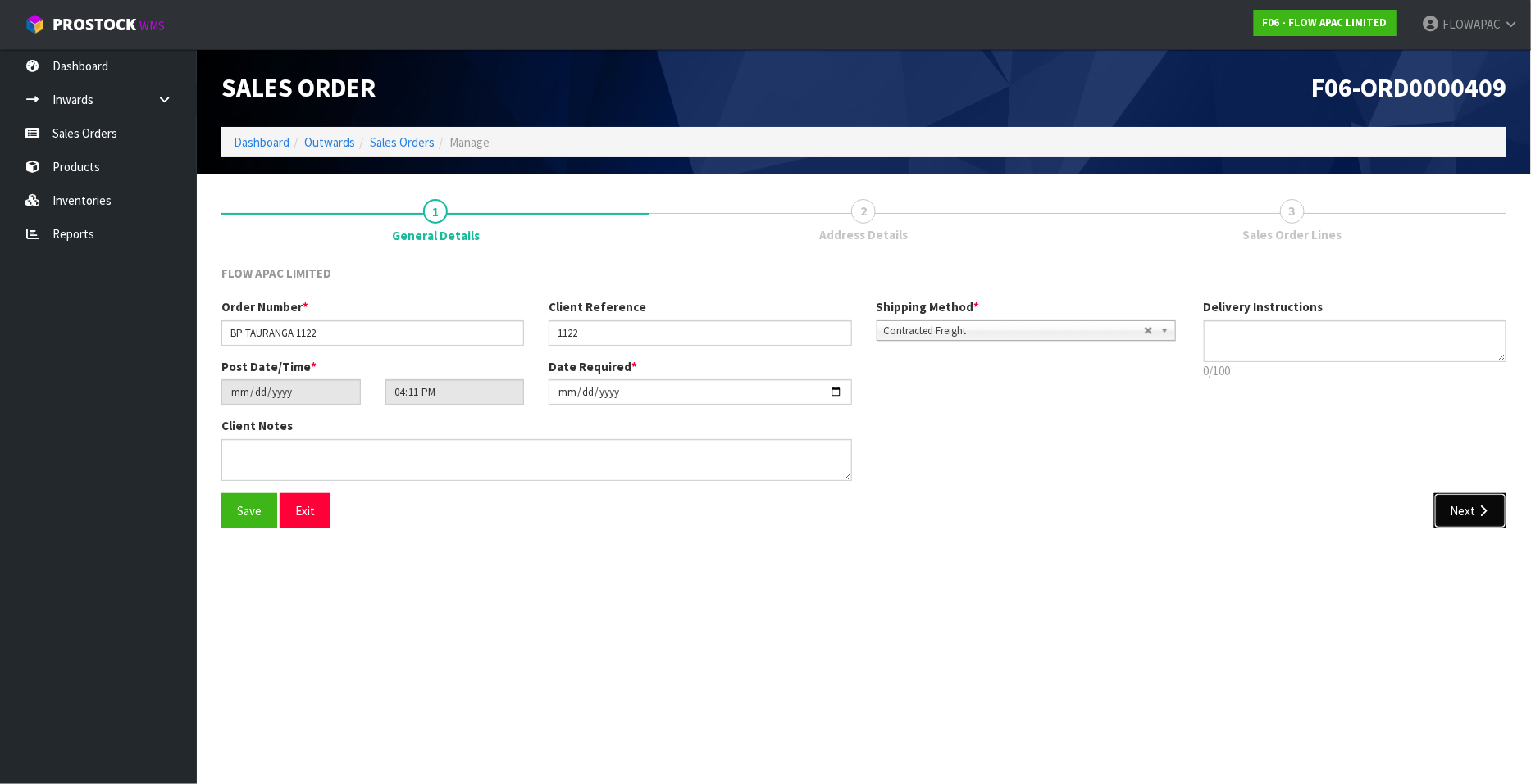
click at [1472, 510] on button "Next" at bounding box center [1469, 510] width 72 height 35
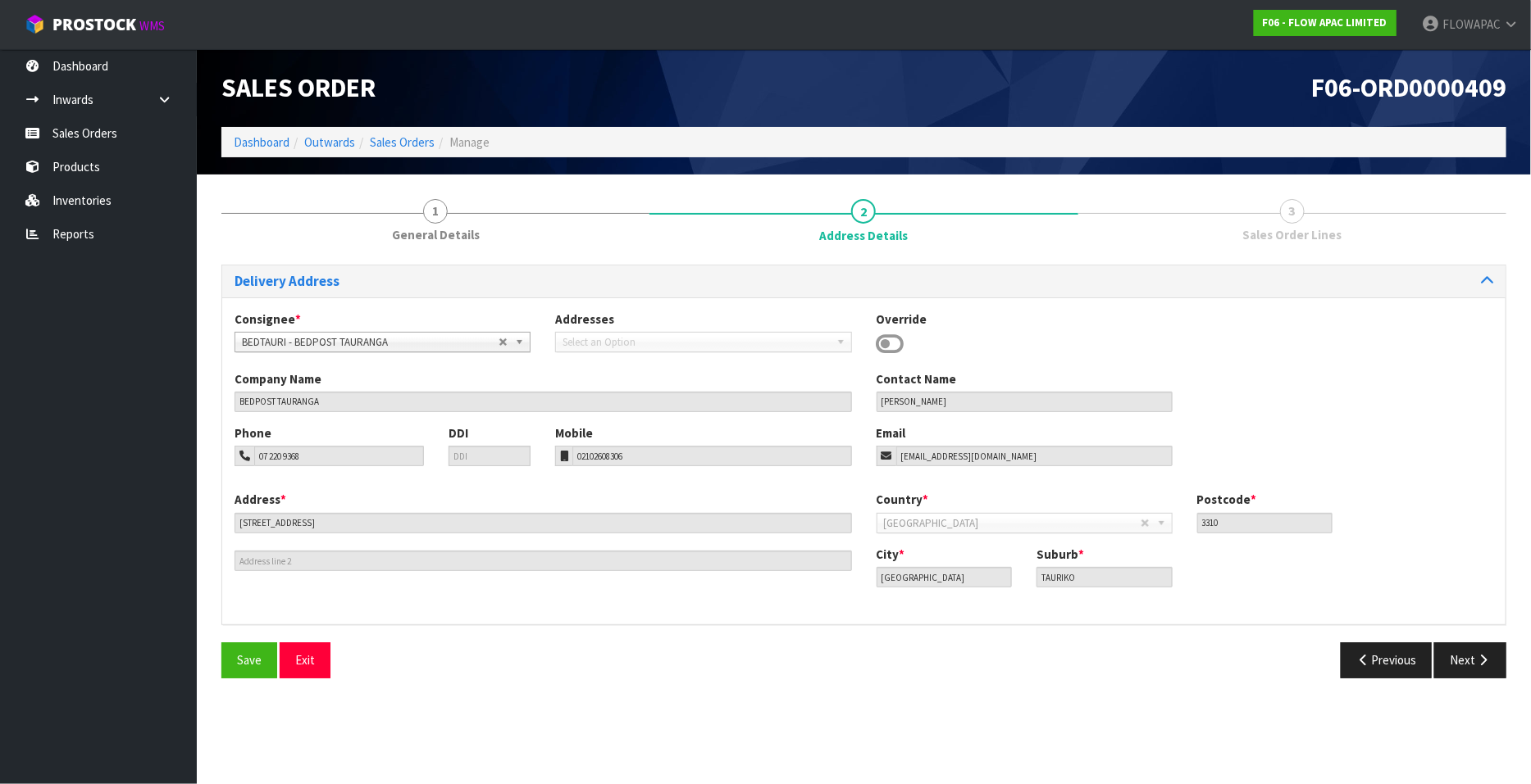
click at [1462, 678] on div "Save Exit Previous Next" at bounding box center [864, 666] width 1309 height 47
click at [1461, 661] on button "Next" at bounding box center [1469, 660] width 72 height 35
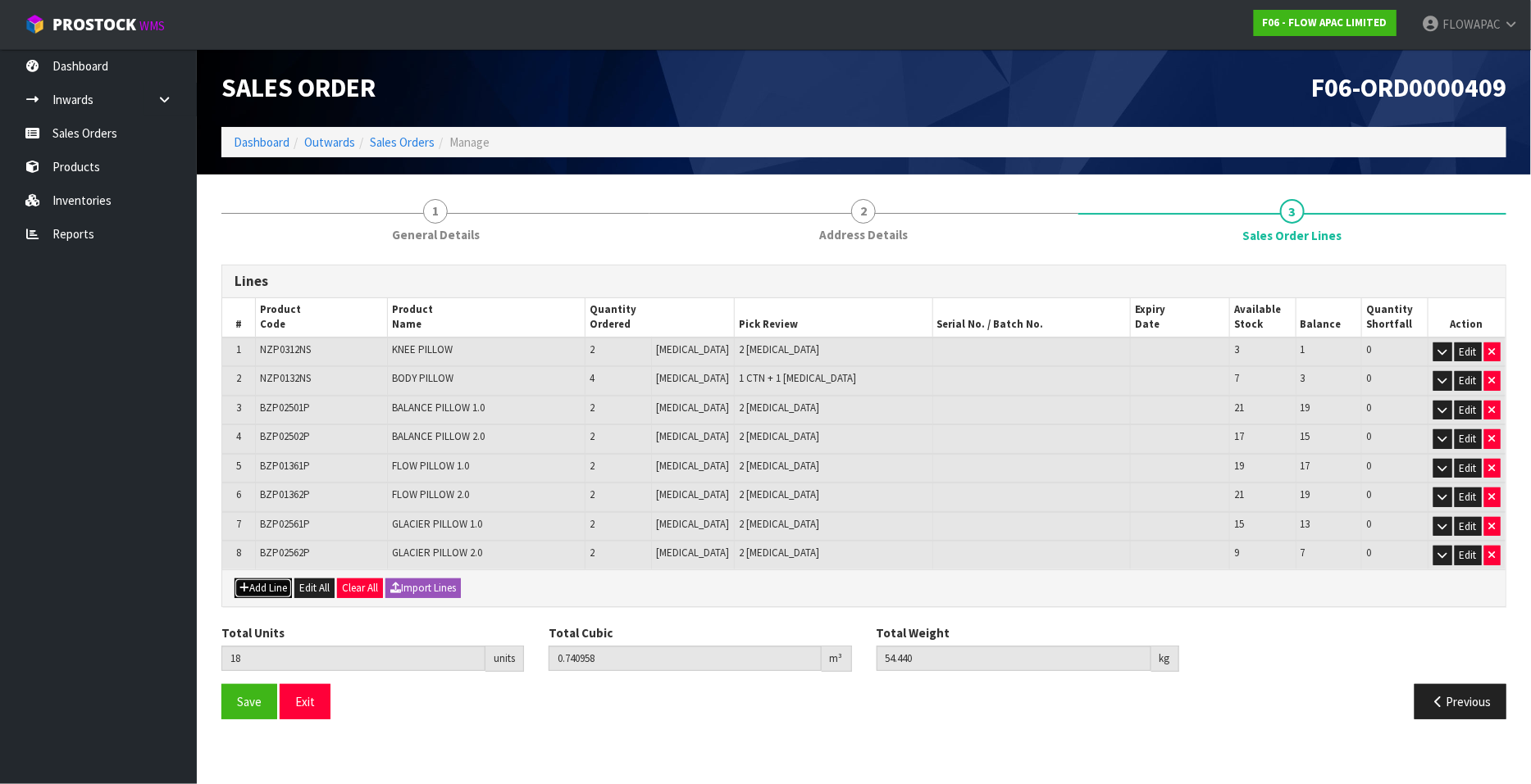
click at [284, 582] on button "Add Line" at bounding box center [263, 588] width 57 height 20
type input "0"
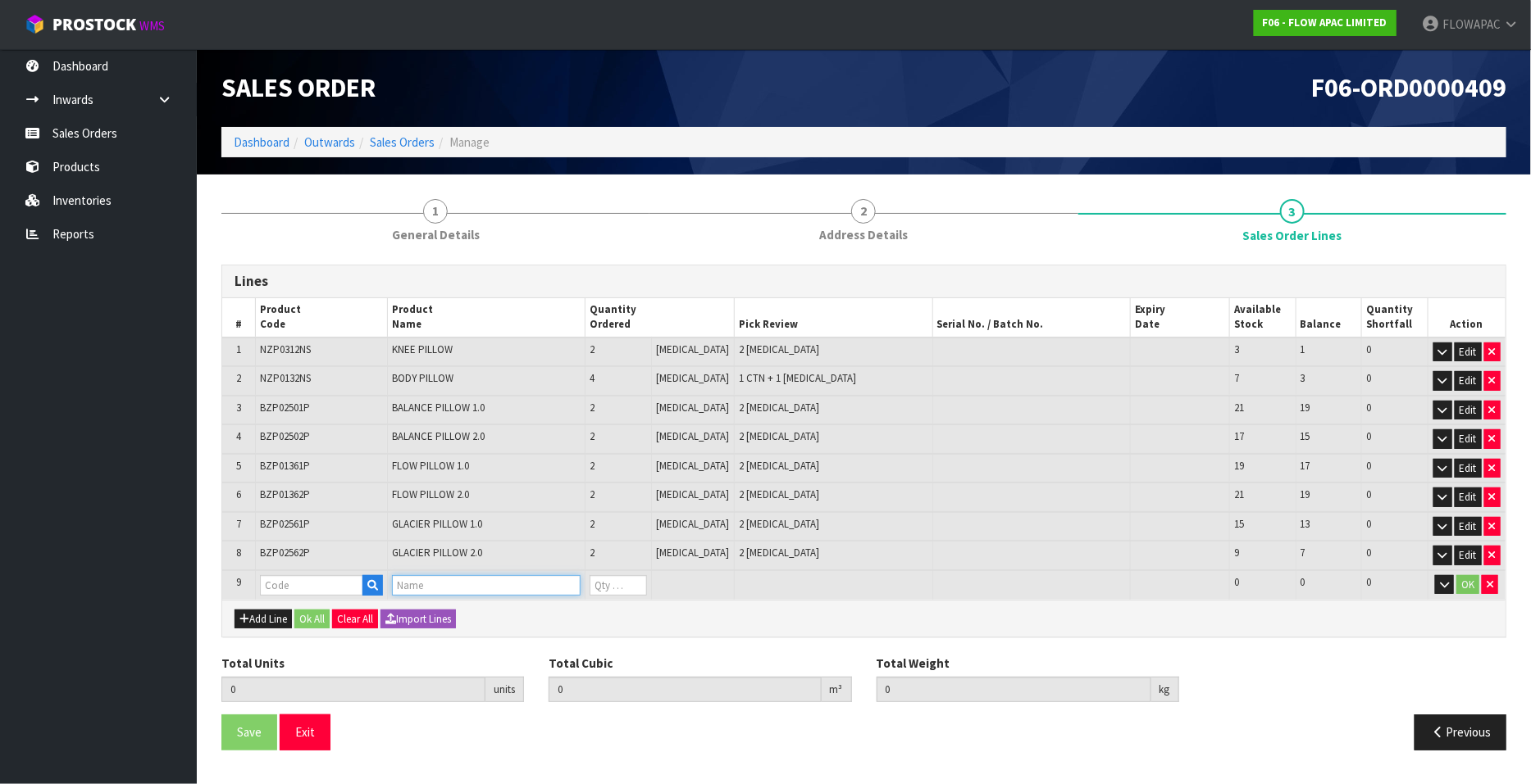
click at [430, 588] on input "text" at bounding box center [486, 586] width 190 height 21
type input "BANNER"
drag, startPoint x: 453, startPoint y: 585, endPoint x: 383, endPoint y: 582, distance: 70.1
click at [383, 582] on tr "9 BANNER 0 0 0 OK" at bounding box center [863, 586] width 1283 height 30
type input "BAN"
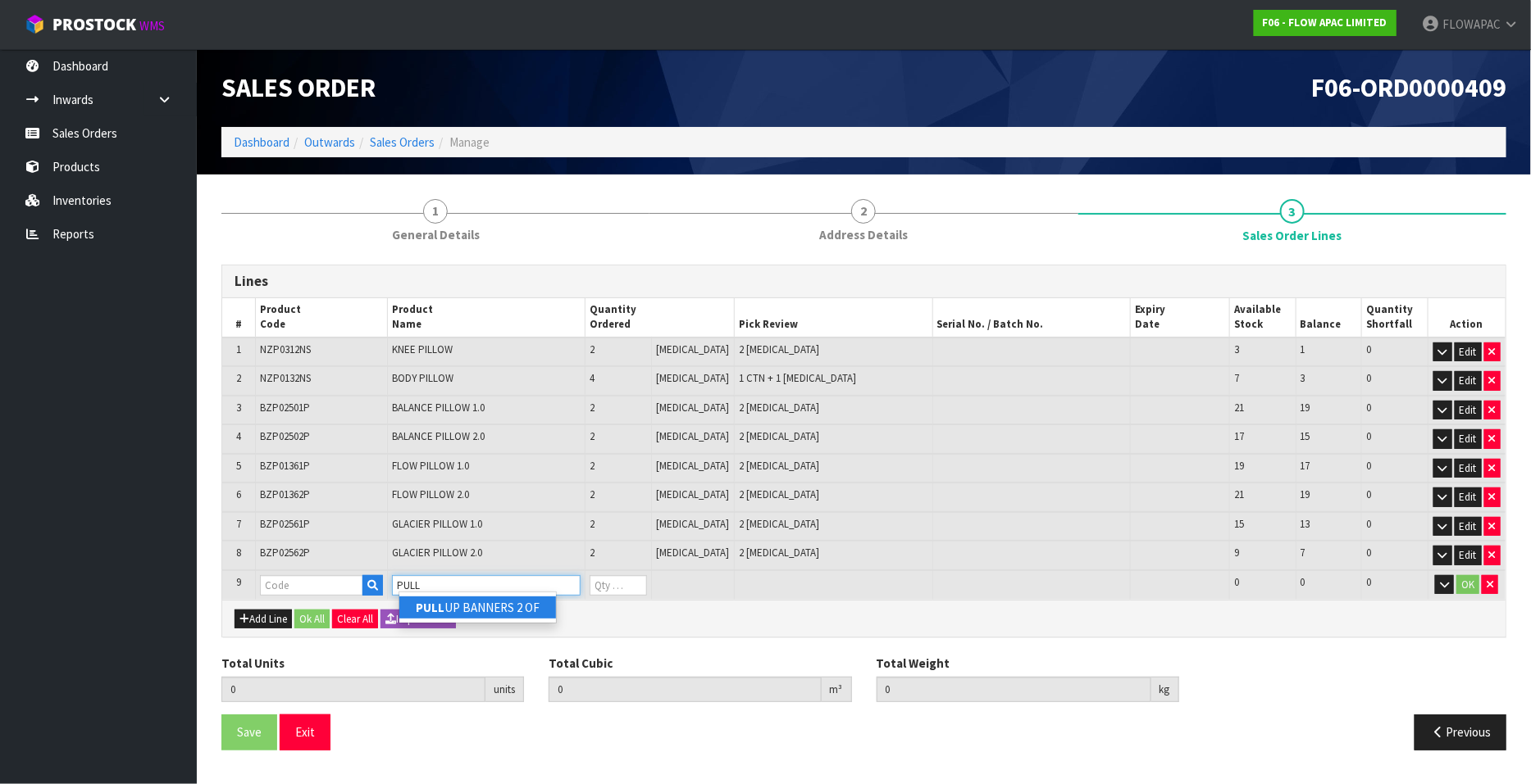
type input "PULL"
click at [516, 610] on link "PULL UP BANNERS 2 OF" at bounding box center [477, 607] width 156 height 22
type input "PULL UP BANNERS 2 OF"
type input "18"
type input "0.740958"
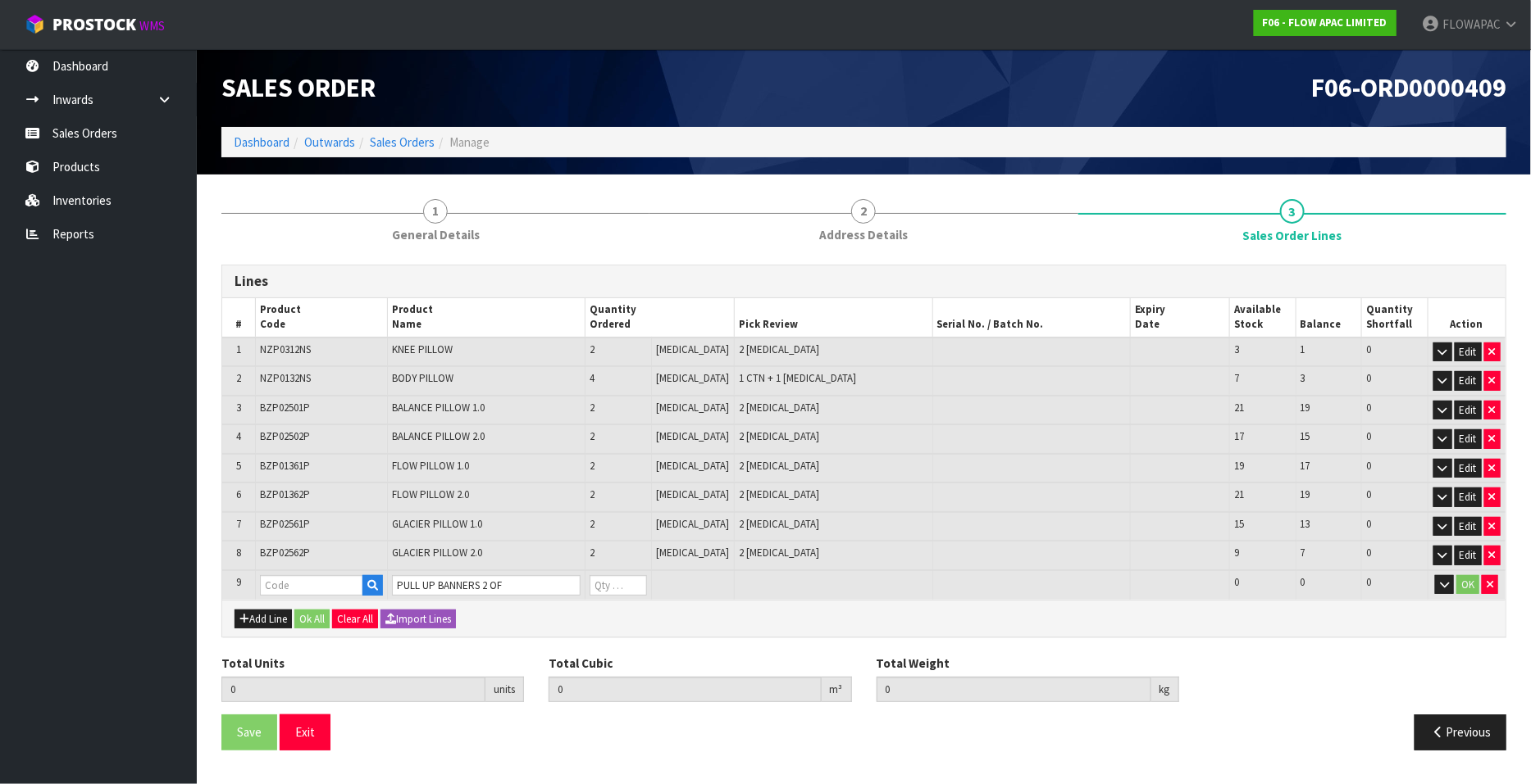
type input "54.44"
type input "BANNER2"
type input "0"
type input "19"
type input "0.748226"
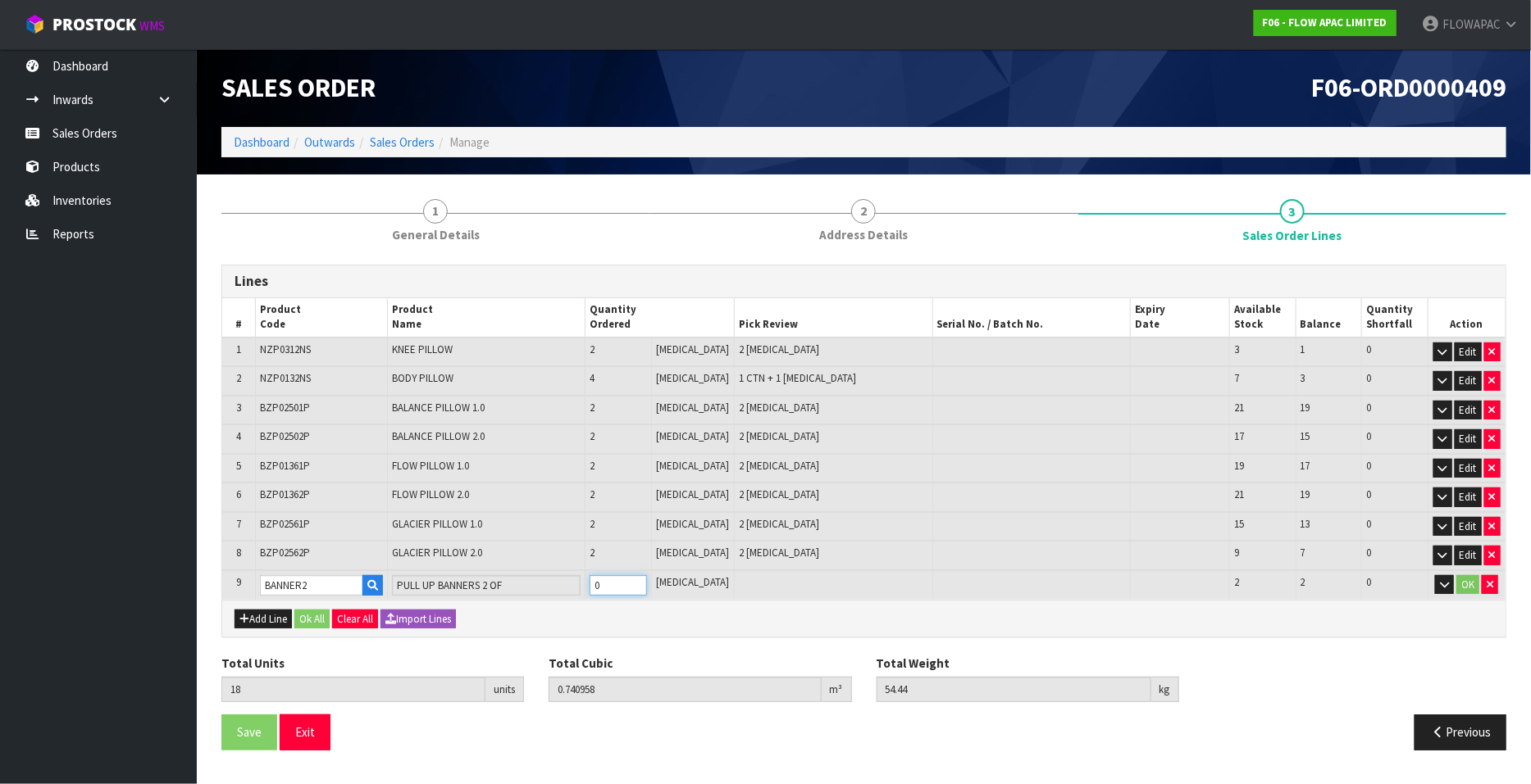
type input "56.79"
type input "1"
click at [647, 577] on input "1" at bounding box center [618, 586] width 57 height 21
type input "20"
type input "0.755494"
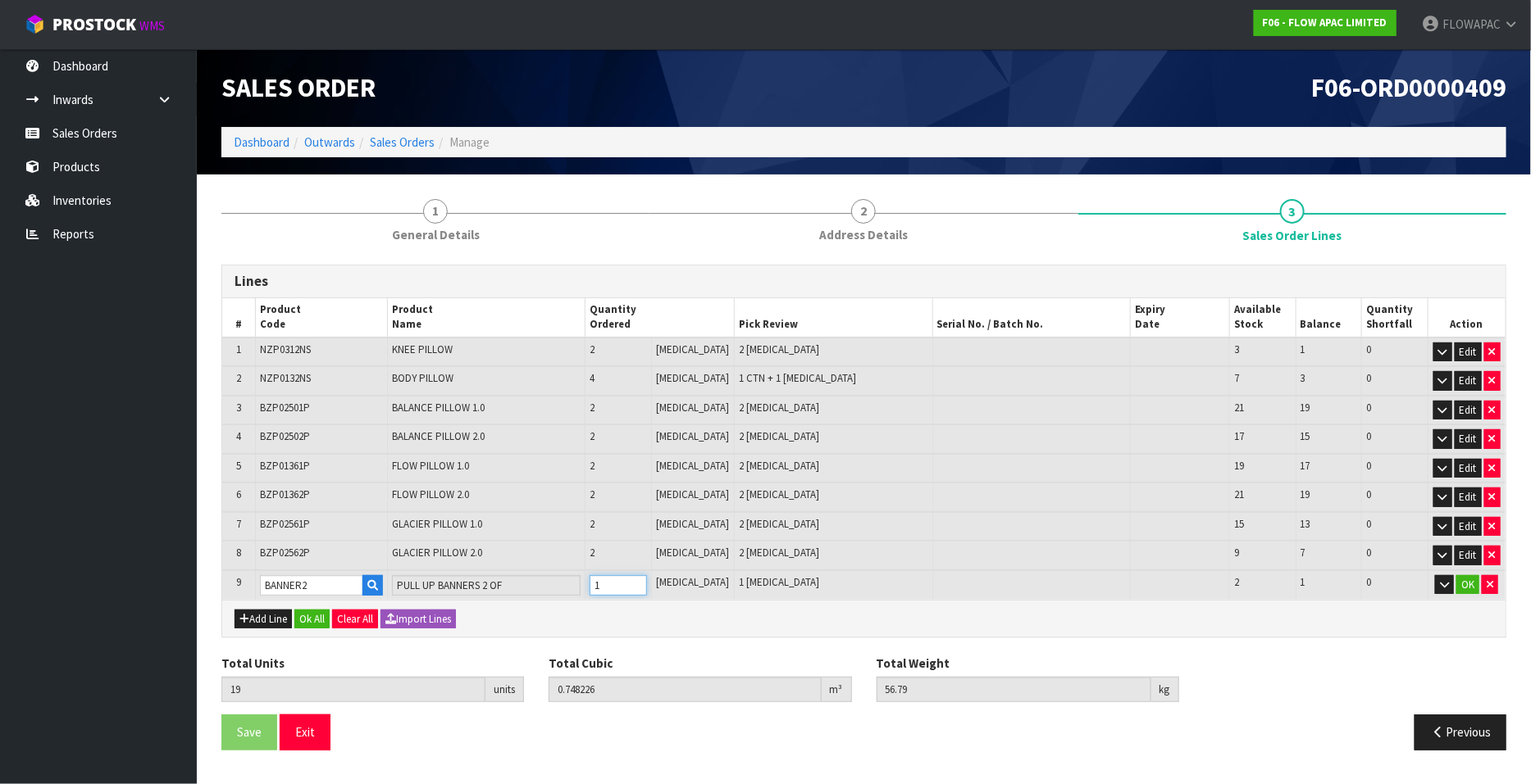
type input "59.14"
type input "2"
click at [647, 577] on input "2" at bounding box center [618, 586] width 57 height 21
click at [311, 612] on button "Ok All" at bounding box center [311, 620] width 35 height 20
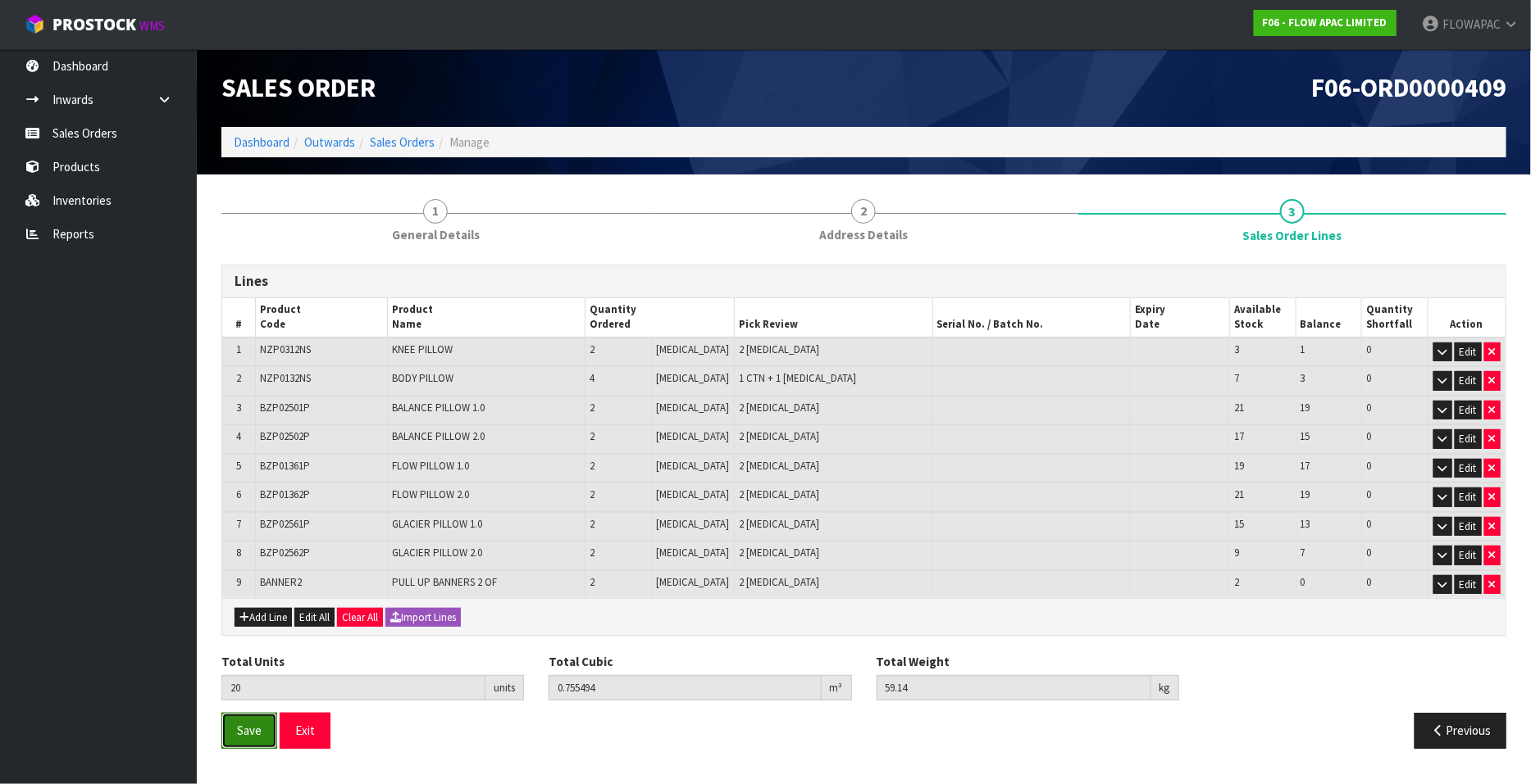
click at [261, 724] on span "Save" at bounding box center [250, 730] width 25 height 15
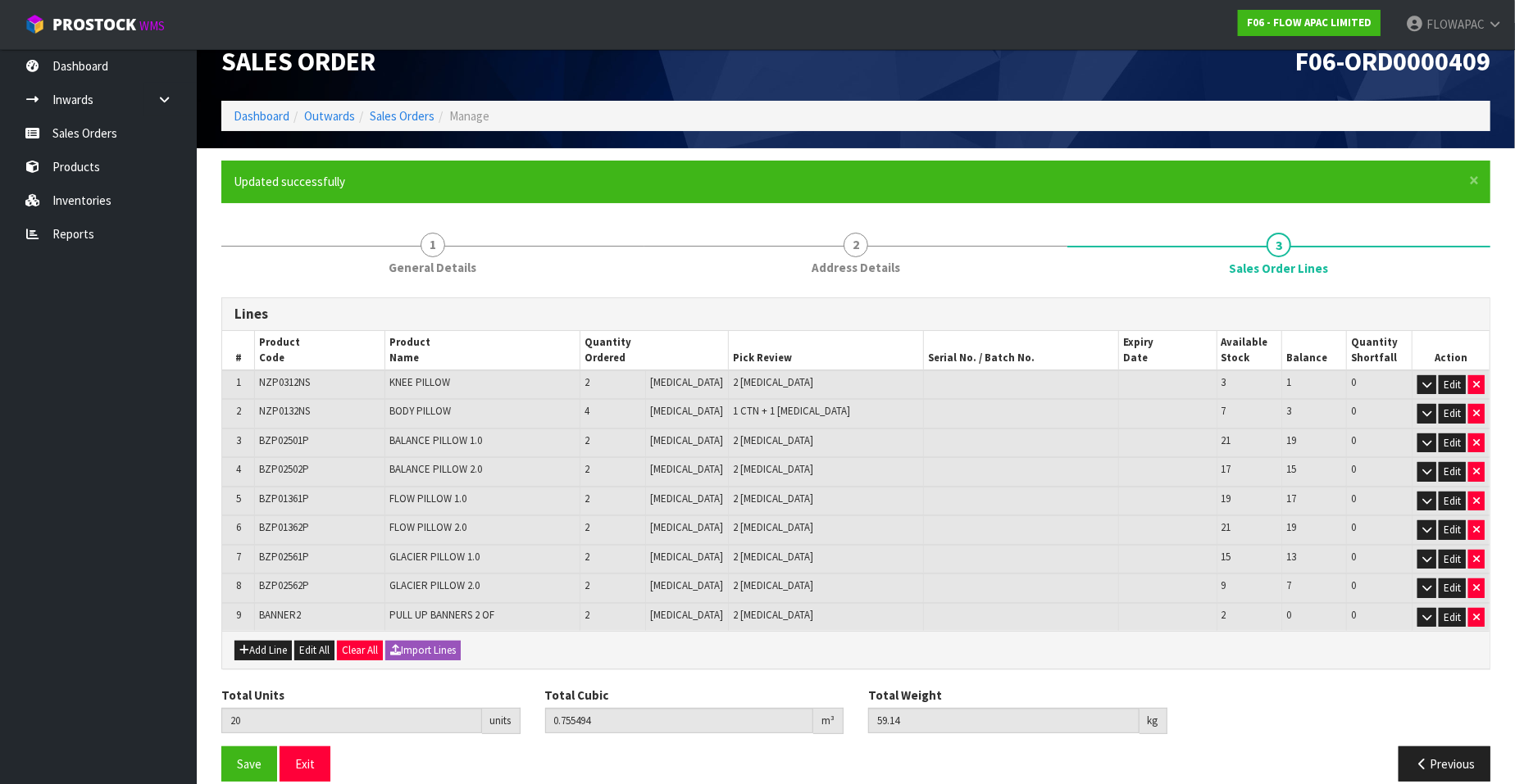
scroll to position [41, 0]
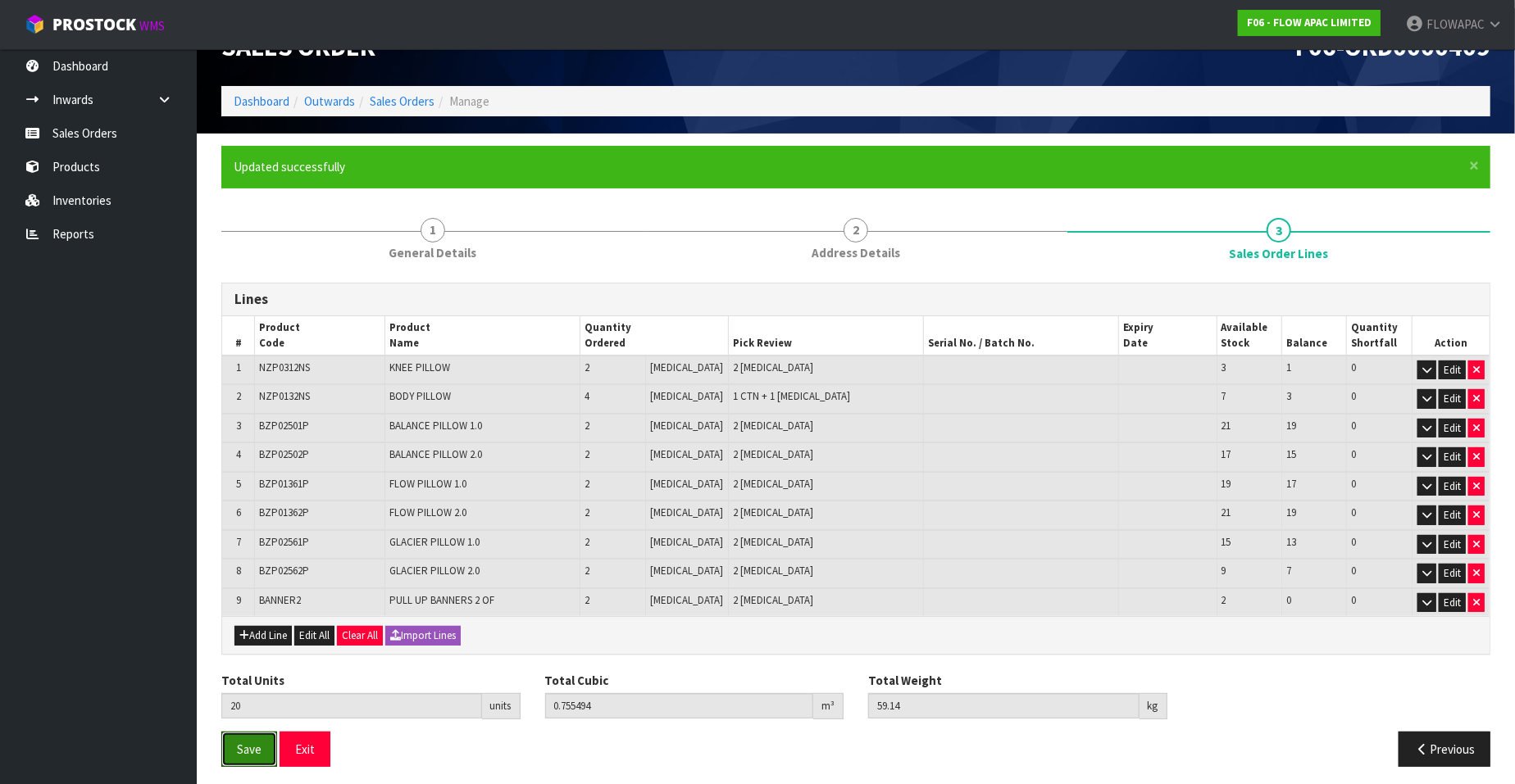
click at [265, 744] on button "Save" at bounding box center [250, 749] width 55 height 35
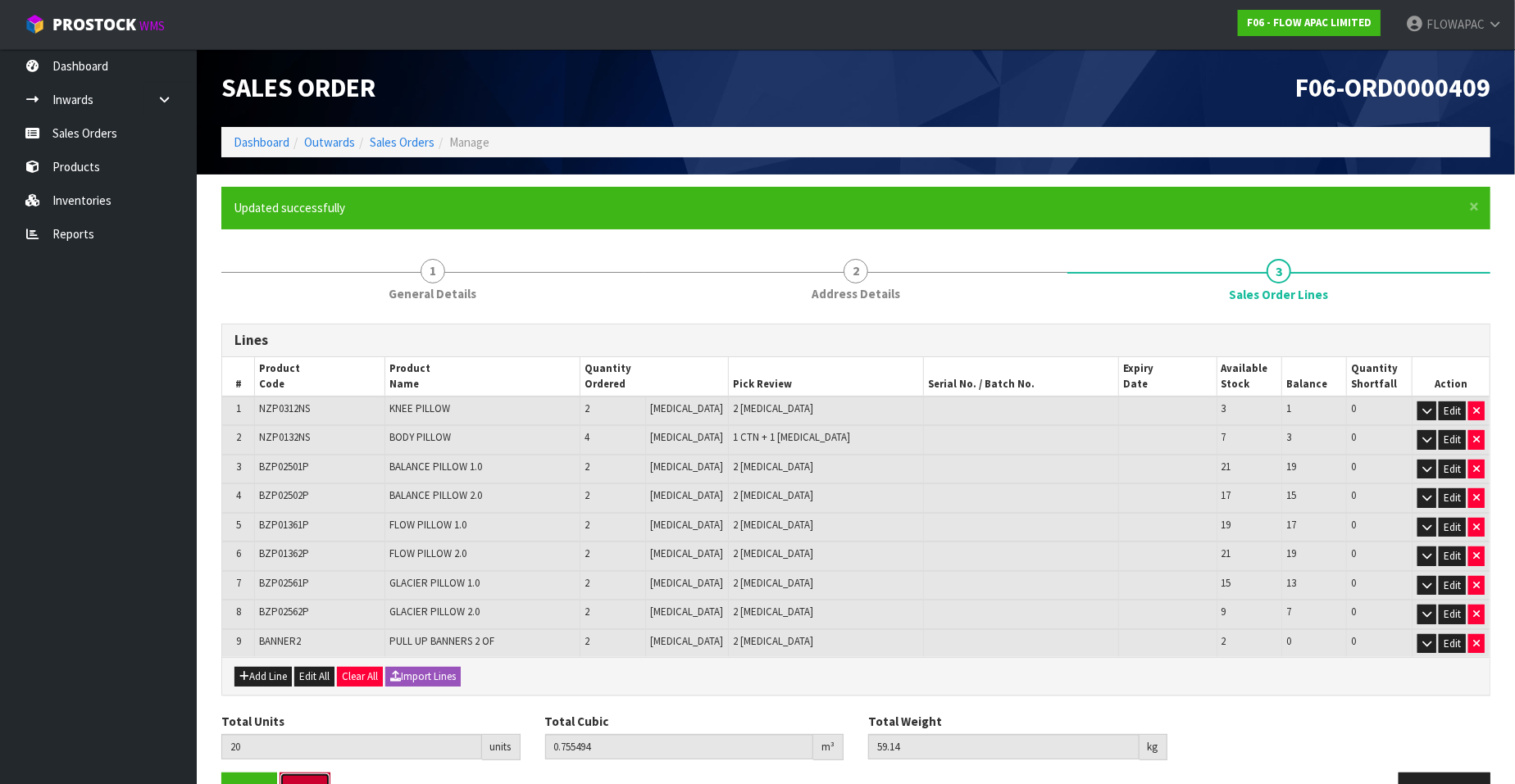
click at [310, 781] on button "Exit" at bounding box center [305, 790] width 51 height 35
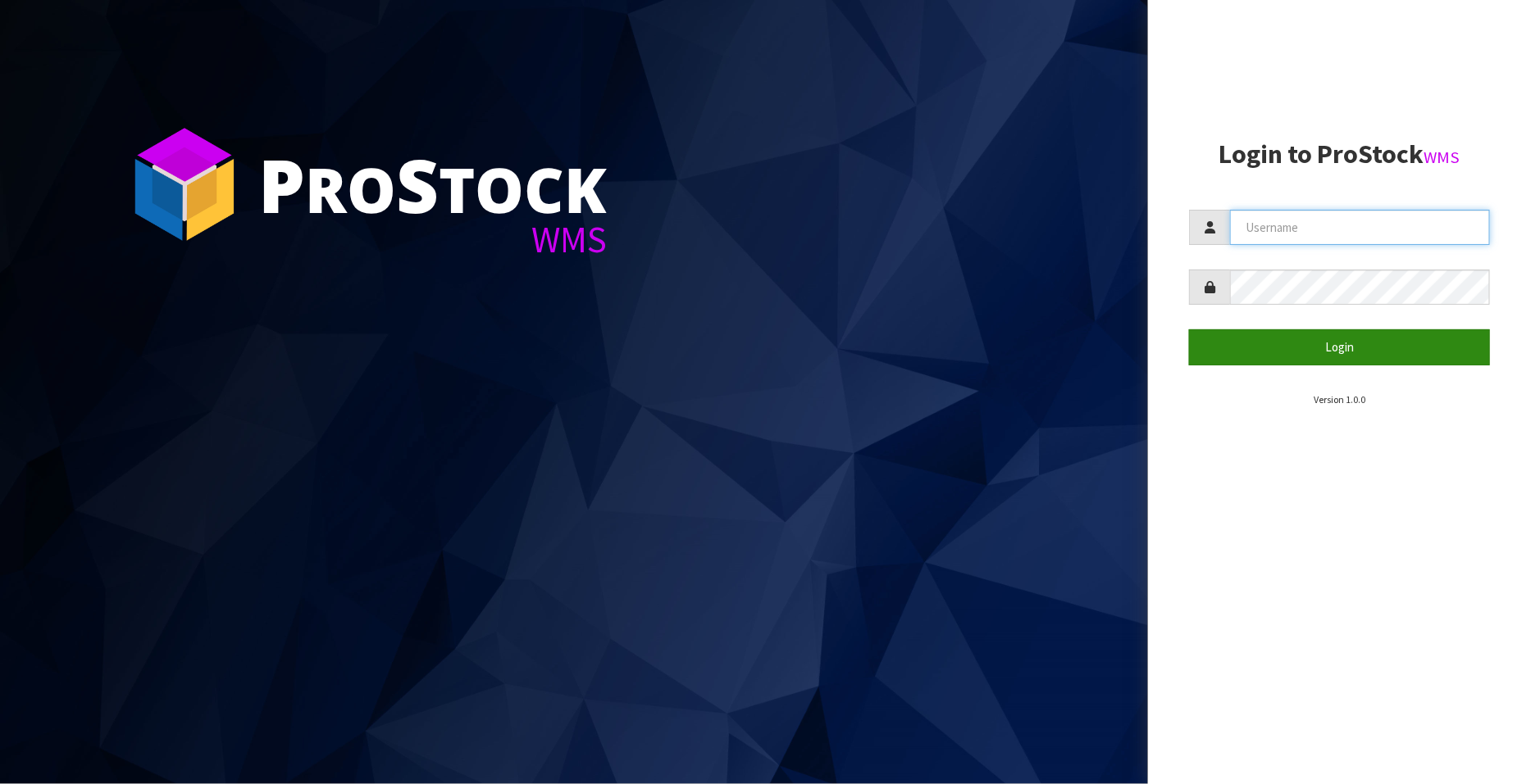
type input "FLOWAPAC"
click at [1324, 343] on button "Login" at bounding box center [1339, 347] width 300 height 35
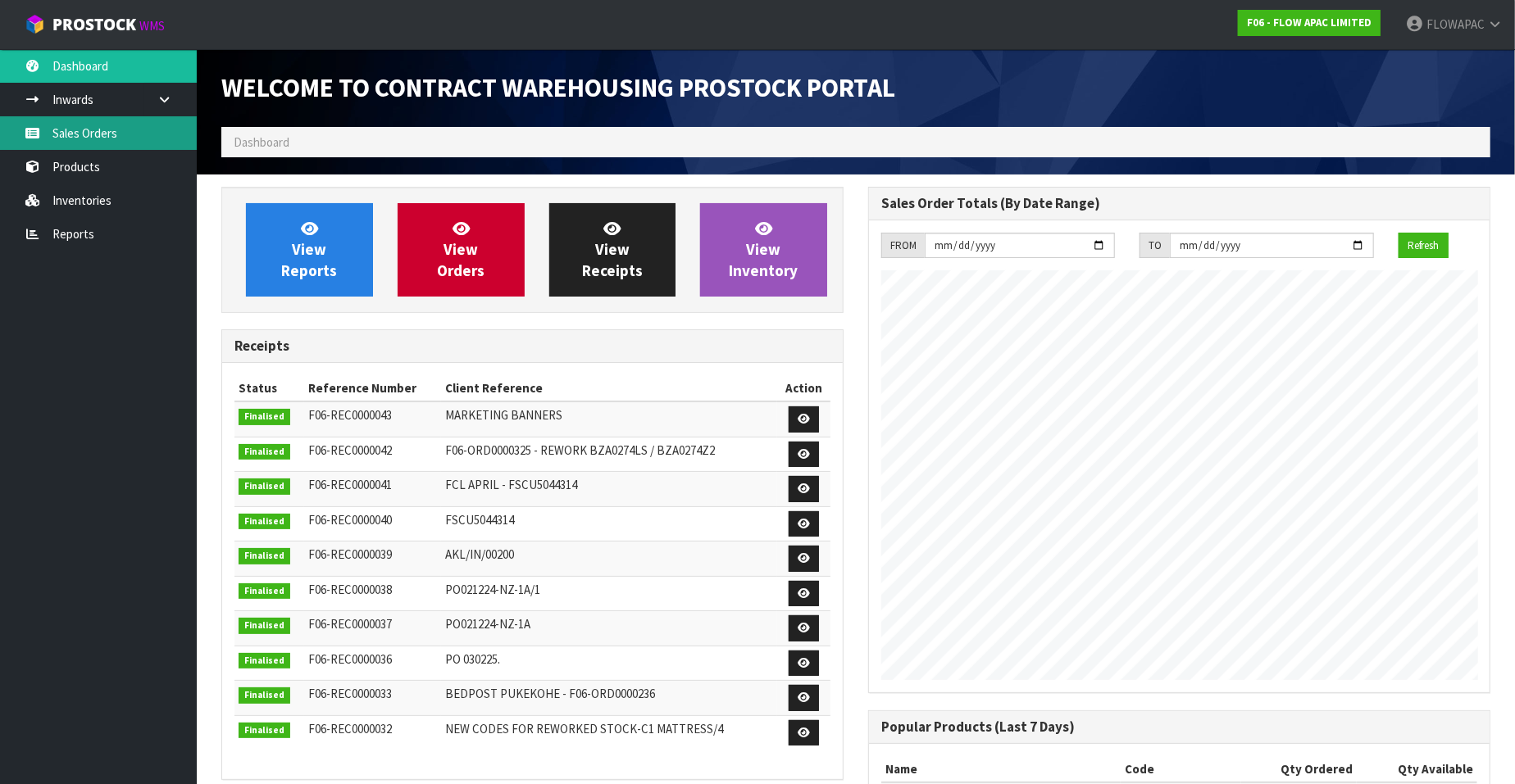
scroll to position [906, 647]
click at [104, 135] on link "Sales Orders" at bounding box center [98, 133] width 197 height 34
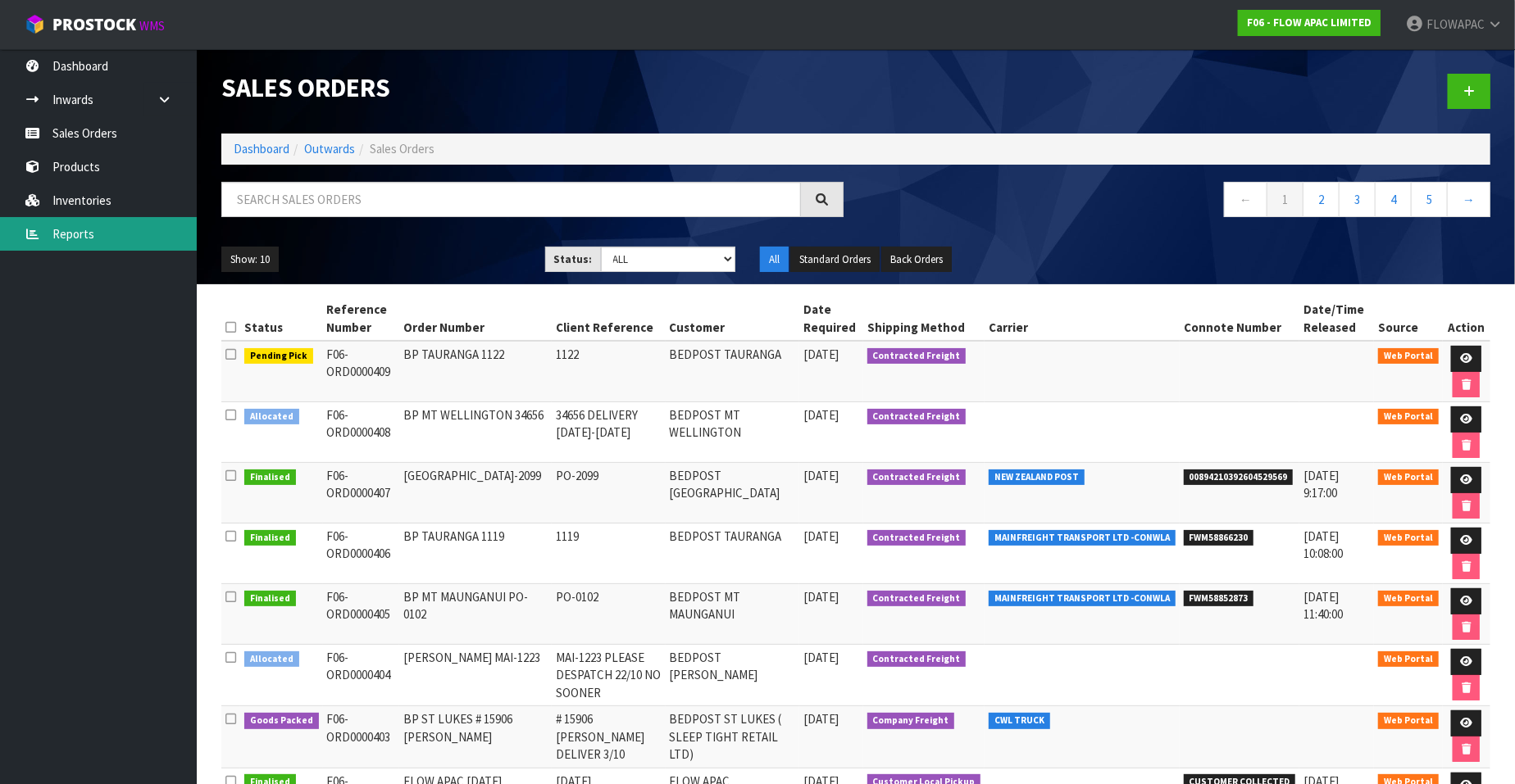
click at [80, 235] on link "Reports" at bounding box center [98, 234] width 197 height 34
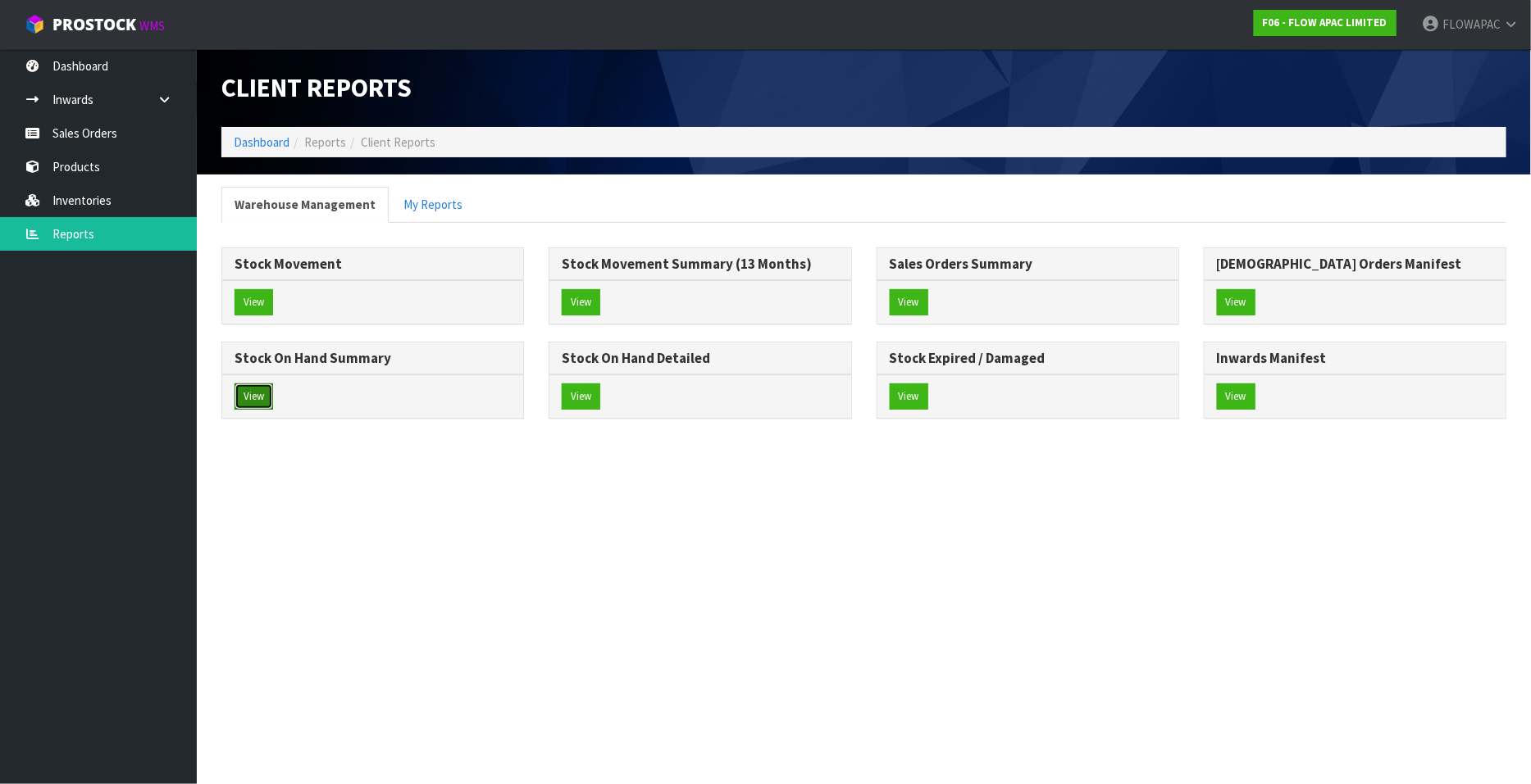
click at [249, 397] on button "View" at bounding box center [253, 396] width 38 height 26
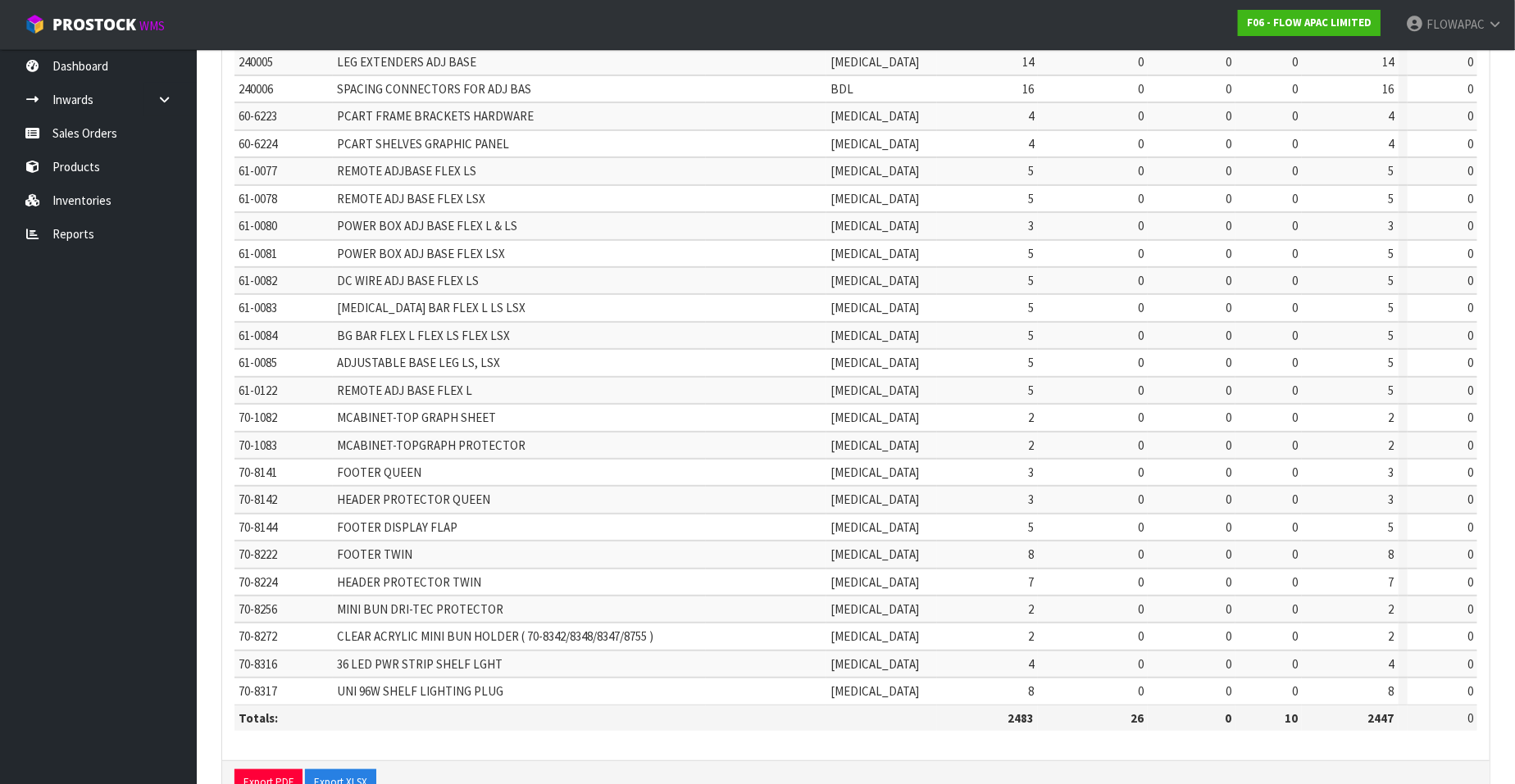
scroll to position [345, 0]
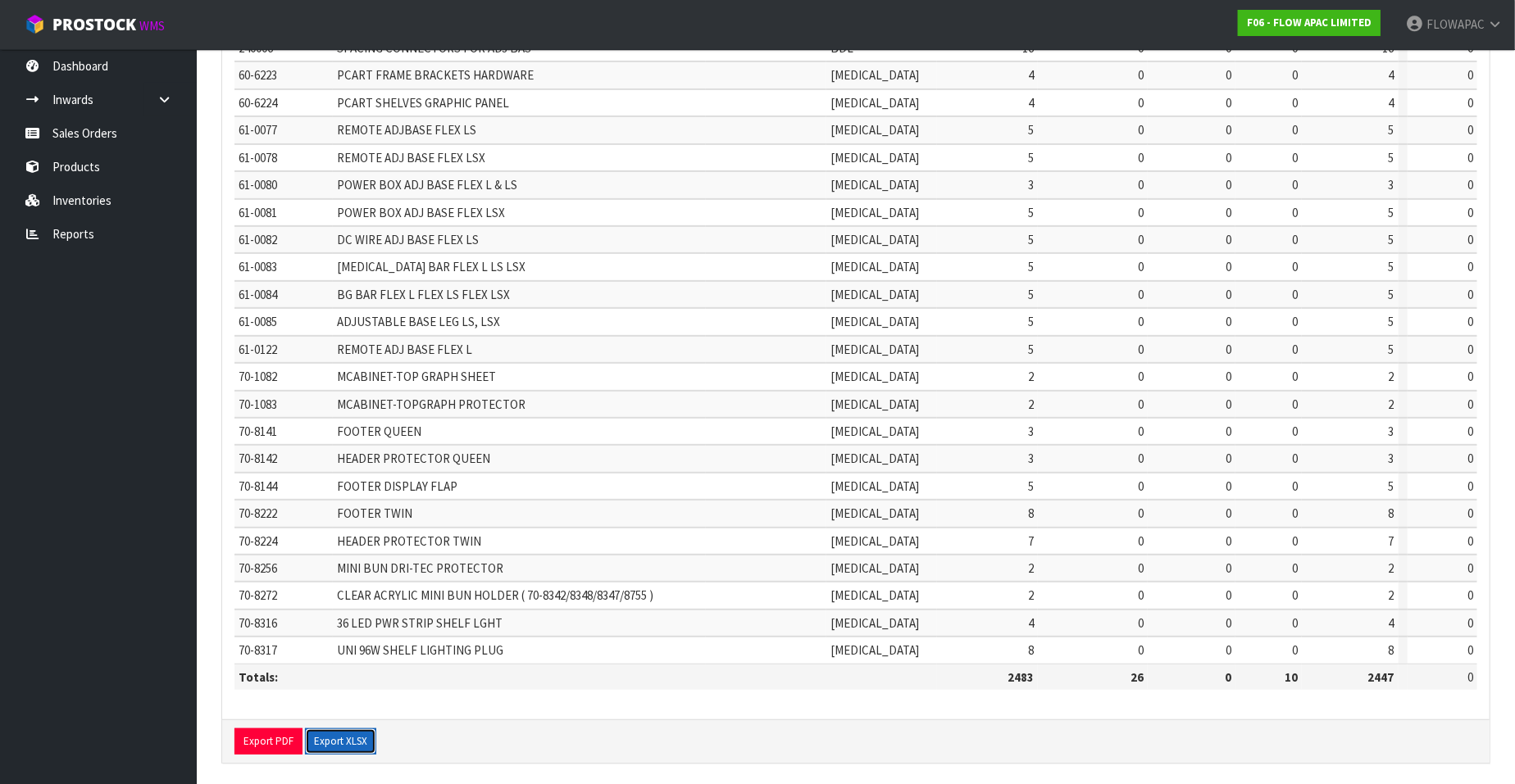
click at [349, 735] on button "Export XLSX" at bounding box center [341, 741] width 72 height 26
click at [103, 235] on link "Reports" at bounding box center [98, 234] width 197 height 34
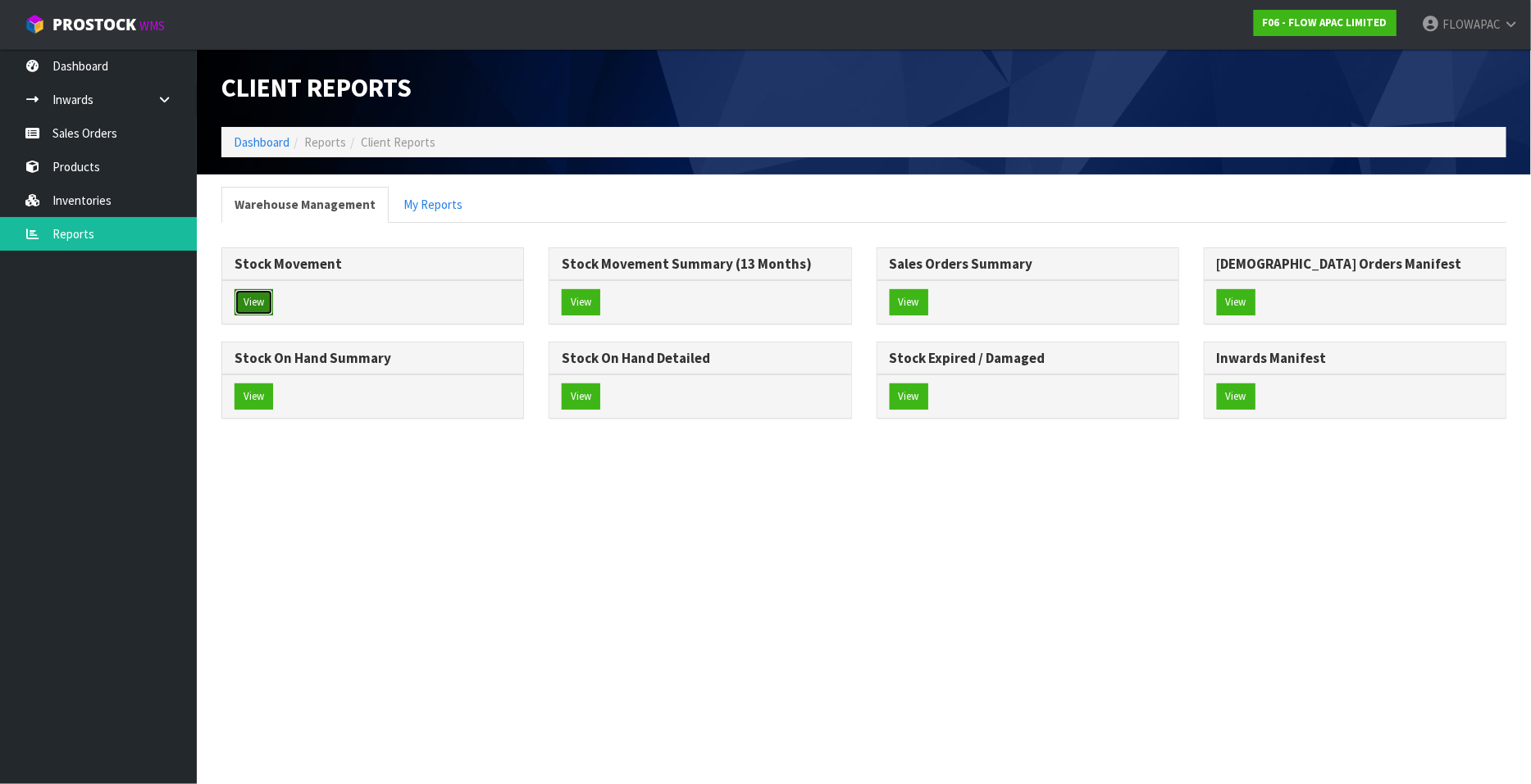
click at [266, 305] on button "View" at bounding box center [253, 302] width 38 height 26
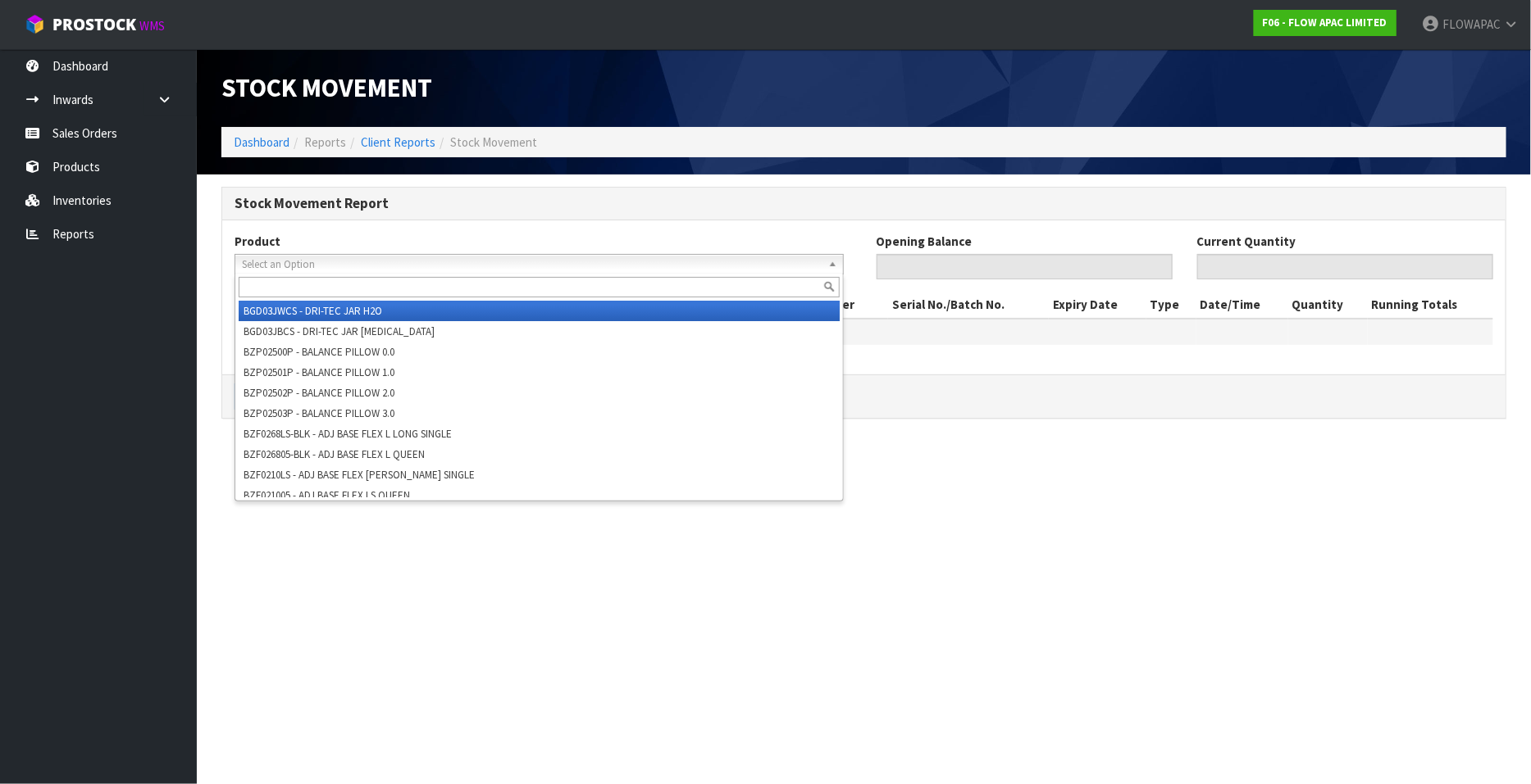
click at [324, 264] on span "Select an Option" at bounding box center [531, 265] width 579 height 20
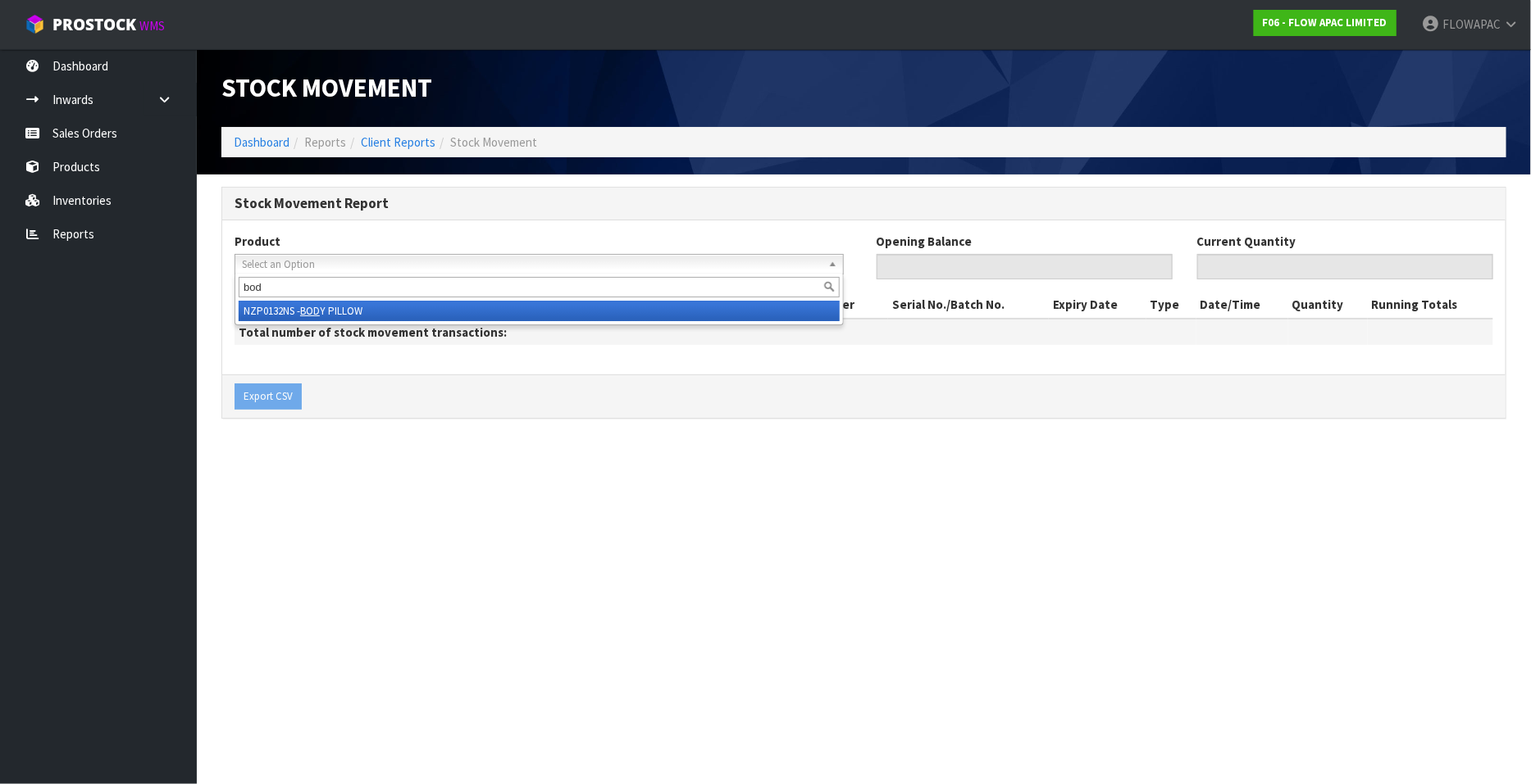
type input "body"
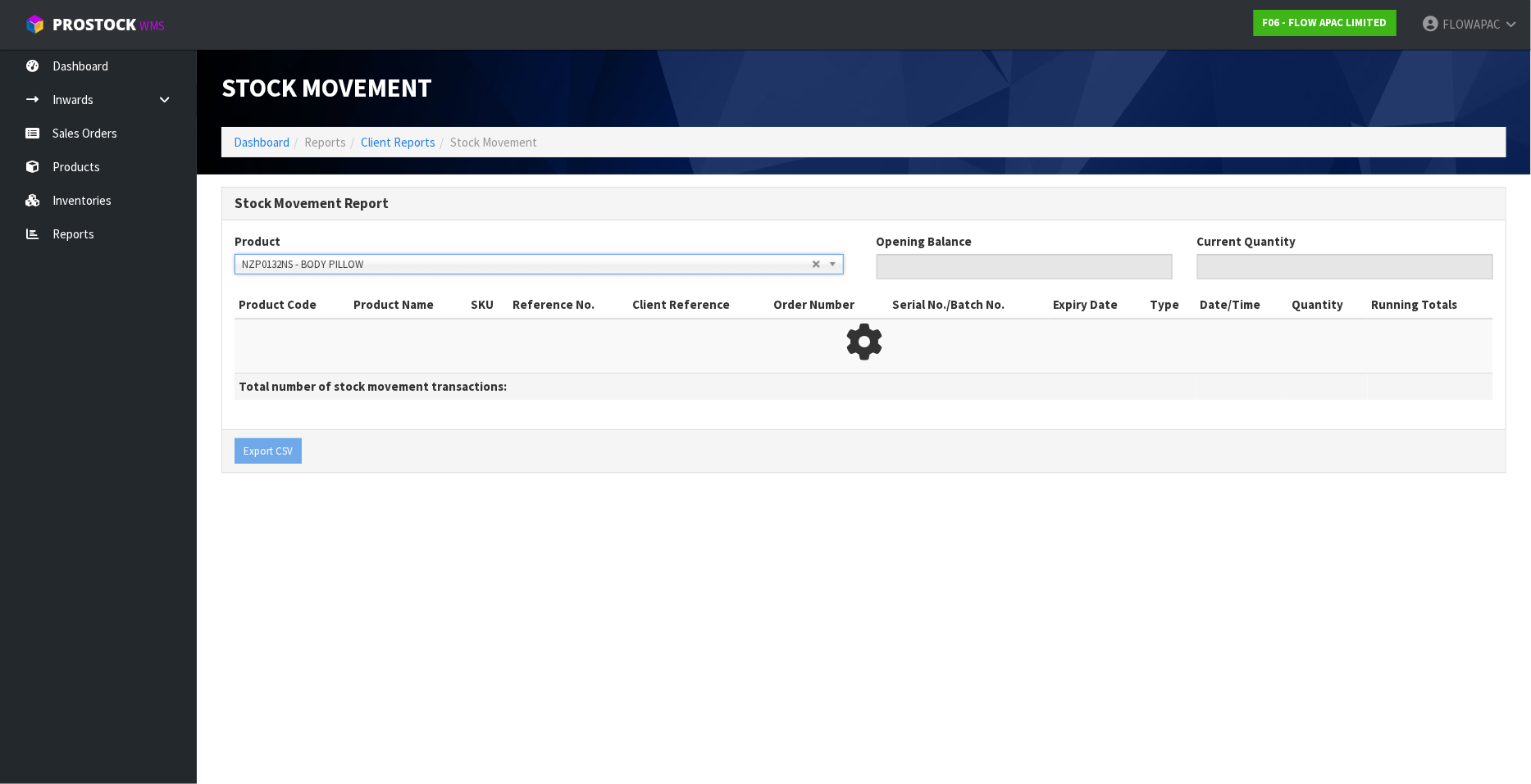
type input "0"
type input "7"
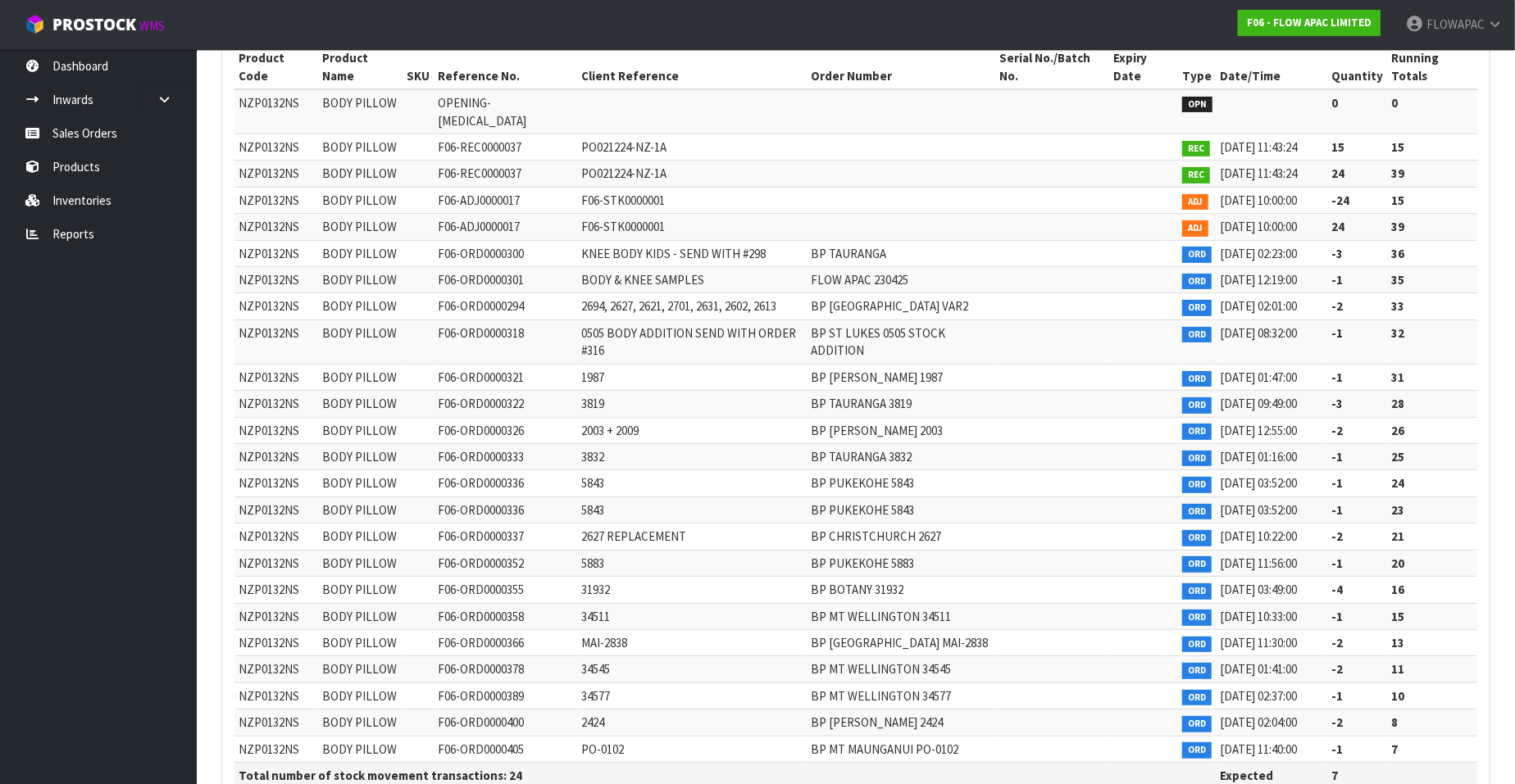
scroll to position [297, 0]
